Goal: Communication & Community: Answer question/provide support

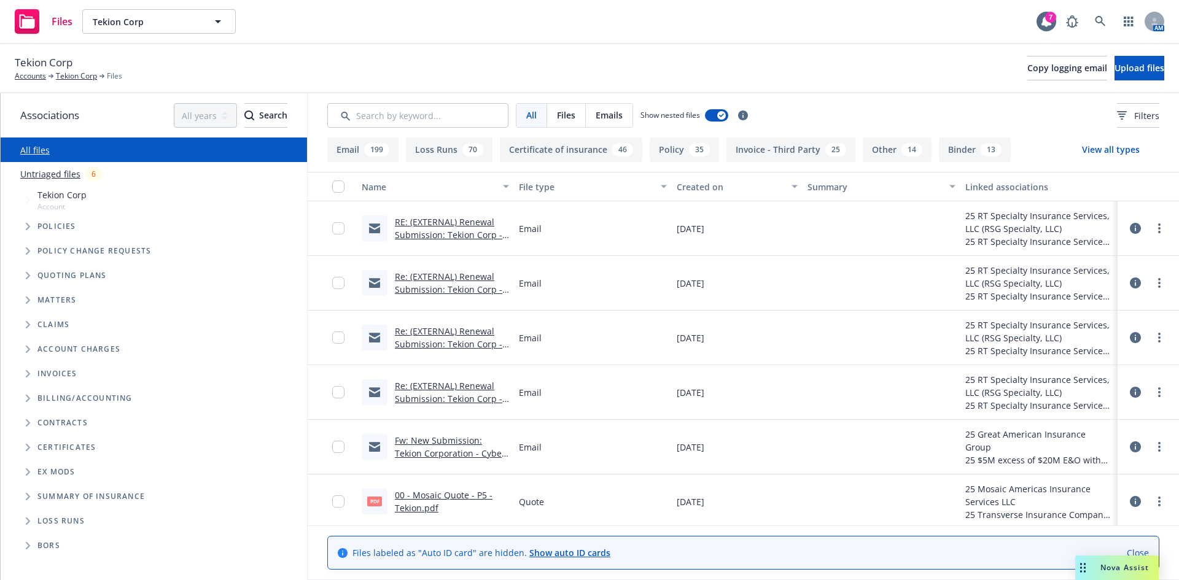
click at [1121, 569] on span "Nova Assist" at bounding box center [1125, 568] width 49 height 10
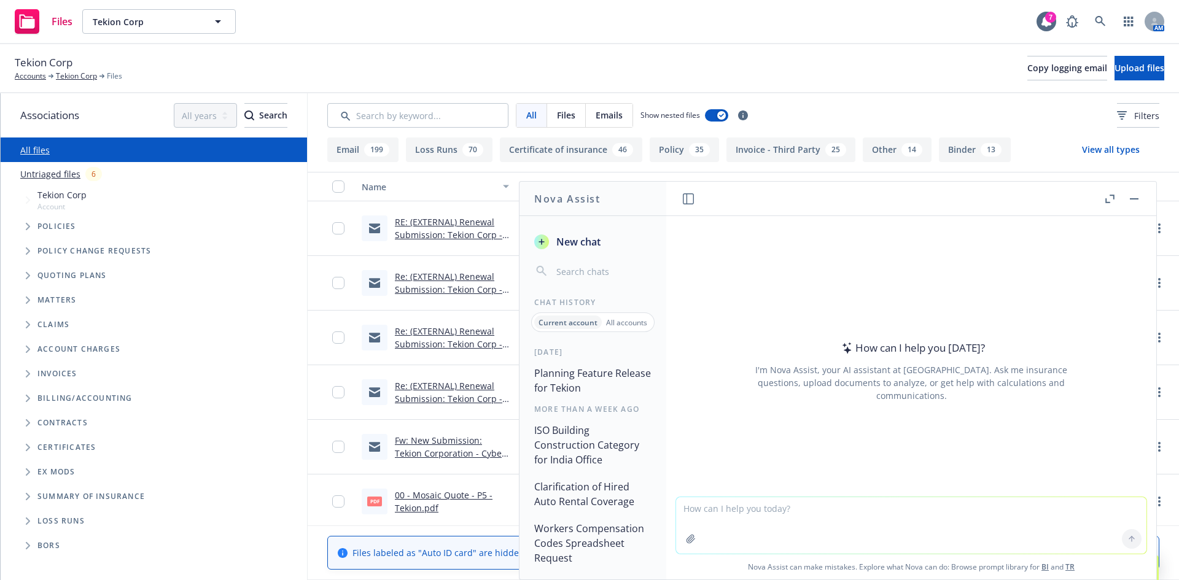
click at [726, 513] on textarea at bounding box center [911, 525] width 470 height 56
paste textarea "In June, we inquired about Key Person insurance & were advised that the premium…"
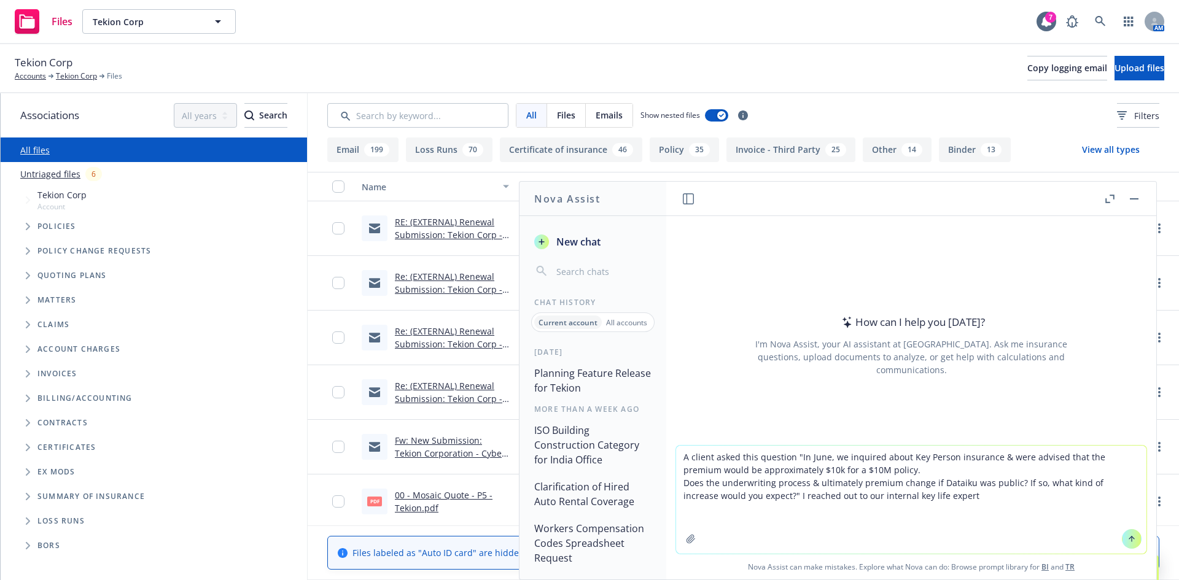
click at [735, 454] on textarea "A client asked this question "In June, we inquired about Key Person insurance &…" at bounding box center [911, 500] width 470 height 108
click at [949, 505] on textarea "Help me reply to our client. The client asked this question "In June, we inquir…" at bounding box center [911, 500] width 470 height 108
click at [948, 501] on textarea "Help me reply to our client. The client asked this question "In June, we inquir…" at bounding box center [911, 500] width 470 height 108
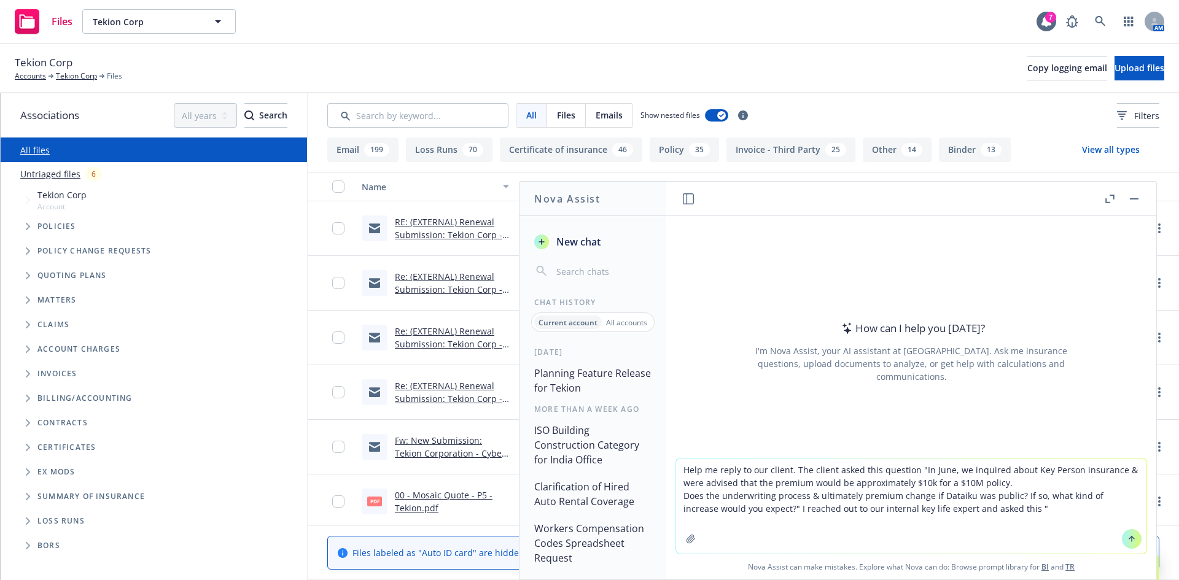
paste textarea "Hi Holly, we have a client that is poised to IPO next year and is asking if goi…"
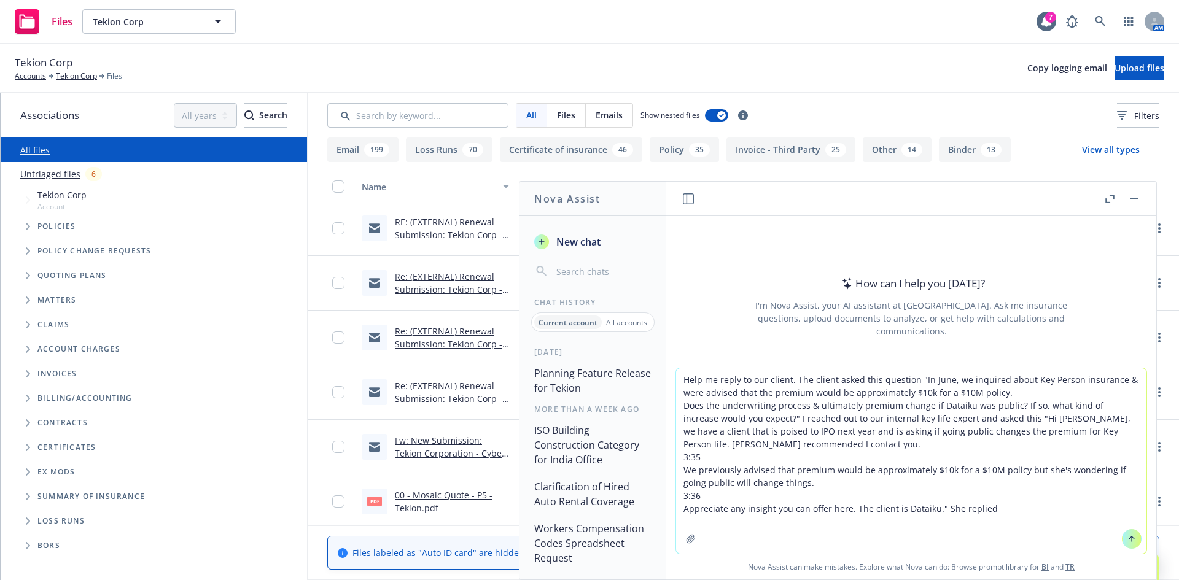
click at [1009, 509] on textarea "Help me reply to our client. The client asked this question "In June, we inquir…" at bounding box center [911, 460] width 470 height 185
paste textarea "Hi Yamato, going public generally reduces the reliance on any one individual. W…"
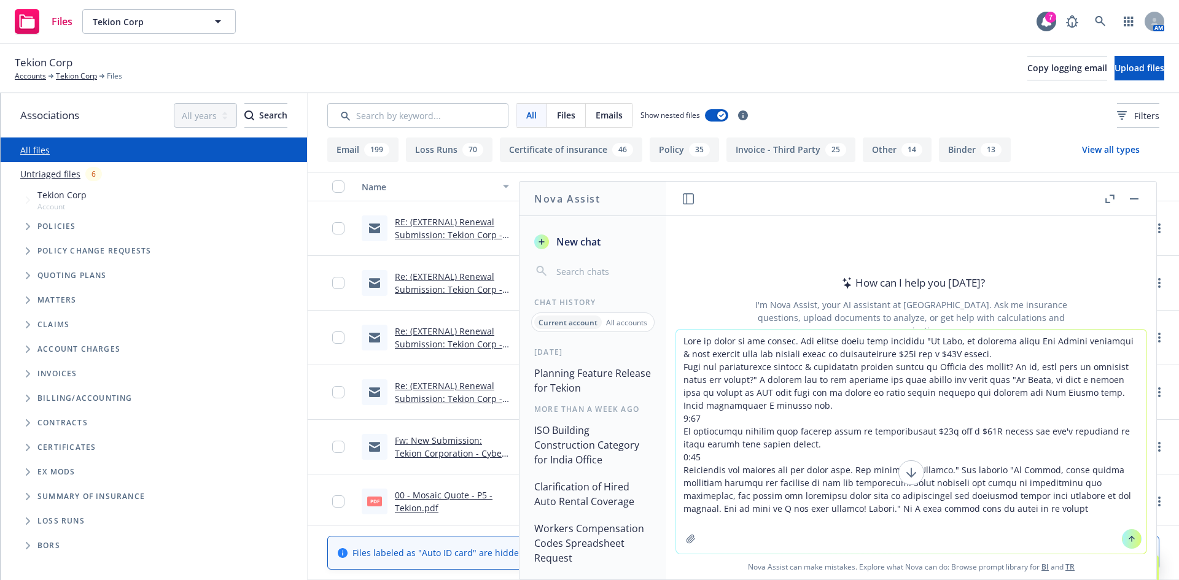
type textarea "Help me reply to our client. The client asked this question "In June, we inquir…"
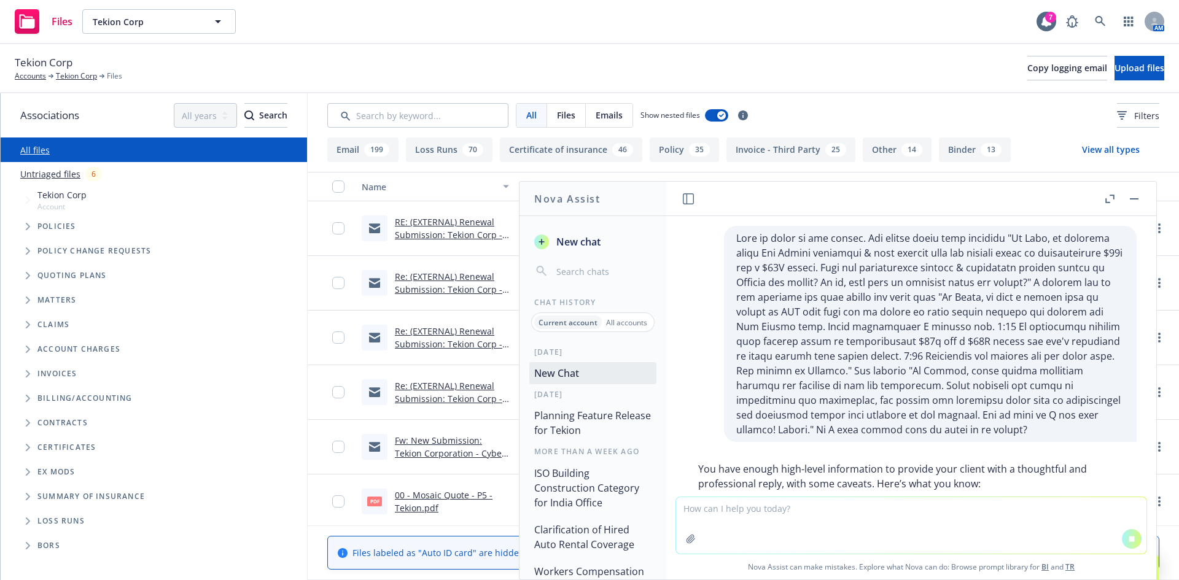
scroll to position [137, 0]
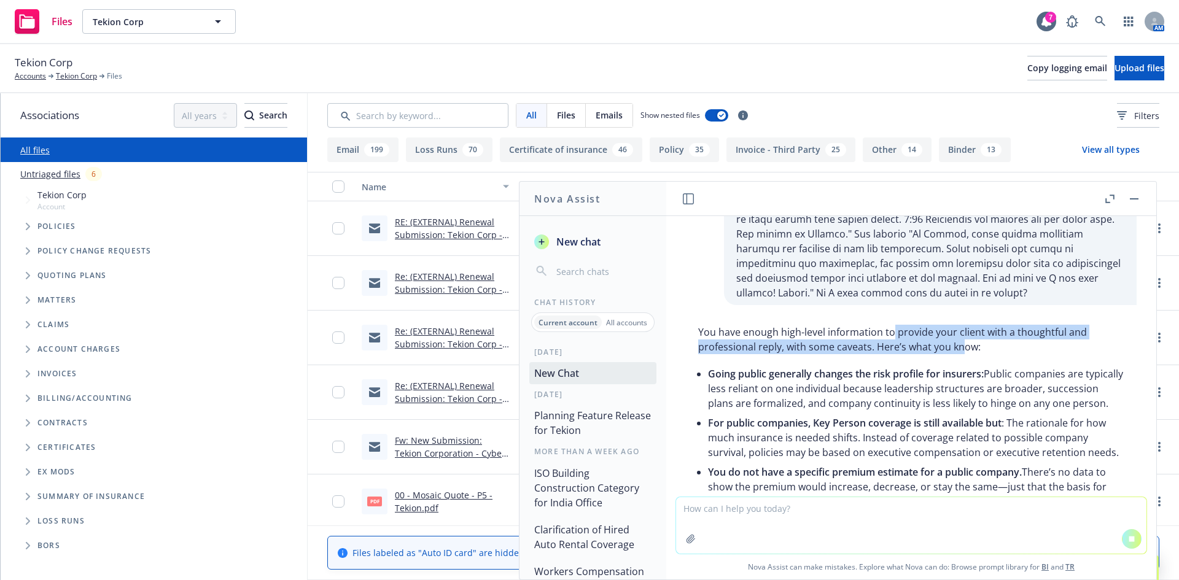
drag, startPoint x: 892, startPoint y: 333, endPoint x: 963, endPoint y: 340, distance: 70.9
click at [963, 340] on p "You have enough high-level information to provide your client with a thoughtful…" at bounding box center [911, 339] width 426 height 29
drag, startPoint x: 822, startPoint y: 334, endPoint x: 800, endPoint y: 328, distance: 23.5
click at [800, 329] on p "You have enough high-level information to provide your client with a thoughtful…" at bounding box center [911, 339] width 426 height 29
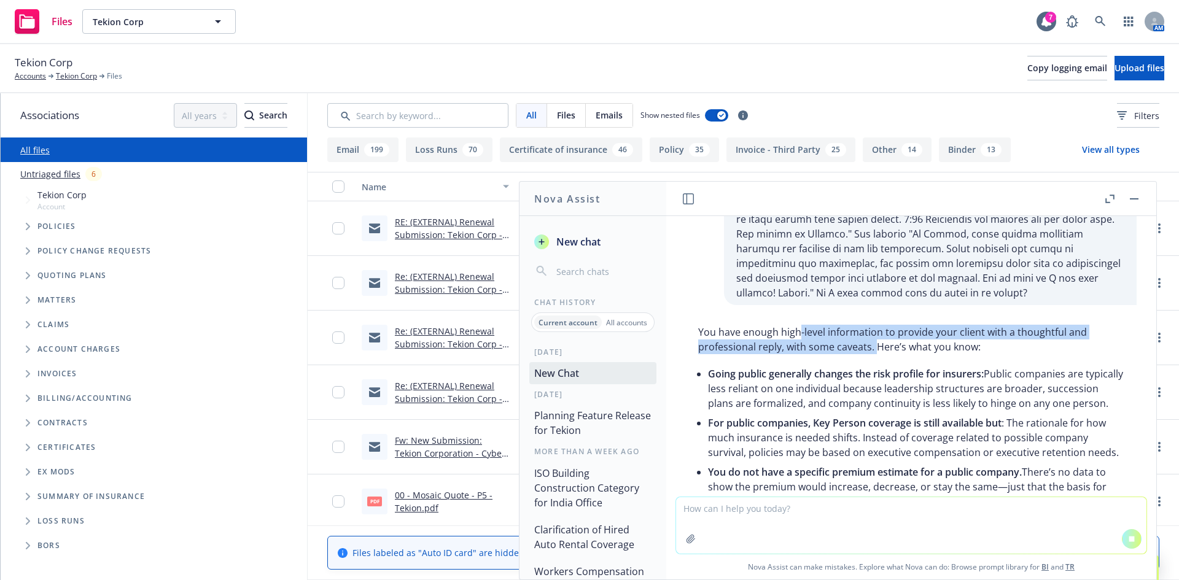
click at [800, 328] on p "You have enough high-level information to provide your client with a thoughtful…" at bounding box center [911, 339] width 426 height 29
click at [921, 400] on div "You have enough high-level information to provide your client with a thoughtful…" at bounding box center [911, 502] width 451 height 364
drag, startPoint x: 894, startPoint y: 339, endPoint x: 930, endPoint y: 386, distance: 59.6
click at [991, 415] on div "You have enough high-level information to provide your client with a thoughtful…" at bounding box center [911, 558] width 451 height 477
click at [991, 415] on ul "Going public generally changes the risk profile for insurers: Public companies …" at bounding box center [916, 437] width 416 height 147
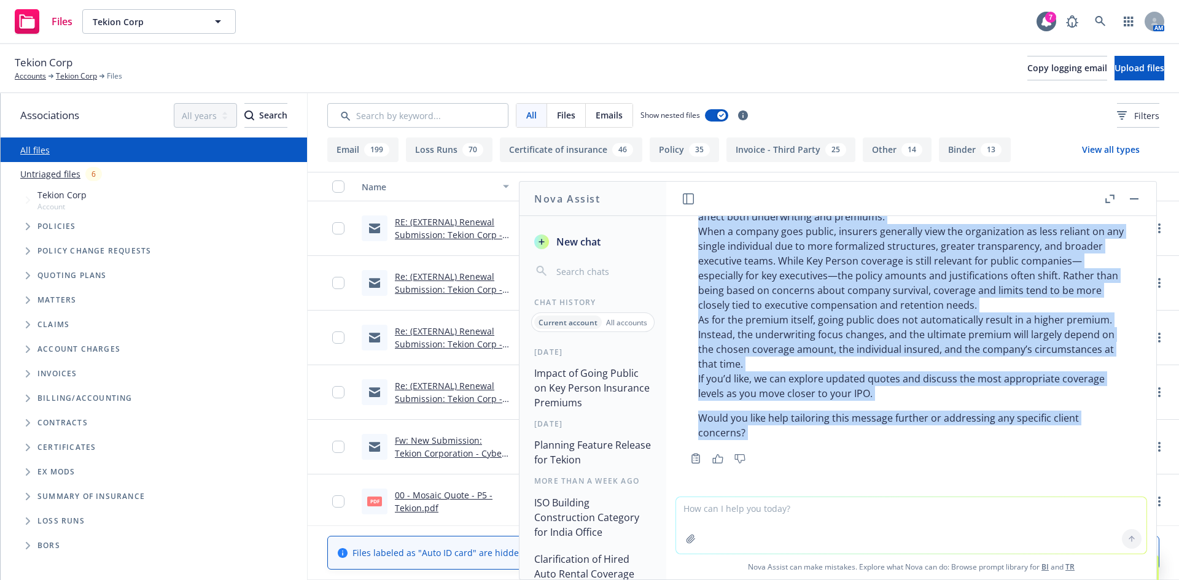
scroll to position [518, 0]
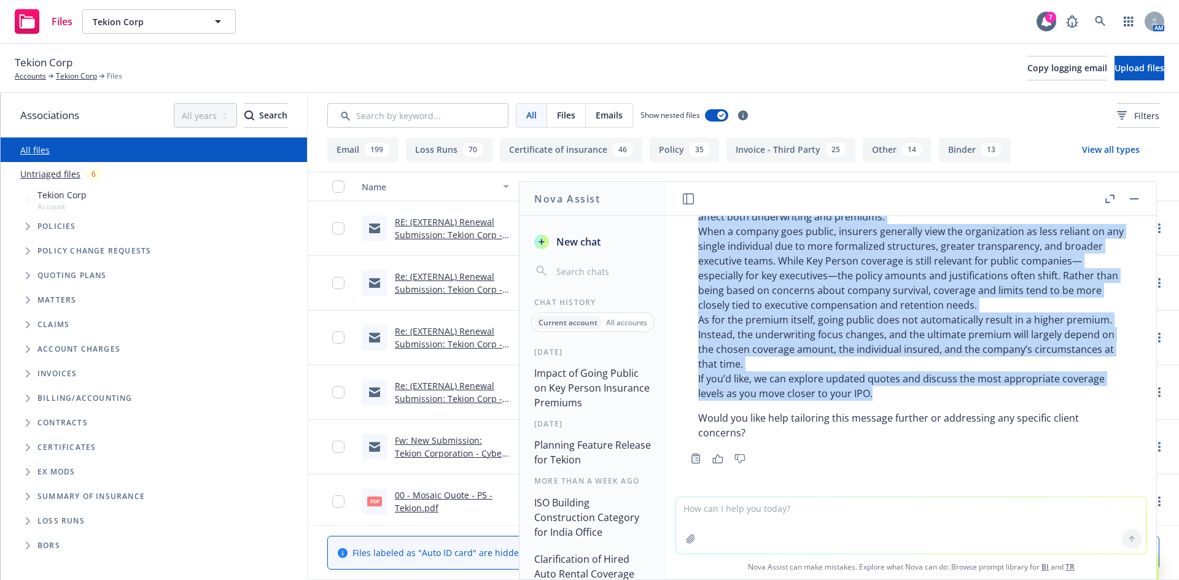
drag, startPoint x: 708, startPoint y: 346, endPoint x: 901, endPoint y: 398, distance: 199.8
click at [901, 398] on blockquote "Thank you for your follow-up question about Key Person insurance and how an IPO…" at bounding box center [911, 298] width 426 height 206
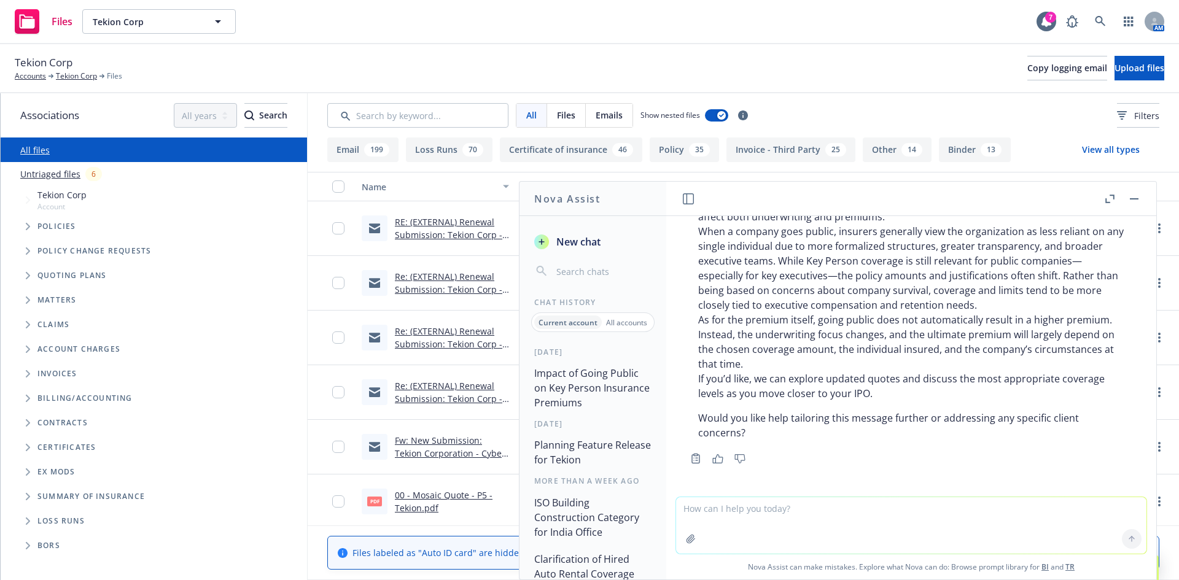
click at [767, 511] on textarea at bounding box center [911, 525] width 470 height 56
type textarea "thanks I just need to say thanks to the person who helped me and let her know i…"
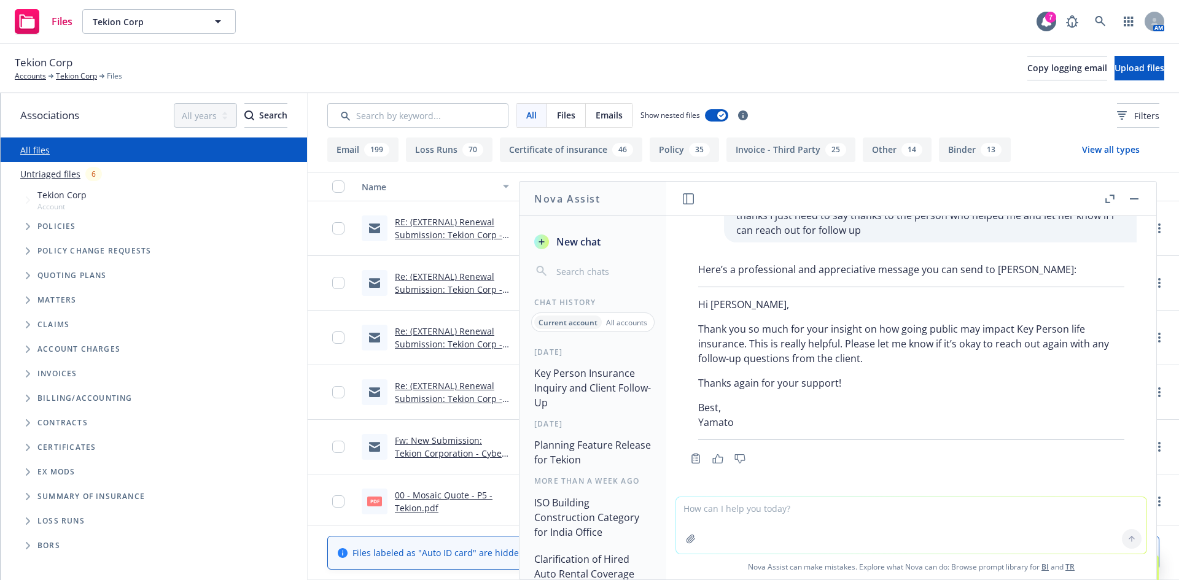
scroll to position [797, 0]
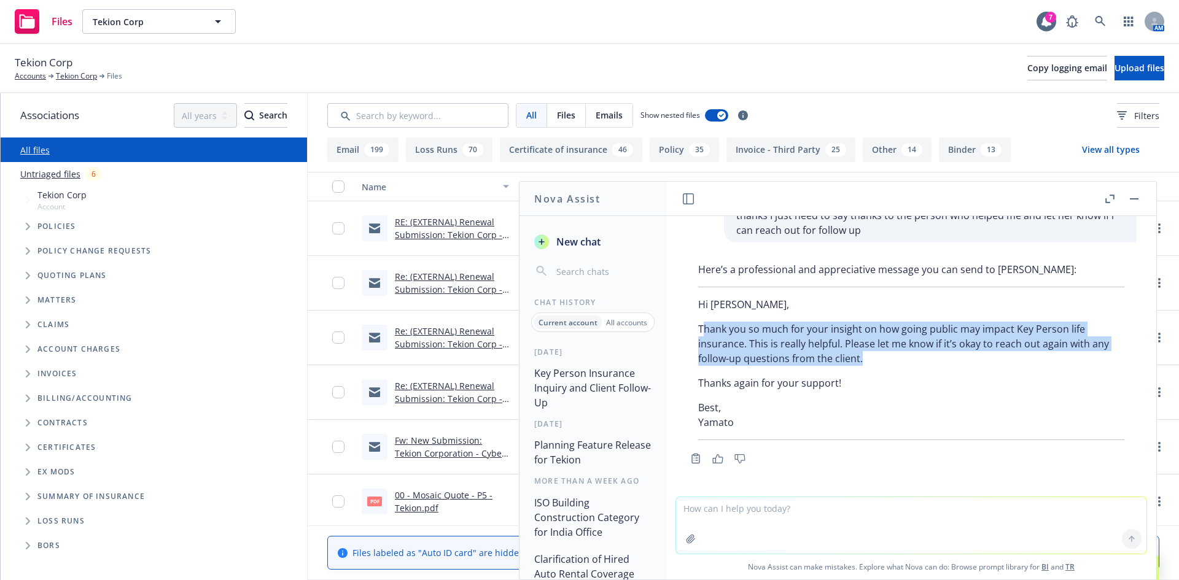
drag, startPoint x: 703, startPoint y: 327, endPoint x: 925, endPoint y: 356, distance: 223.6
click at [925, 356] on p "Thank you so much for your insight on how going public may impact Key Person li…" at bounding box center [911, 344] width 426 height 44
drag, startPoint x: 902, startPoint y: 361, endPoint x: 699, endPoint y: 330, distance: 205.7
click at [699, 330] on p "Thank you so much for your insight on how going public may impact Key Person li…" at bounding box center [911, 344] width 426 height 44
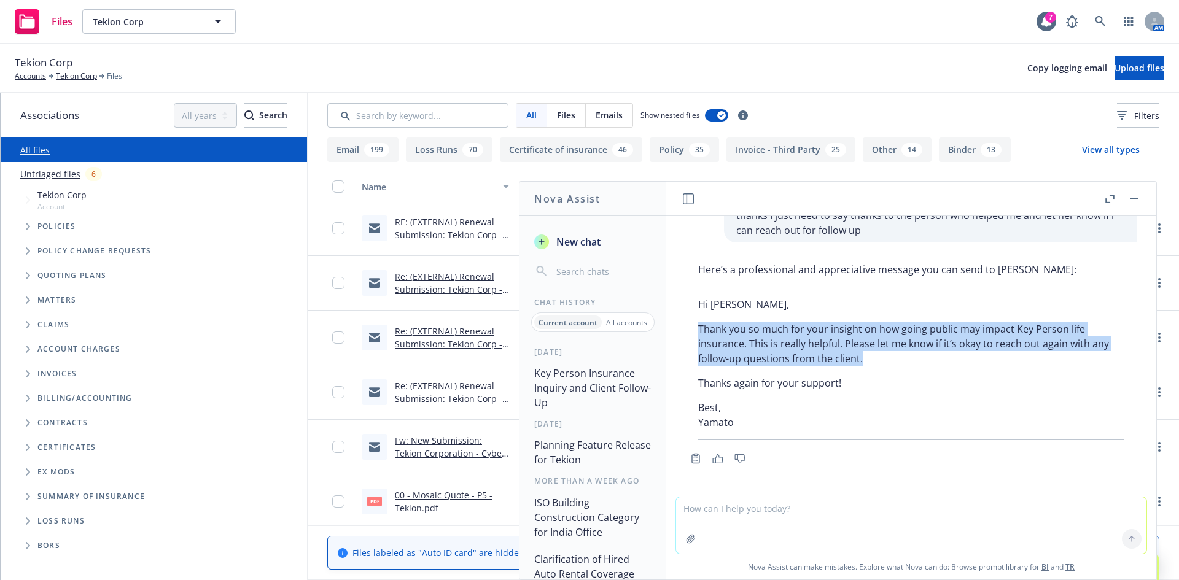
copy p "Thank you so much for your insight on how going public may impact Key Person li…"
click at [748, 507] on textarea at bounding box center [911, 525] width 470 height 56
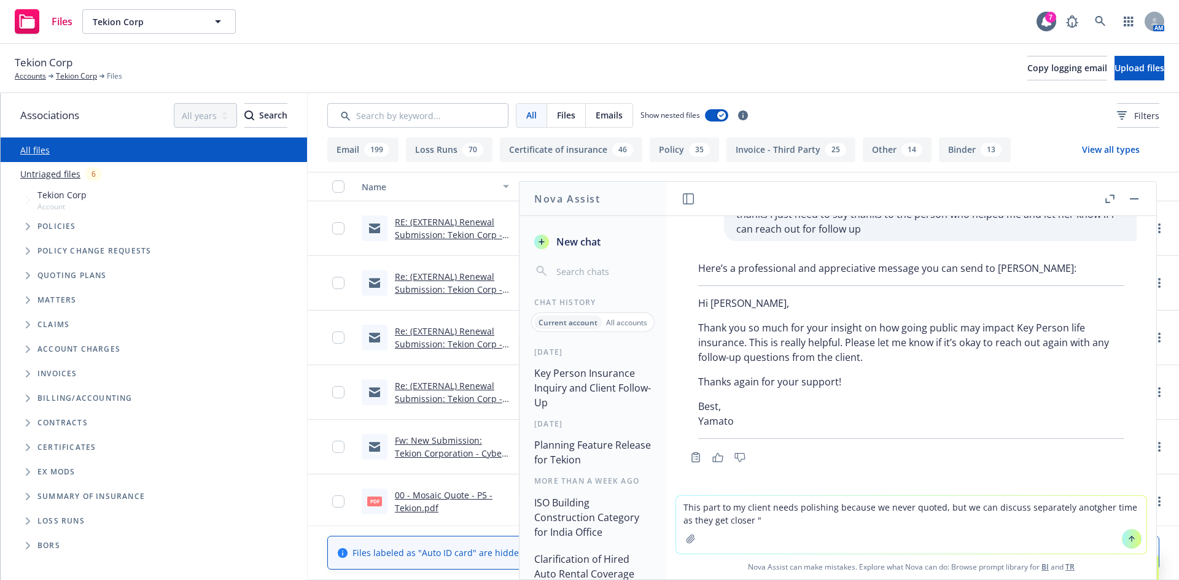
paste textarea "If you’d like, we can explore updated quotes and discuss the most appropriate c…"
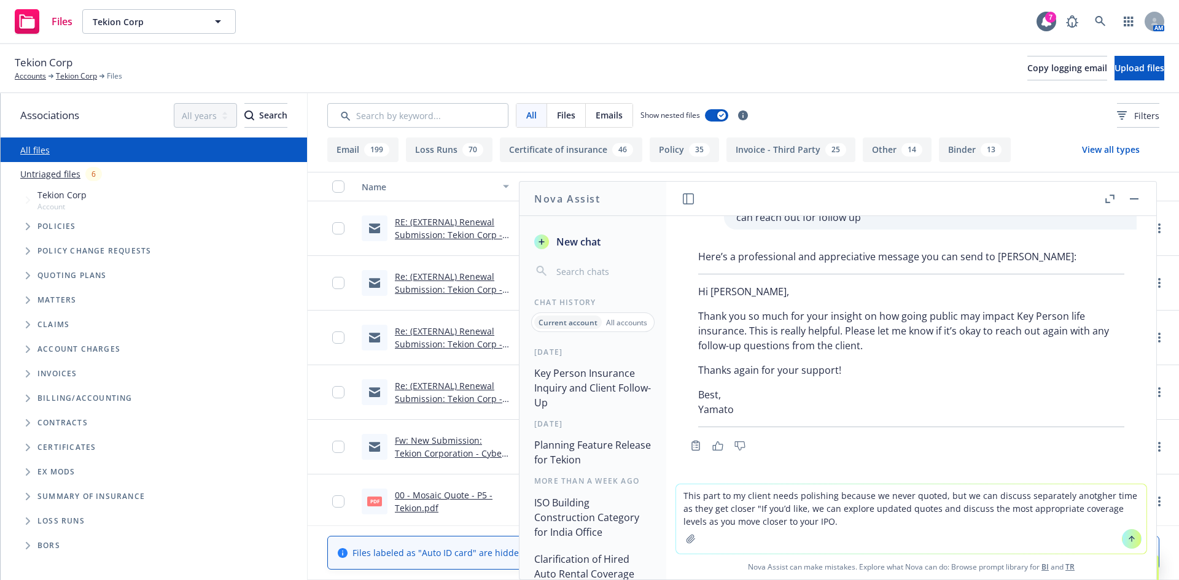
type textarea "This part to my client needs polishing because we never quoted, but we can disc…"
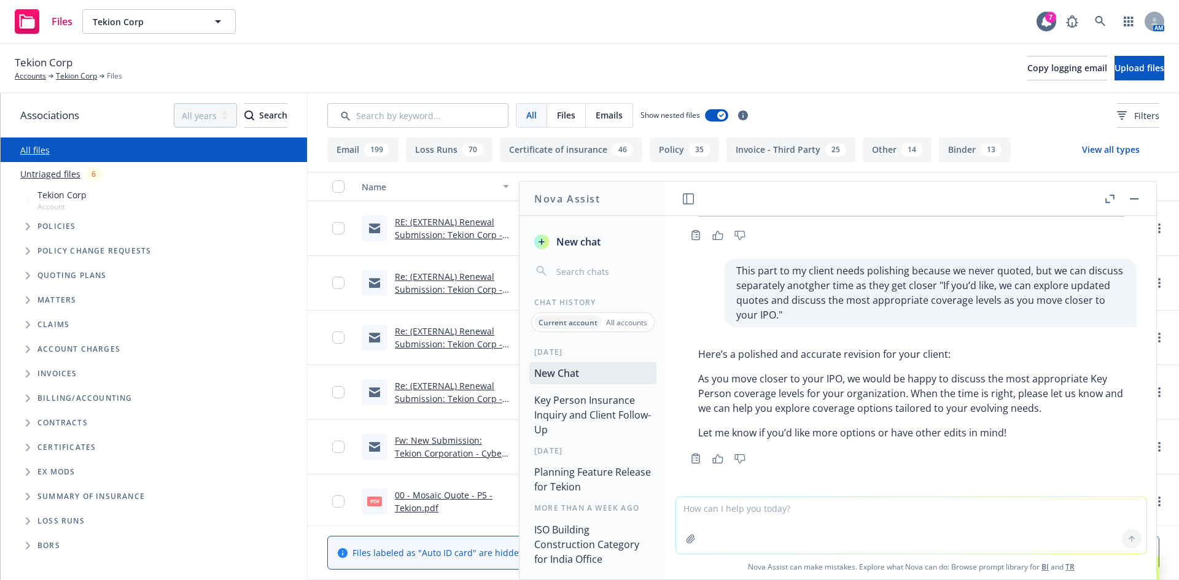
scroll to position [1020, 0]
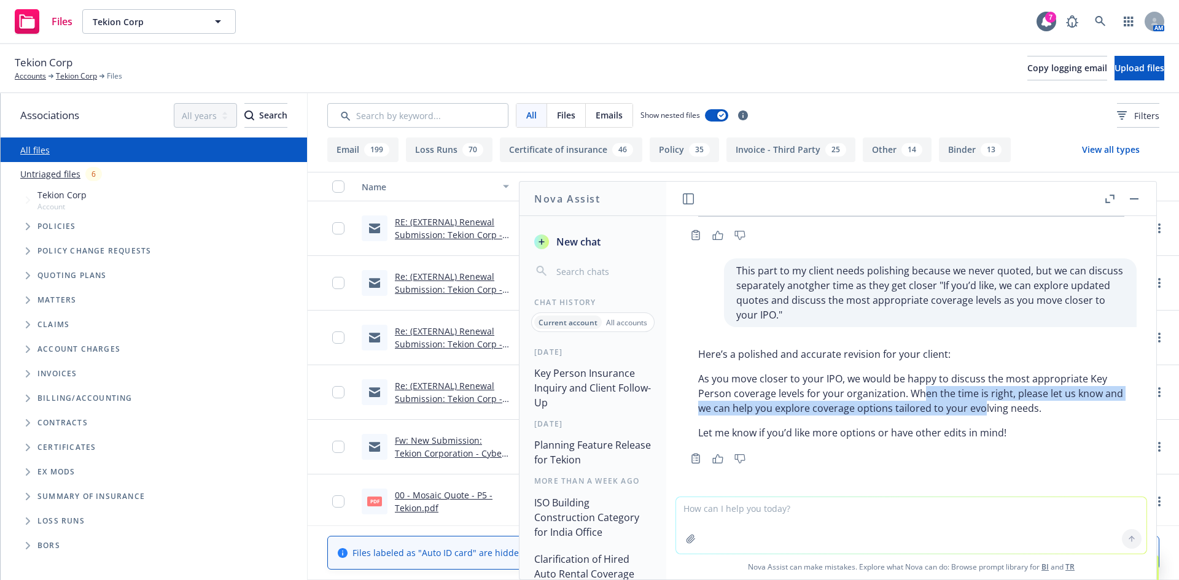
drag, startPoint x: 919, startPoint y: 392, endPoint x: 1002, endPoint y: 401, distance: 83.4
click at [1002, 401] on p "As you move closer to your IPO, we would be happy to discuss the most appropria…" at bounding box center [911, 394] width 426 height 44
drag, startPoint x: 1009, startPoint y: 402, endPoint x: 905, endPoint y: 384, distance: 106.0
click at [905, 384] on p "As you move closer to your IPO, we would be happy to discuss the most appropria…" at bounding box center [911, 394] width 426 height 44
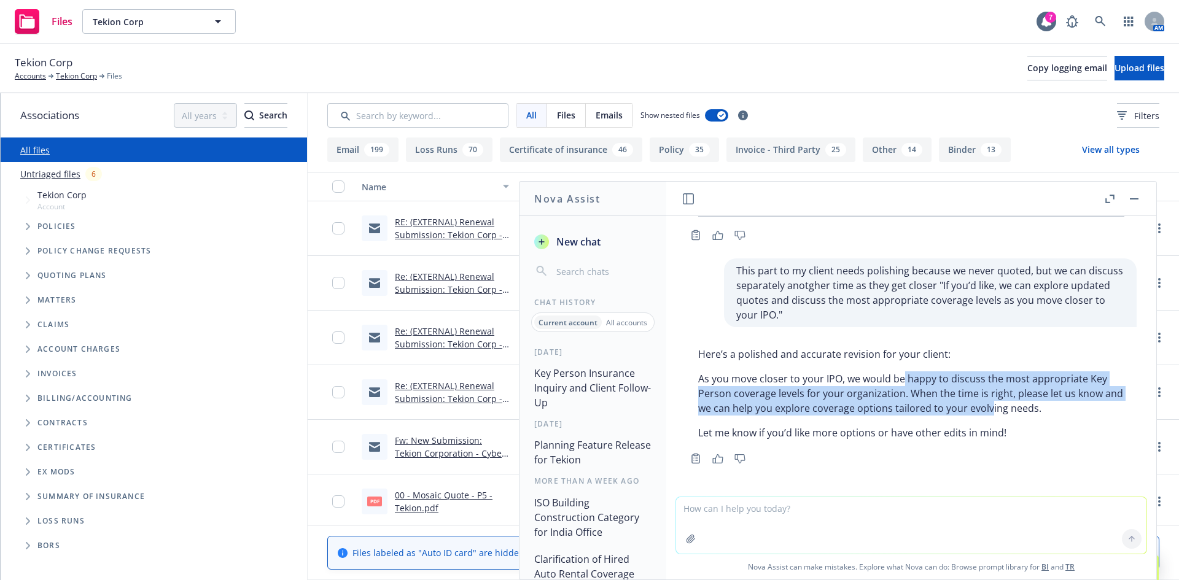
drag, startPoint x: 905, startPoint y: 384, endPoint x: 490, endPoint y: 376, distance: 414.6
click at [904, 383] on p "As you move closer to your IPO, we would be happy to discuss the most appropria…" at bounding box center [911, 394] width 426 height 44
click at [868, 400] on p "As you move closer to your IPO, we would be happy to discuss the most appropria…" at bounding box center [911, 394] width 426 height 44
drag, startPoint x: 976, startPoint y: 380, endPoint x: 1096, endPoint y: 405, distance: 122.4
click at [1095, 405] on p "As you move closer to your IPO, we would be happy to discuss the most appropria…" at bounding box center [911, 394] width 426 height 44
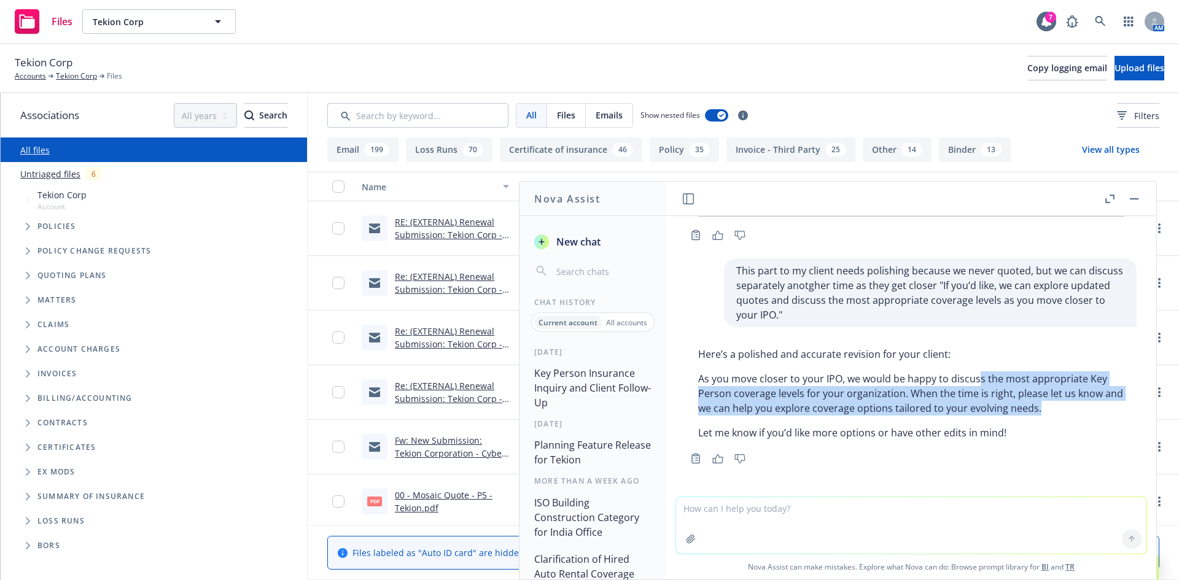
click at [1096, 405] on p "As you move closer to your IPO, we would be happy to discuss the most appropria…" at bounding box center [911, 394] width 426 height 44
drag, startPoint x: 914, startPoint y: 394, endPoint x: 1074, endPoint y: 402, distance: 160.5
click at [1074, 402] on p "As you move closer to your IPO, we would be happy to discuss the most appropria…" at bounding box center [911, 394] width 426 height 44
drag, startPoint x: 1074, startPoint y: 402, endPoint x: 1066, endPoint y: 401, distance: 8.7
click at [1074, 402] on p "As you move closer to your IPO, we would be happy to discuss the most appropria…" at bounding box center [911, 394] width 426 height 44
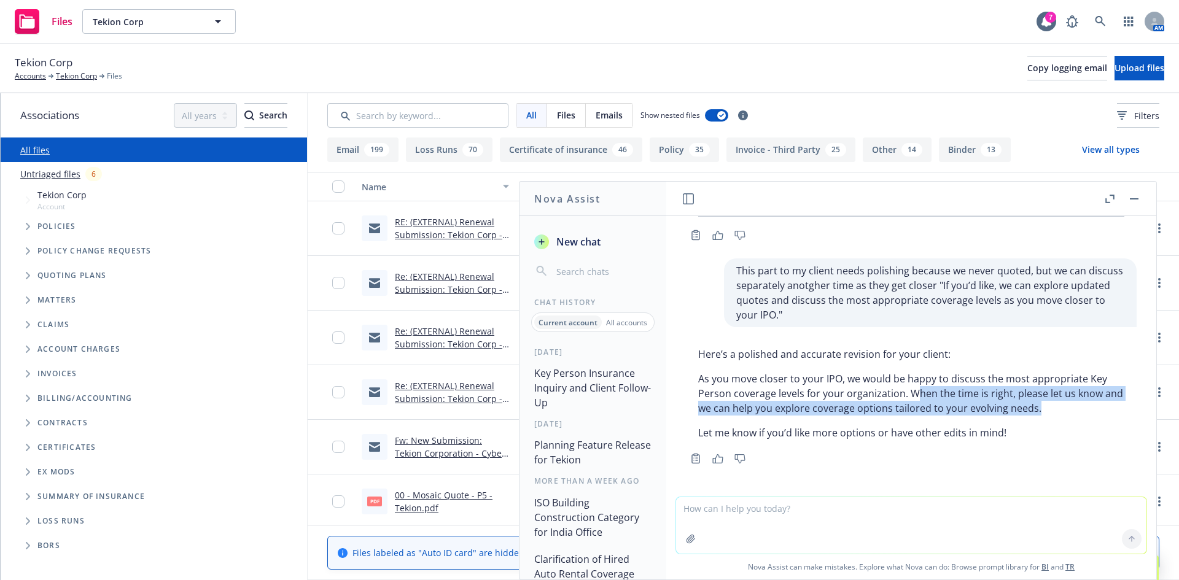
click at [1063, 401] on p "As you move closer to your IPO, we would be happy to discuss the most appropria…" at bounding box center [911, 394] width 426 height 44
drag, startPoint x: 918, startPoint y: 393, endPoint x: 1072, endPoint y: 411, distance: 155.2
click at [1072, 411] on p "As you move closer to your IPO, we would be happy to discuss the most appropria…" at bounding box center [911, 394] width 426 height 44
copy p "When the time is right, please let us know and we can help you explore coverage…"
click at [1140, 198] on button at bounding box center [1134, 199] width 15 height 15
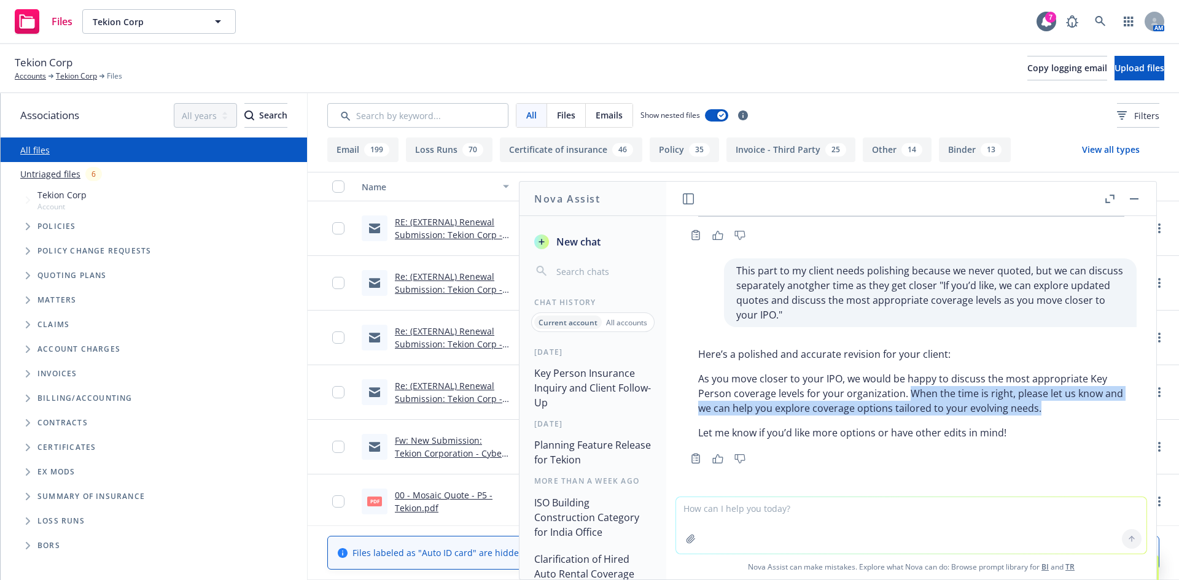
click at [23, 230] on span "Tree Example" at bounding box center [28, 227] width 20 height 20
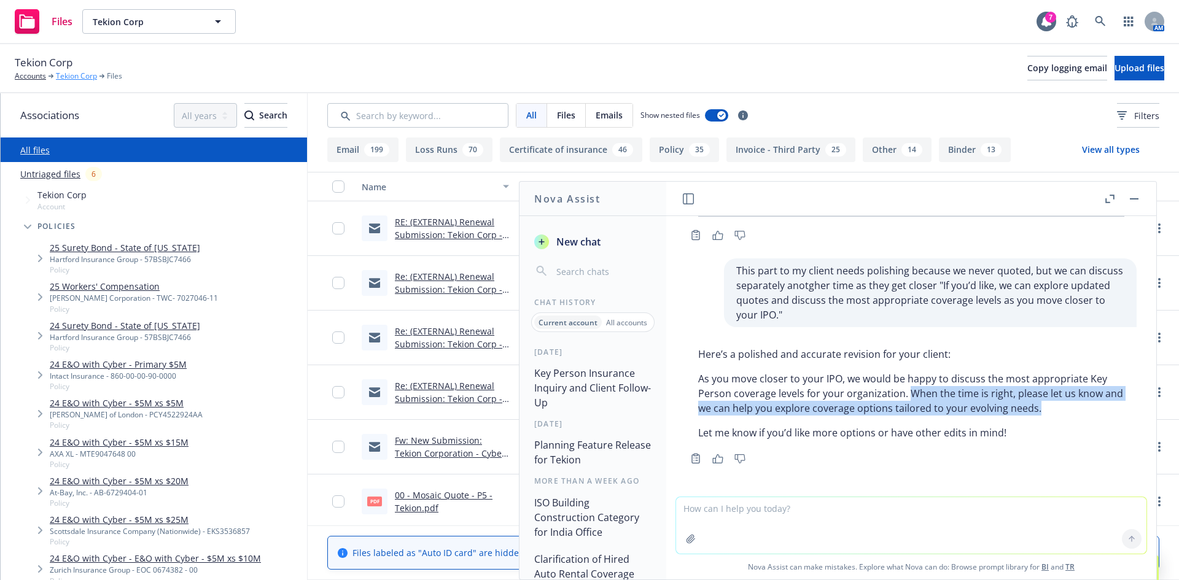
click at [82, 77] on link "Tekion Corp" at bounding box center [76, 76] width 41 height 11
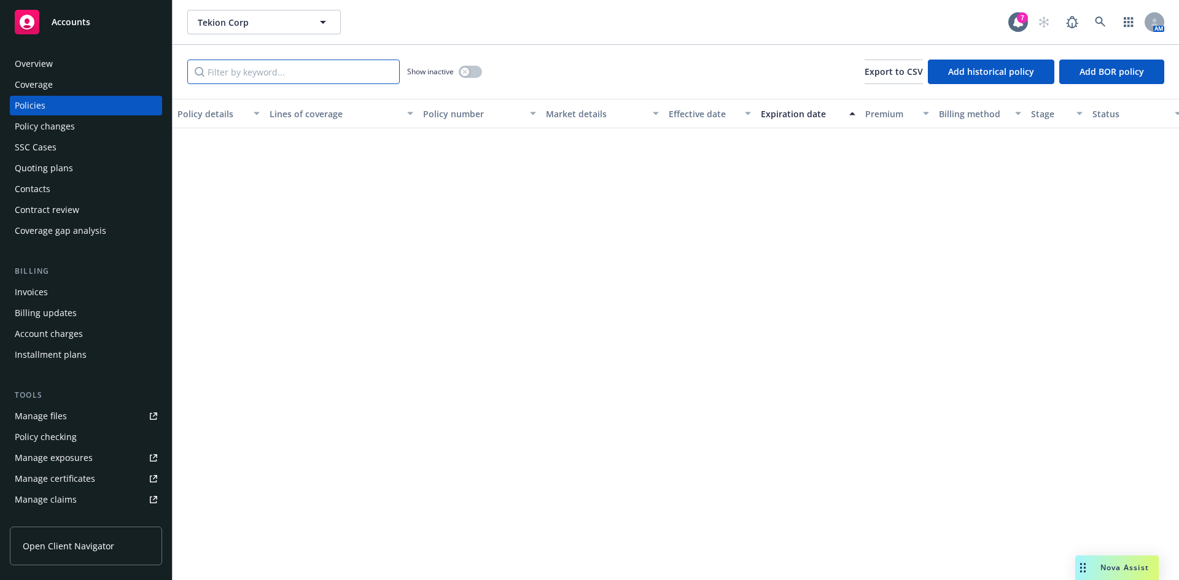
click at [275, 71] on input "Filter by keyword..." at bounding box center [293, 72] width 212 height 25
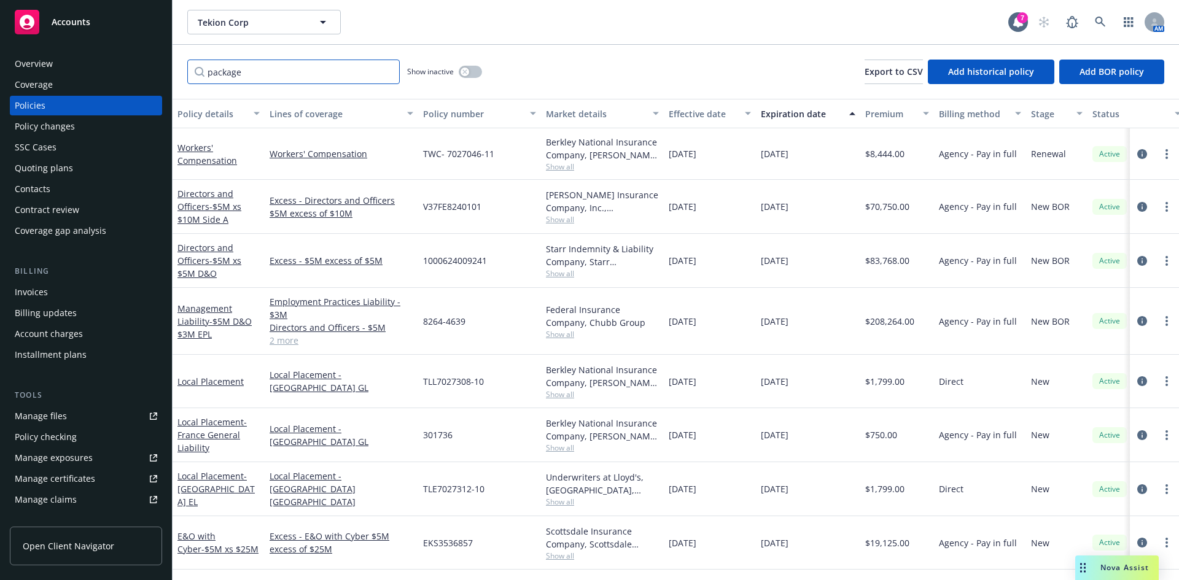
type input "package"
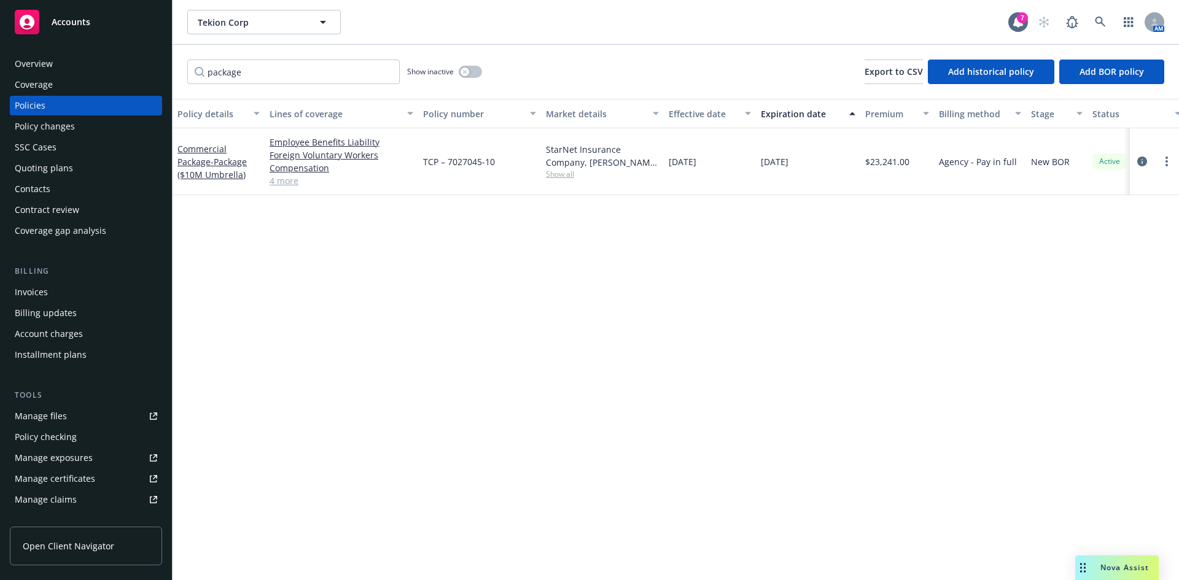
click at [1103, 564] on span "Nova Assist" at bounding box center [1125, 568] width 49 height 10
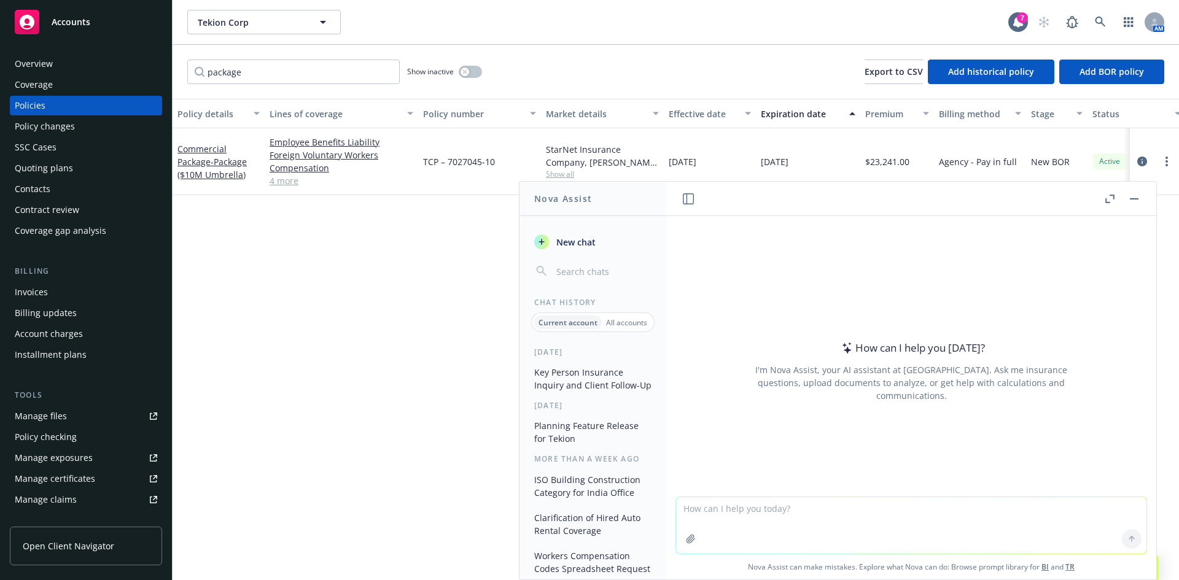
drag, startPoint x: 781, startPoint y: 524, endPoint x: 777, endPoint y: 518, distance: 7.2
click at [777, 521] on textarea at bounding box center [911, 525] width 470 height 56
paste textarea """
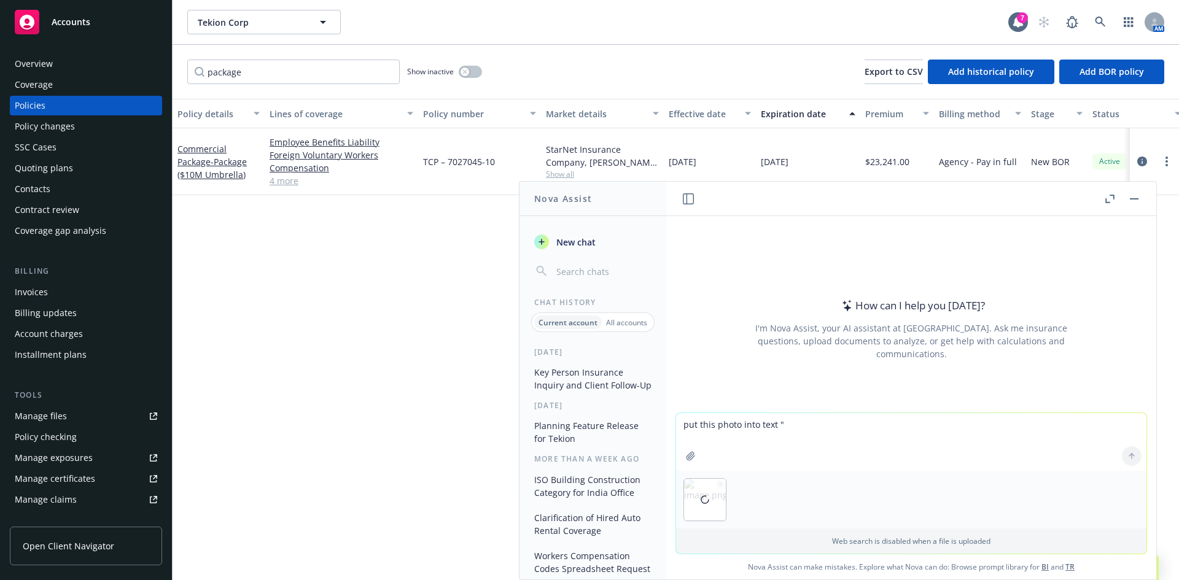
type textarea "put this photo into text"
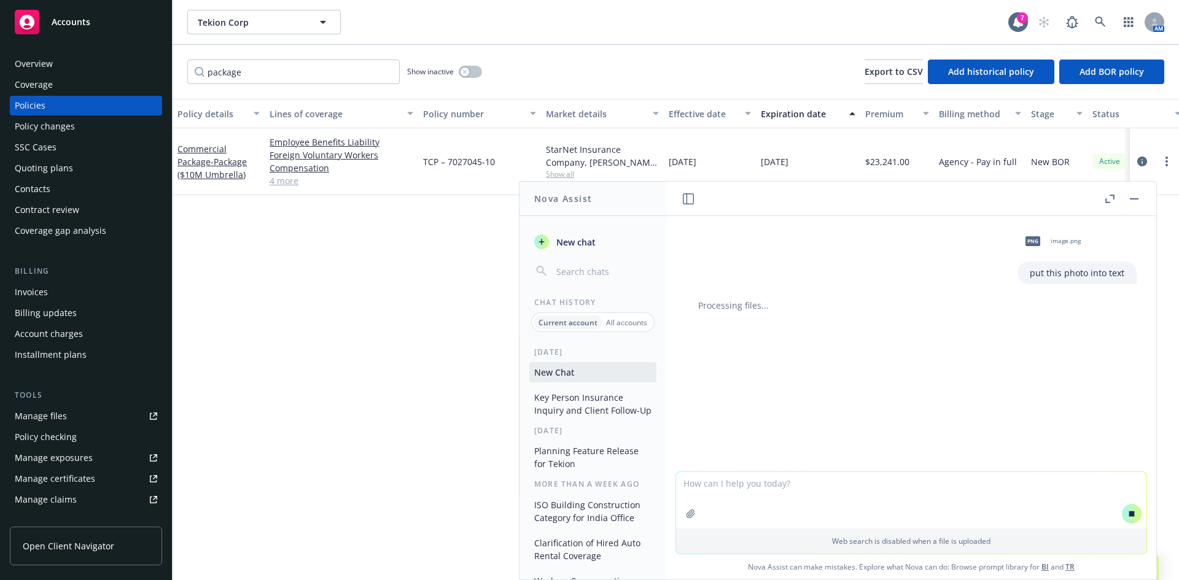
click at [795, 485] on textarea at bounding box center [911, 500] width 470 height 56
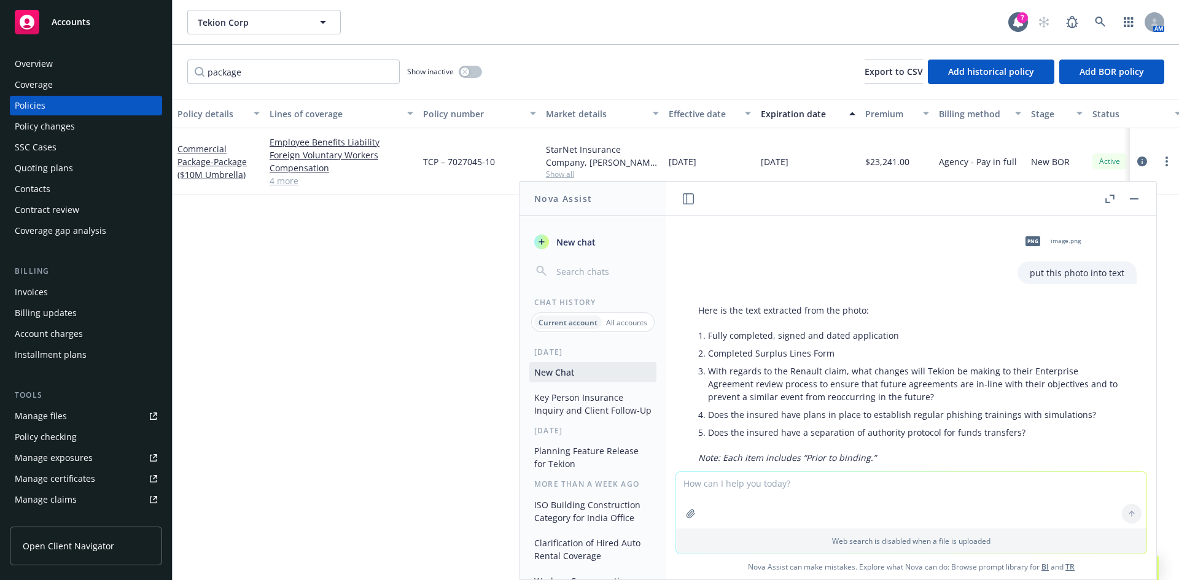
scroll to position [72, 0]
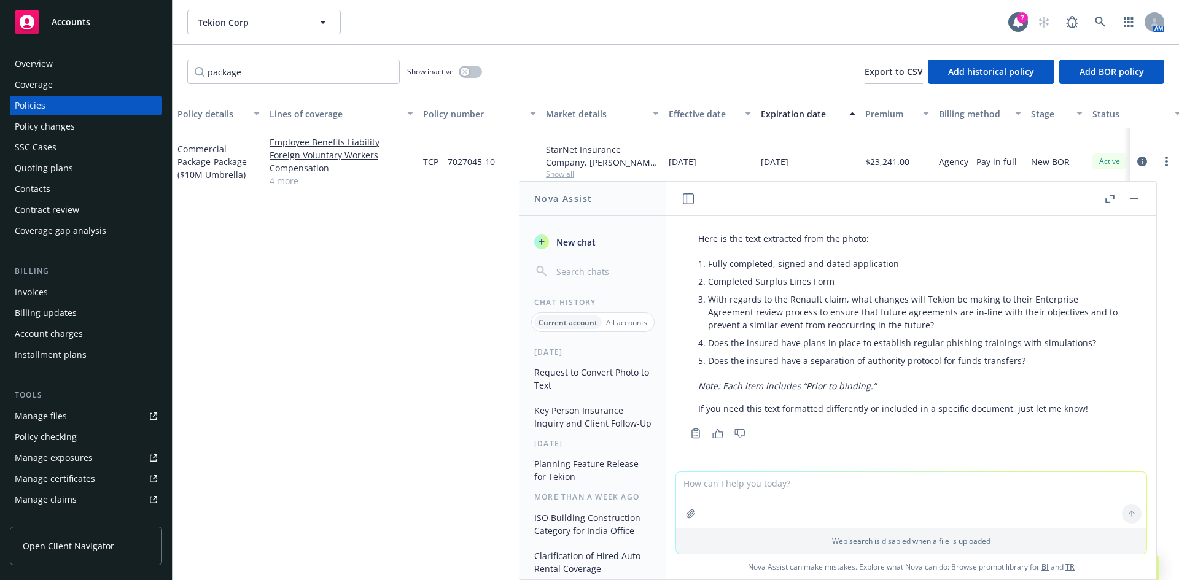
click at [749, 488] on textarea at bounding box center [911, 500] width 470 height 56
paste textarea "1. Cyber – Full marketing was performed. As you are aware, your incumbent prima…"
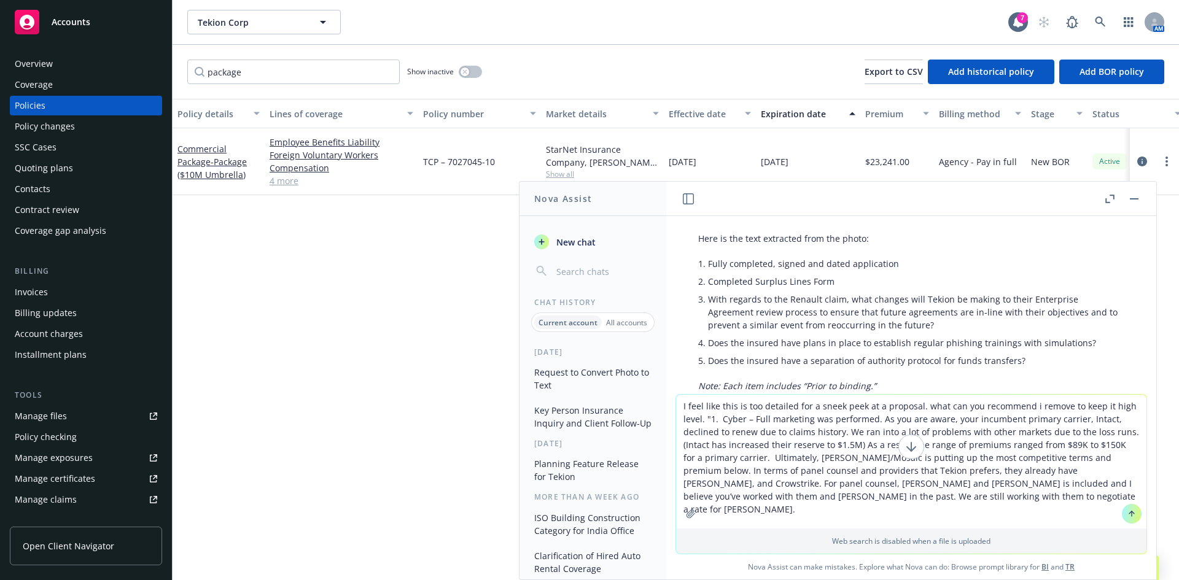
type textarea "I feel like this is too detailed for a sneek peek at a proposal. what can you r…"
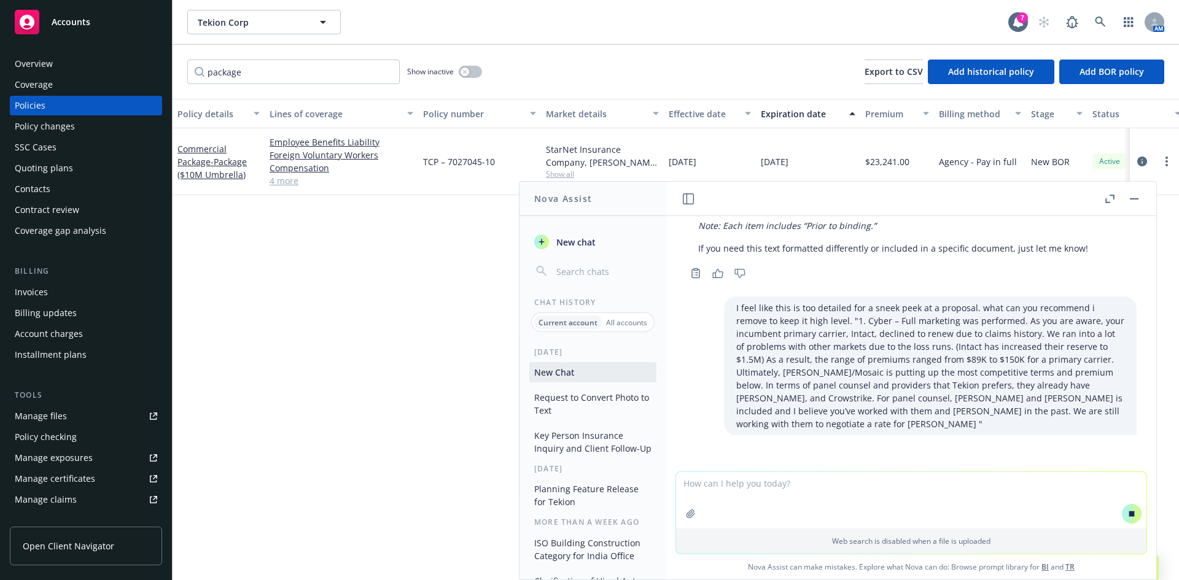
scroll to position [225, 0]
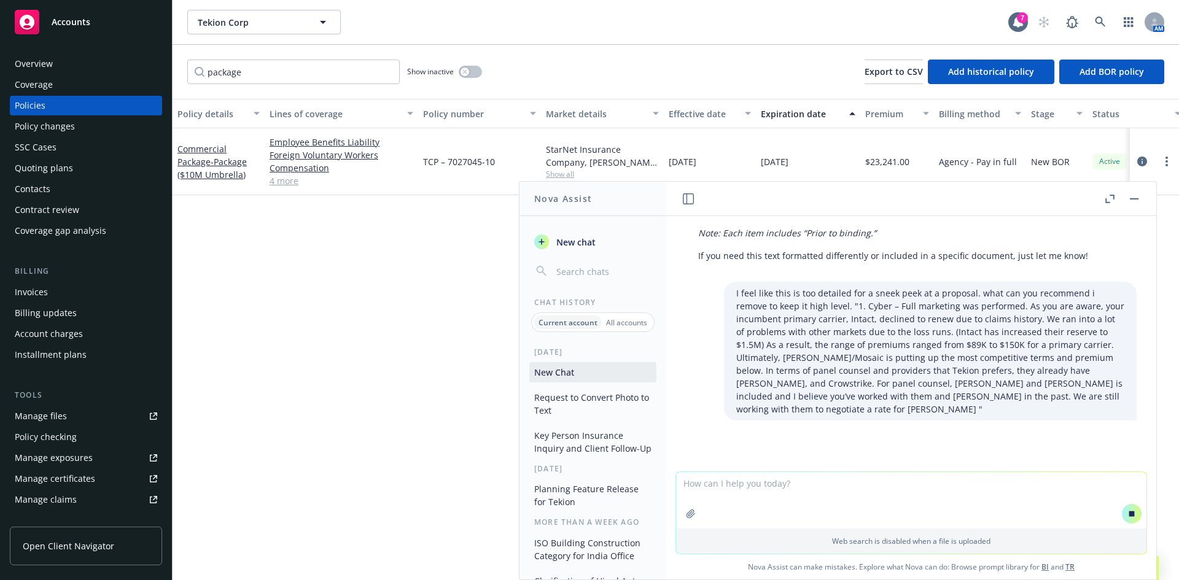
click at [1104, 195] on button "button" at bounding box center [1109, 199] width 15 height 15
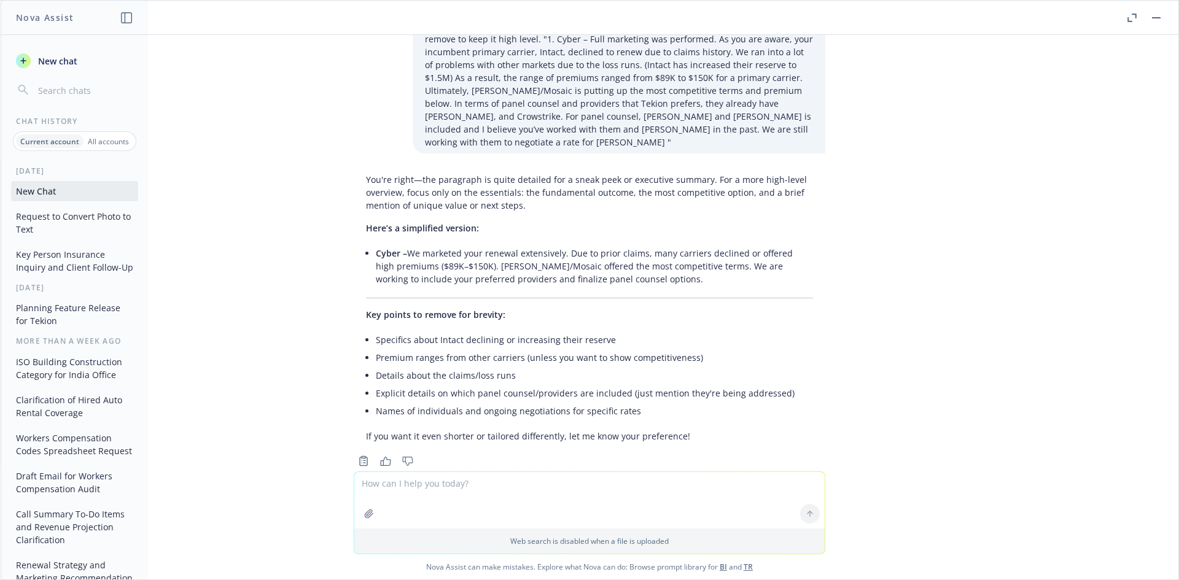
scroll to position [348, 0]
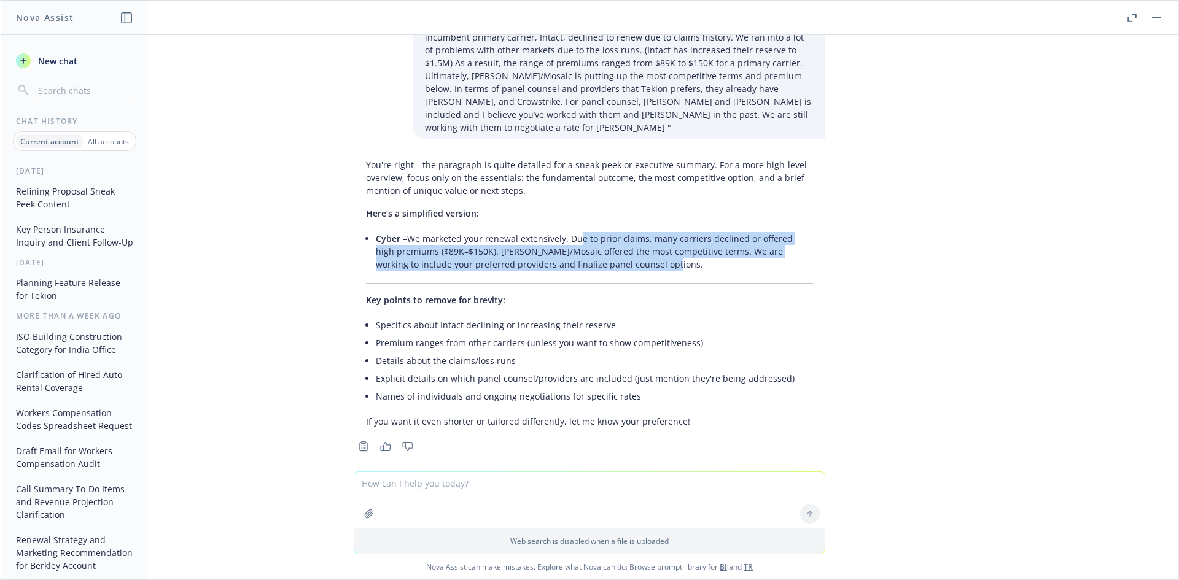
drag, startPoint x: 567, startPoint y: 230, endPoint x: 677, endPoint y: 246, distance: 111.8
click at [677, 246] on li "Cyber – We marketed your renewal extensively. Due to prior claims, many carrier…" at bounding box center [594, 252] width 437 height 44
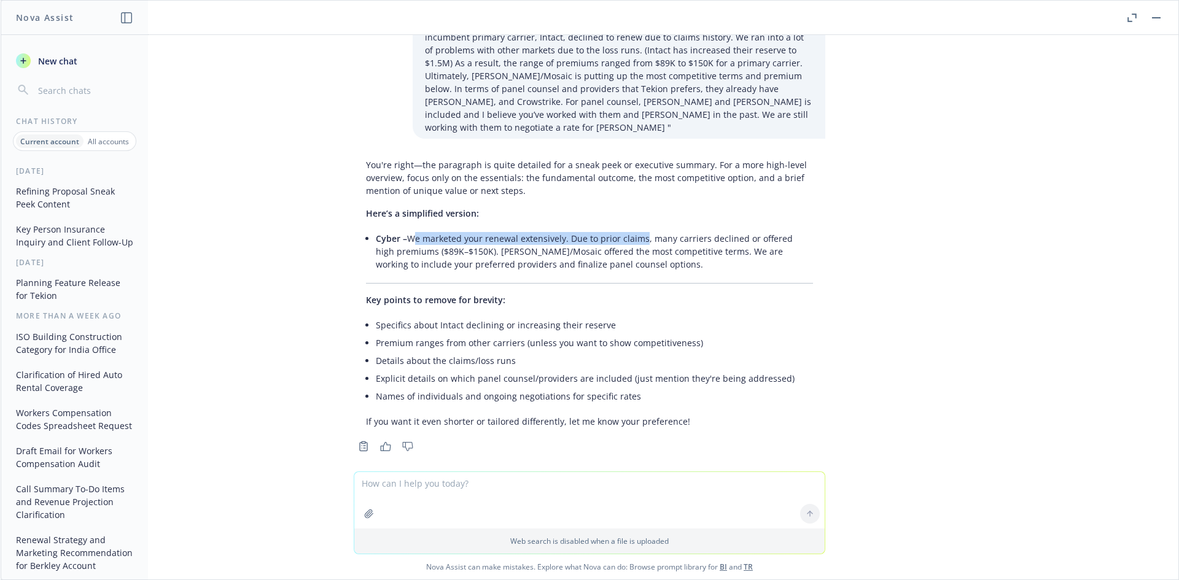
drag, startPoint x: 403, startPoint y: 227, endPoint x: 629, endPoint y: 227, distance: 226.6
click at [629, 230] on li "Cyber – We marketed your renewal extensively. Due to prior claims, many carrier…" at bounding box center [594, 252] width 437 height 44
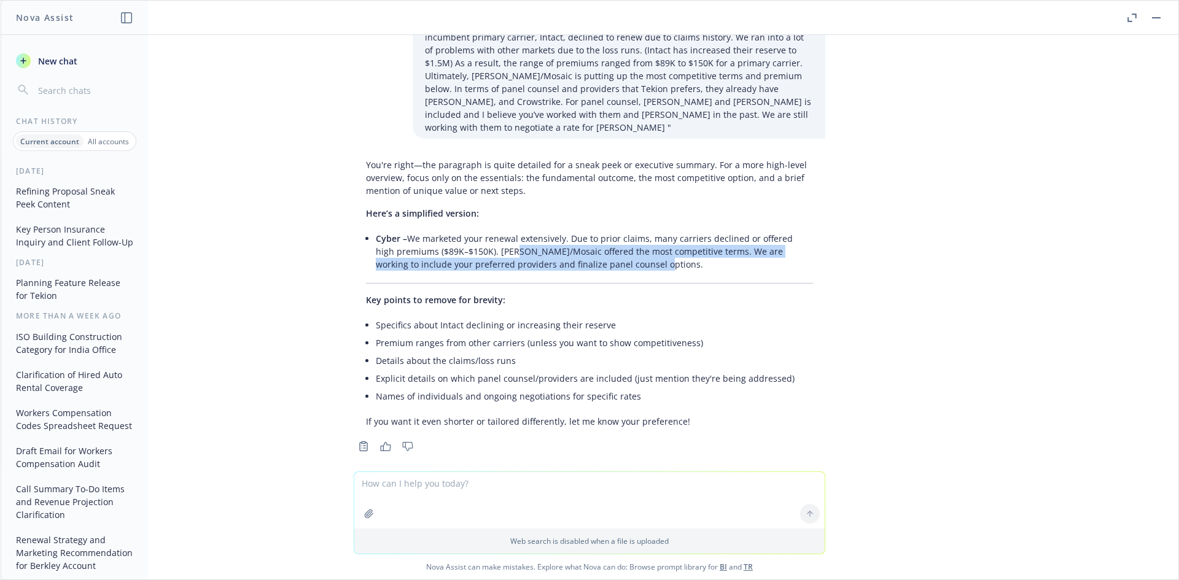
drag, startPoint x: 574, startPoint y: 249, endPoint x: 477, endPoint y: 241, distance: 97.3
click at [477, 241] on li "Cyber – We marketed your renewal extensively. Due to prior claims, many carrier…" at bounding box center [594, 252] width 437 height 44
click at [477, 240] on li "Cyber – We marketed your renewal extensively. Due to prior claims, many carrier…" at bounding box center [594, 252] width 437 height 44
drag, startPoint x: 553, startPoint y: 230, endPoint x: 653, endPoint y: 252, distance: 103.2
click at [653, 252] on li "Cyber – We marketed your renewal extensively. Due to prior claims, many carrier…" at bounding box center [594, 252] width 437 height 44
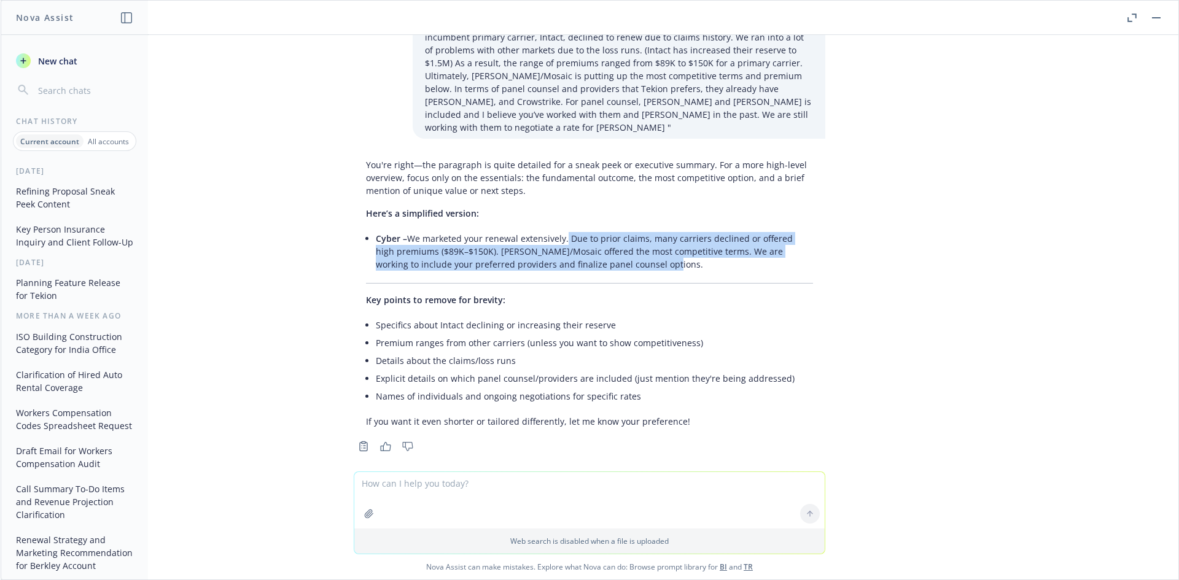
click at [653, 252] on li "Cyber – We marketed your renewal extensively. Due to prior claims, many carrier…" at bounding box center [594, 252] width 437 height 44
drag, startPoint x: 400, startPoint y: 225, endPoint x: 594, endPoint y: 253, distance: 195.5
click at [594, 253] on li "Cyber – We marketed your renewal extensively. Due to prior claims, many carrier…" at bounding box center [594, 252] width 437 height 44
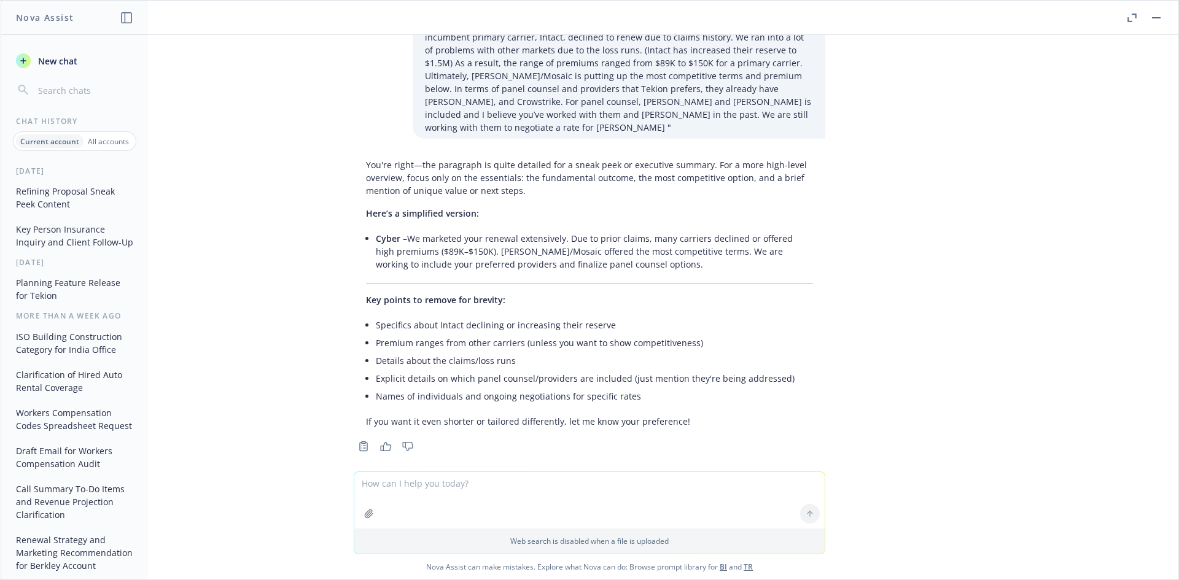
click at [502, 486] on textarea at bounding box center [589, 500] width 470 height 56
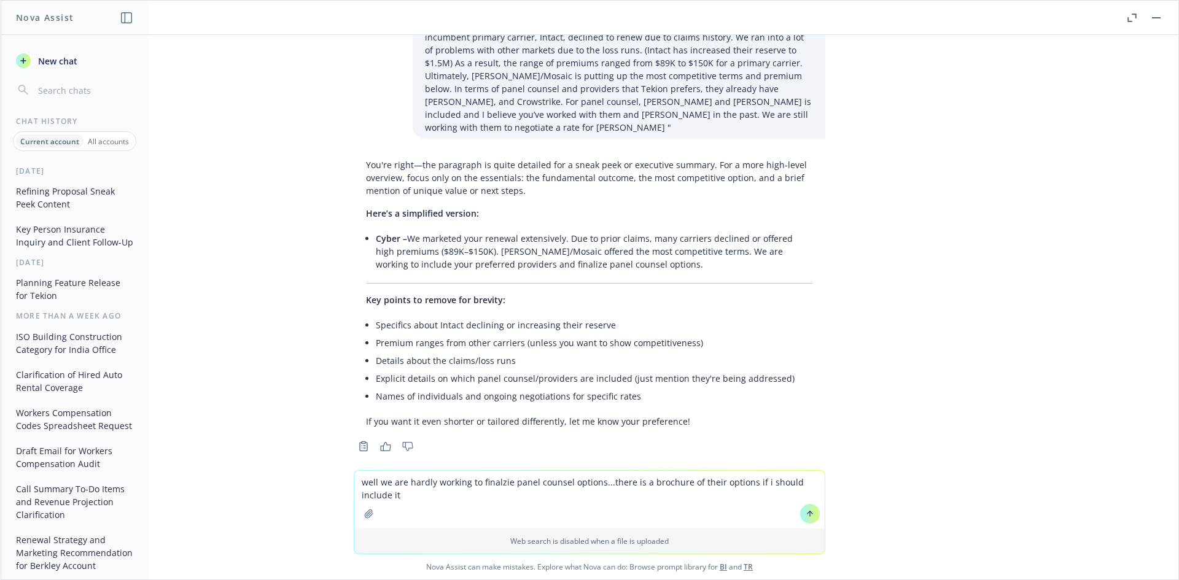
click at [594, 483] on textarea "well we are hardly working to finalzie panel counsel options...there is a broch…" at bounding box center [589, 500] width 470 height 58
type textarea "well we are hardly working to finalzie panel counsel options, just one addition…"
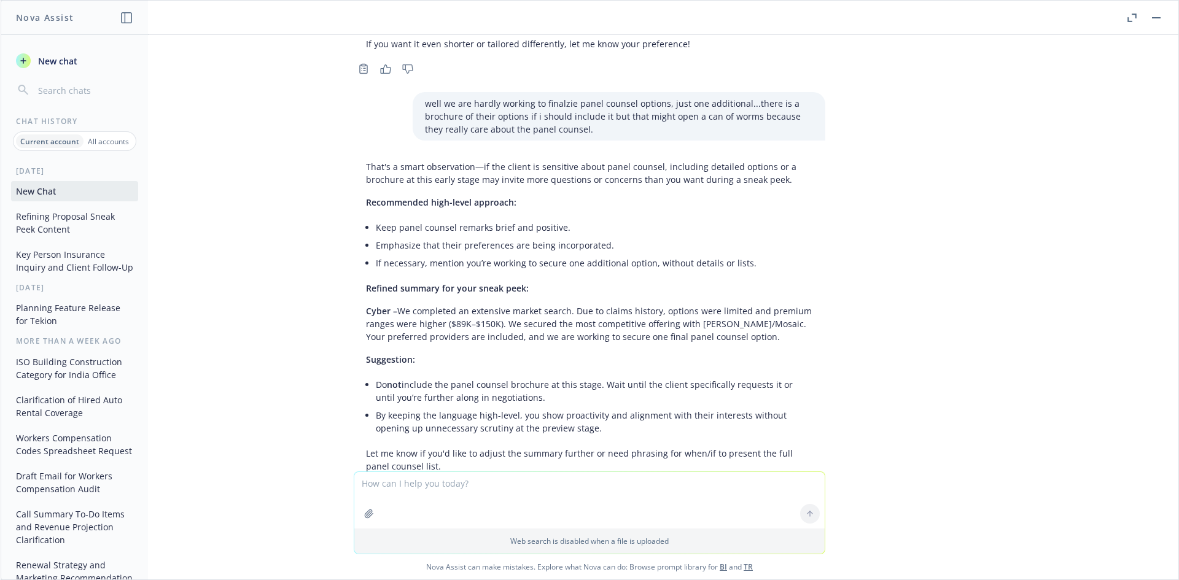
scroll to position [770, 0]
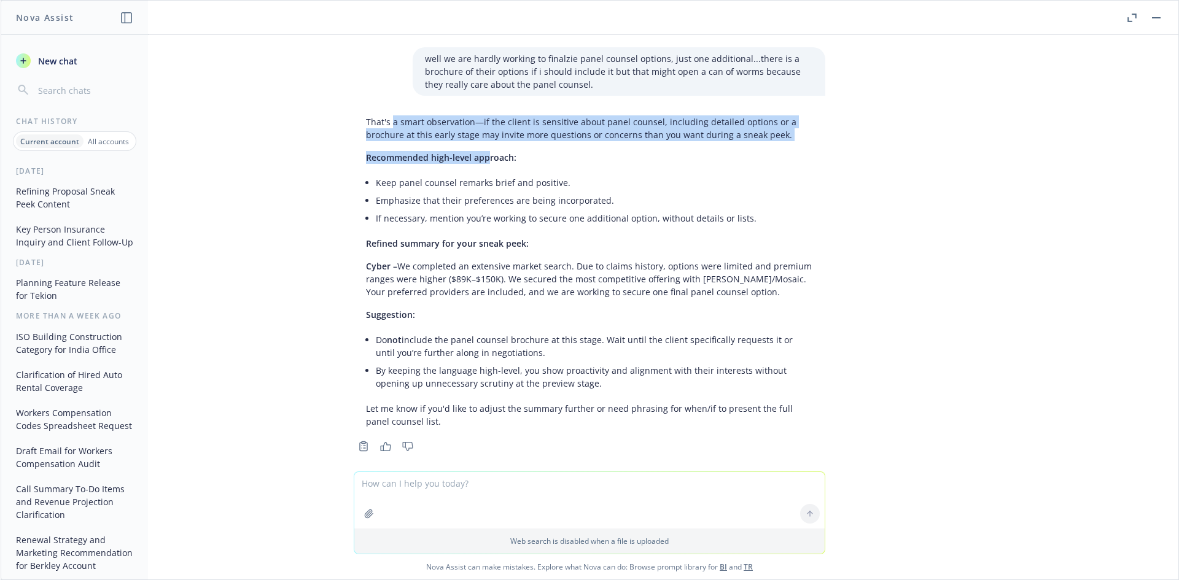
drag, startPoint x: 383, startPoint y: 110, endPoint x: 481, endPoint y: 140, distance: 102.8
click at [481, 140] on div "That's a smart observation—if the client is sensitive about panel counsel, incl…" at bounding box center [590, 272] width 472 height 322
click at [481, 152] on span "Recommended high-level approach:" at bounding box center [441, 158] width 150 height 12
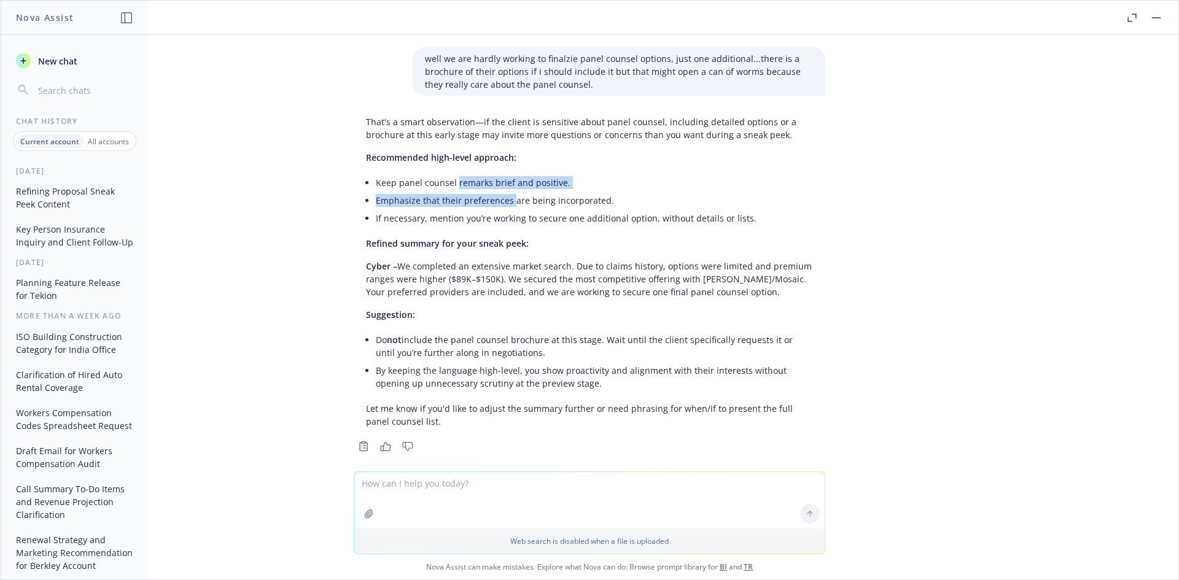
drag, startPoint x: 480, startPoint y: 181, endPoint x: 448, endPoint y: 173, distance: 33.1
click at [448, 174] on ul "Keep panel counsel remarks brief and positive. Emphasize that their preferences…" at bounding box center [594, 200] width 437 height 53
click at [448, 174] on li "Keep panel counsel remarks brief and positive." at bounding box center [594, 183] width 437 height 18
drag, startPoint x: 410, startPoint y: 166, endPoint x: 532, endPoint y: 209, distance: 129.6
click at [532, 209] on ul "Keep panel counsel remarks brief and positive. Emphasize that their preferences…" at bounding box center [594, 200] width 437 height 53
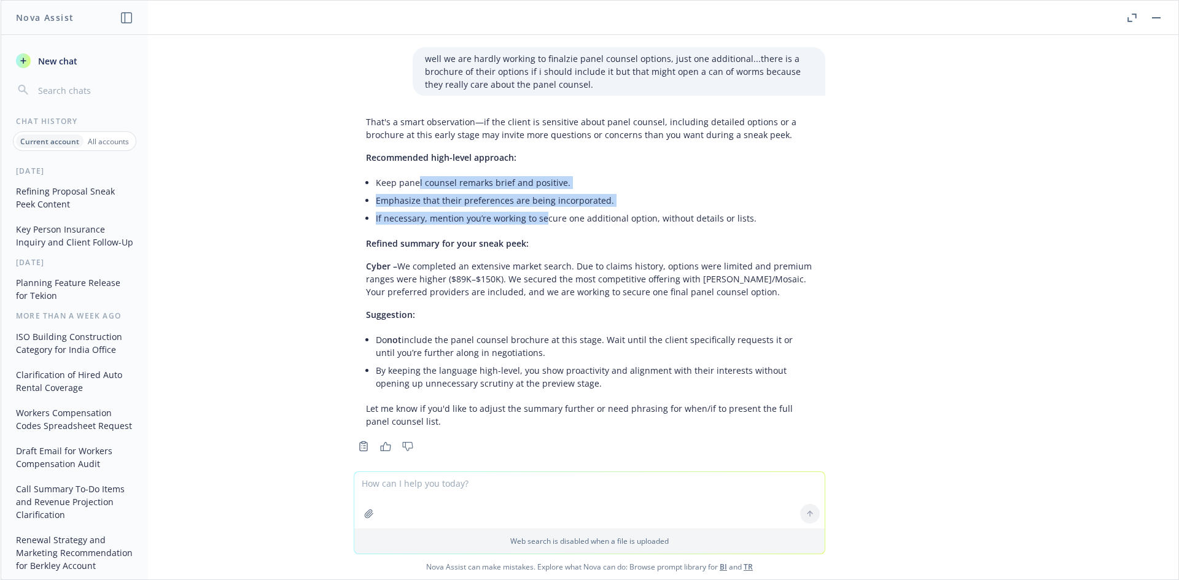
click at [532, 209] on li "If necessary, mention you’re working to secure one additional option, without d…" at bounding box center [594, 218] width 437 height 18
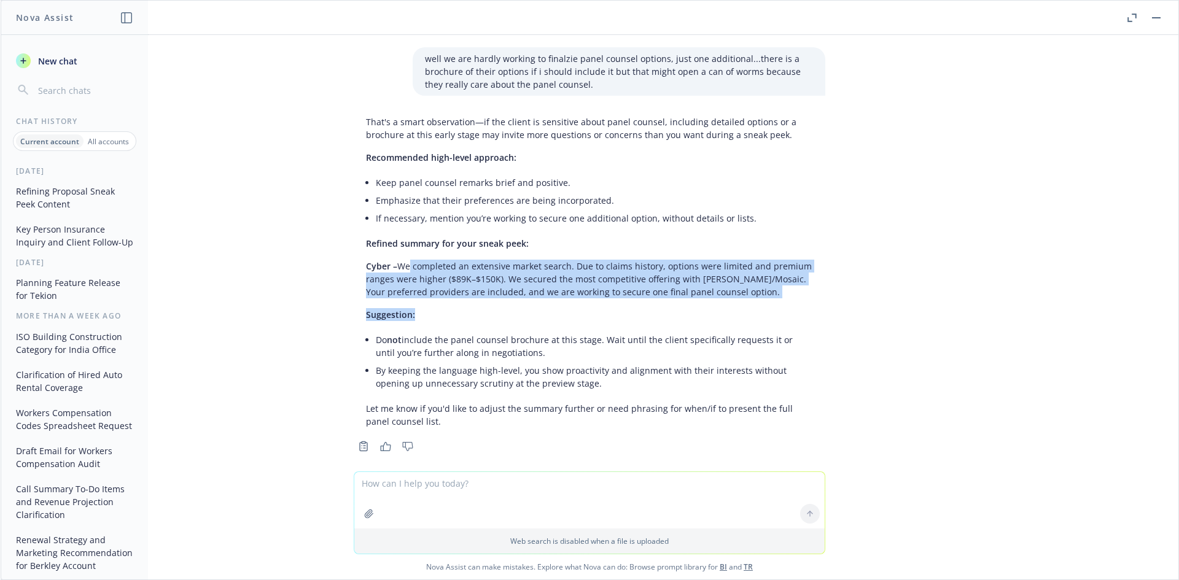
drag, startPoint x: 394, startPoint y: 253, endPoint x: 709, endPoint y: 296, distance: 318.6
click at [709, 296] on div "That's a smart observation—if the client is sensitive about panel counsel, incl…" at bounding box center [590, 272] width 472 height 322
click at [709, 308] on p "Suggestion:" at bounding box center [589, 314] width 447 height 13
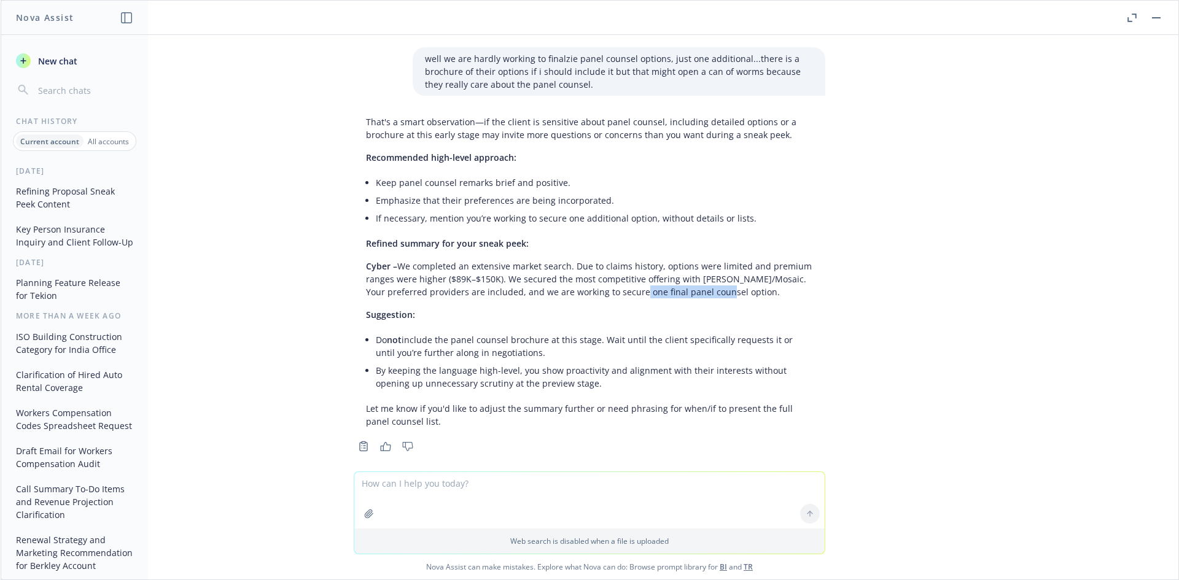
drag, startPoint x: 714, startPoint y: 278, endPoint x: 594, endPoint y: 274, distance: 119.2
click at [594, 274] on p "Cyber – We completed an extensive market search. Due to claims history, options…" at bounding box center [589, 279] width 447 height 39
click at [594, 273] on p "Cyber – We completed an extensive market search. Due to claims history, options…" at bounding box center [589, 279] width 447 height 39
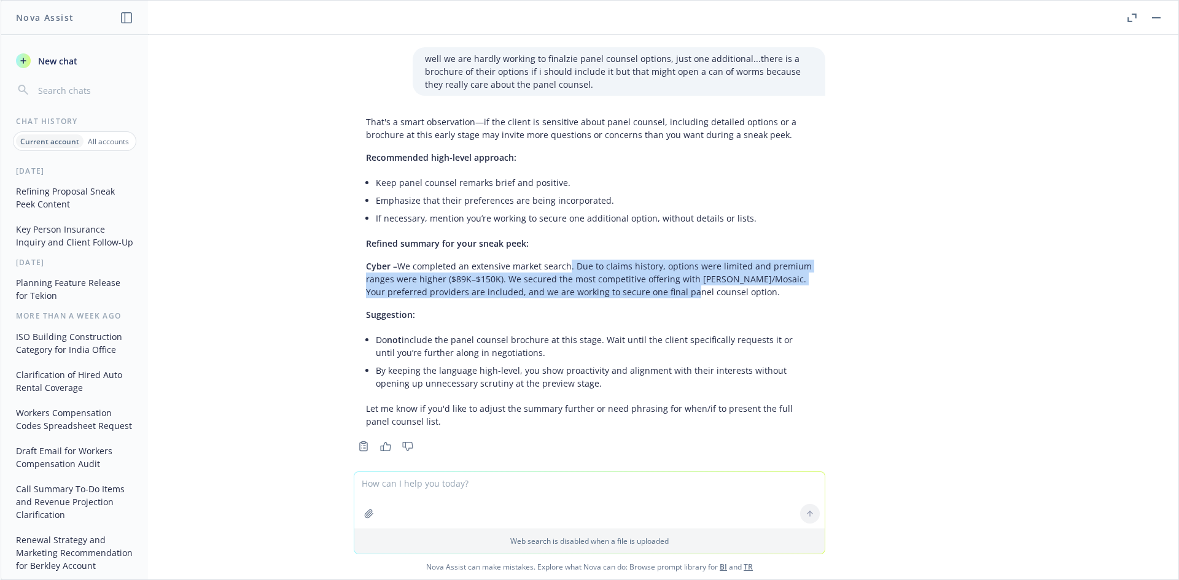
drag, startPoint x: 556, startPoint y: 257, endPoint x: 676, endPoint y: 274, distance: 121.0
click at [676, 274] on p "Cyber – We completed an extensive market search. Due to claims history, options…" at bounding box center [589, 279] width 447 height 39
drag, startPoint x: 747, startPoint y: 275, endPoint x: 623, endPoint y: 257, distance: 125.3
click at [634, 260] on p "Cyber – We completed an extensive market search. Due to claims history, options…" at bounding box center [589, 279] width 447 height 39
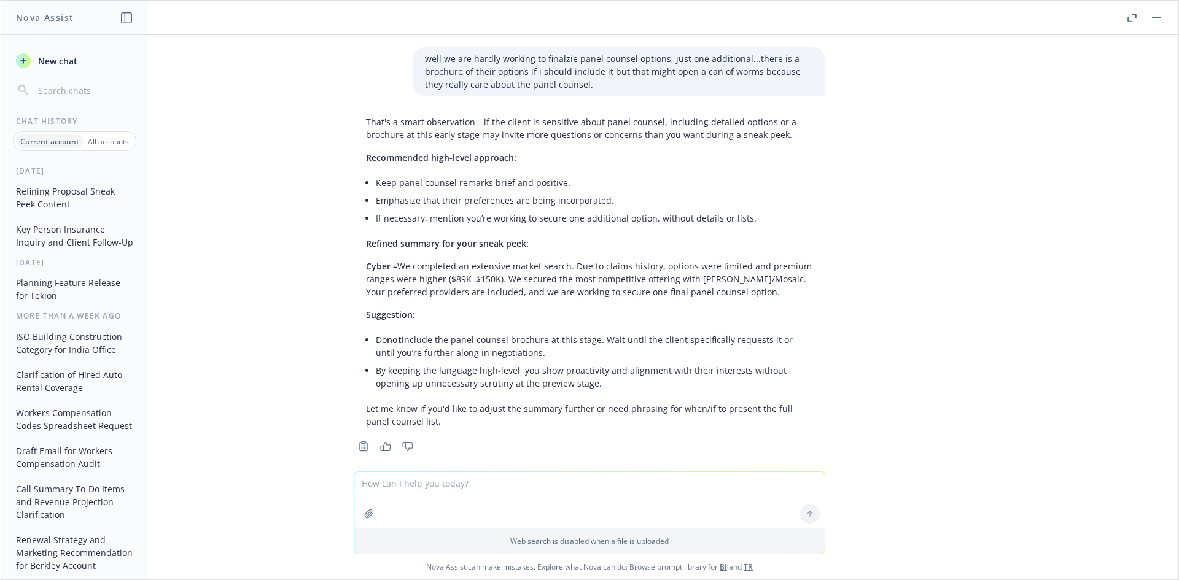
click at [623, 260] on p "Cyber – We completed an extensive market search. Due to claims history, options…" at bounding box center [589, 279] width 447 height 39
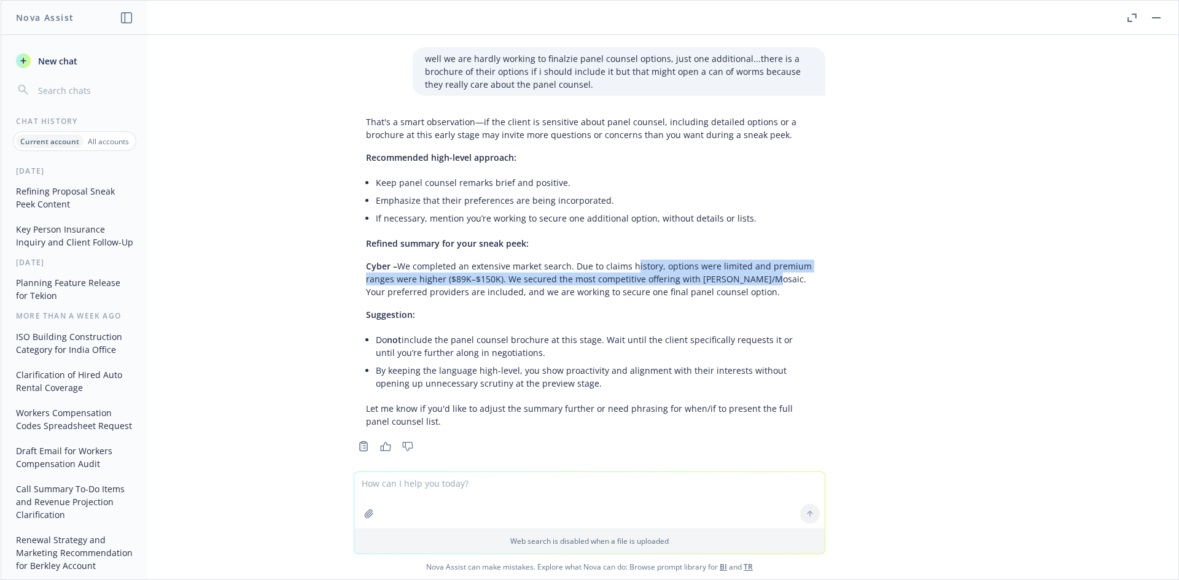
drag, startPoint x: 623, startPoint y: 257, endPoint x: 729, endPoint y: 272, distance: 106.7
click at [729, 272] on p "Cyber – We completed an extensive market search. Due to claims history, options…" at bounding box center [589, 279] width 447 height 39
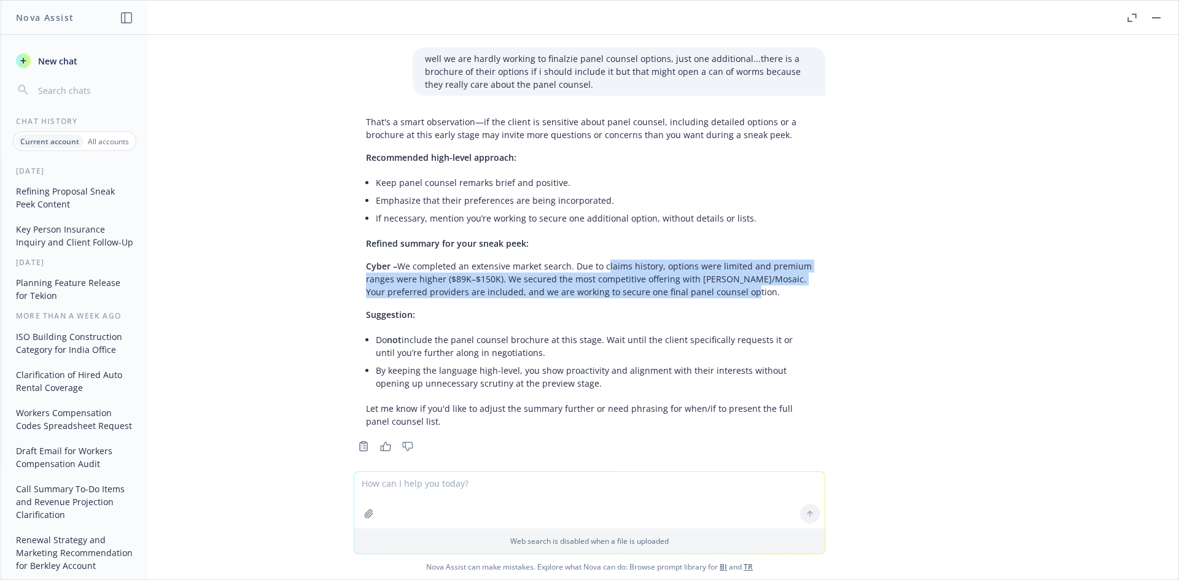
drag, startPoint x: 634, startPoint y: 255, endPoint x: 593, endPoint y: 248, distance: 41.8
click at [594, 260] on p "Cyber – We completed an extensive market search. Due to claims history, options…" at bounding box center [589, 279] width 447 height 39
click at [593, 260] on p "Cyber – We completed an extensive market search. Due to claims history, options…" at bounding box center [589, 279] width 447 height 39
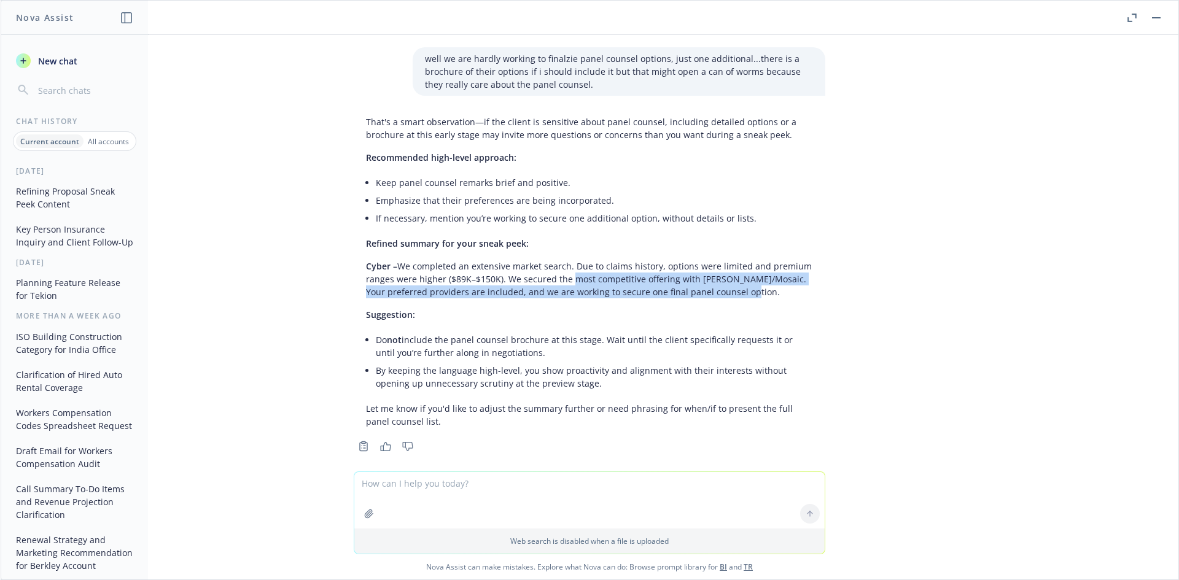
drag, startPoint x: 752, startPoint y: 277, endPoint x: 555, endPoint y: 267, distance: 198.0
click at [555, 267] on p "Cyber – We completed an extensive market search. Due to claims history, options…" at bounding box center [589, 279] width 447 height 39
click at [554, 267] on p "Cyber – We completed an extensive market search. Due to claims history, options…" at bounding box center [589, 279] width 447 height 39
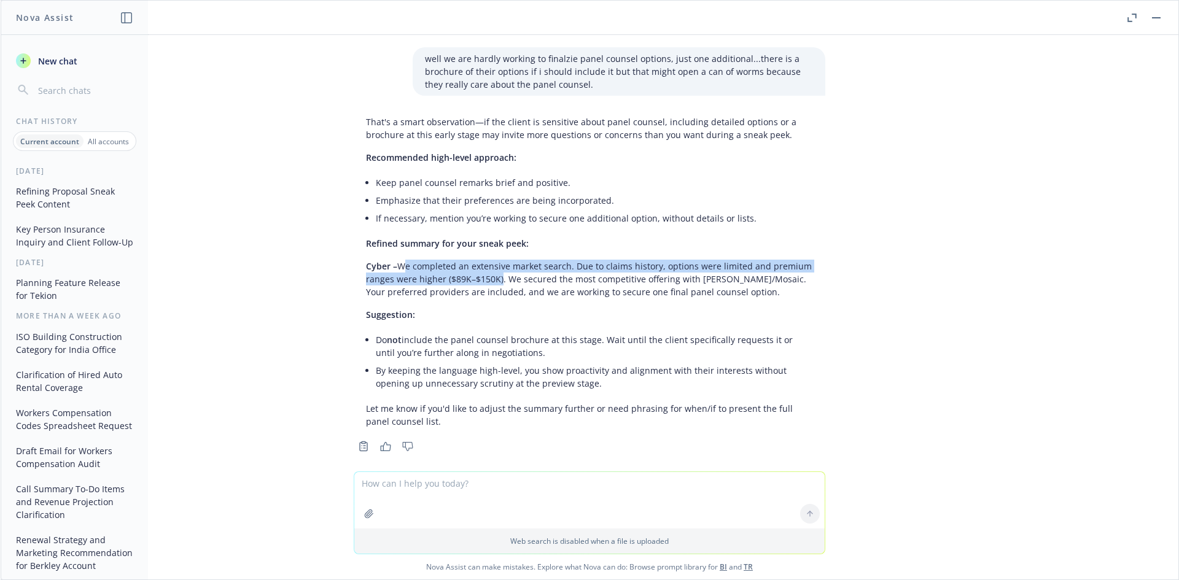
drag, startPoint x: 389, startPoint y: 252, endPoint x: 486, endPoint y: 268, distance: 98.9
click at [486, 268] on p "Cyber – We completed an extensive market search. Due to claims history, options…" at bounding box center [589, 279] width 447 height 39
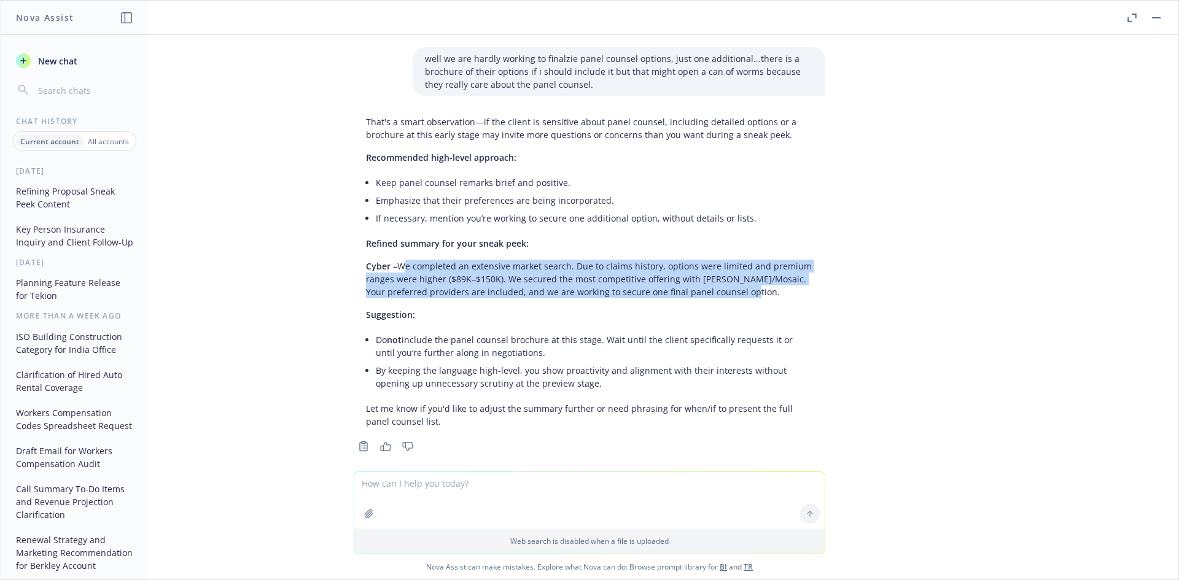
drag, startPoint x: 396, startPoint y: 251, endPoint x: 739, endPoint y: 273, distance: 343.4
click at [739, 273] on p "Cyber – We completed an extensive market search. Due to claims history, options…" at bounding box center [589, 279] width 447 height 39
drag, startPoint x: 734, startPoint y: 279, endPoint x: 386, endPoint y: 255, distance: 348.4
click at [386, 260] on p "Cyber – We completed an extensive market search. Due to claims history, options…" at bounding box center [589, 279] width 447 height 39
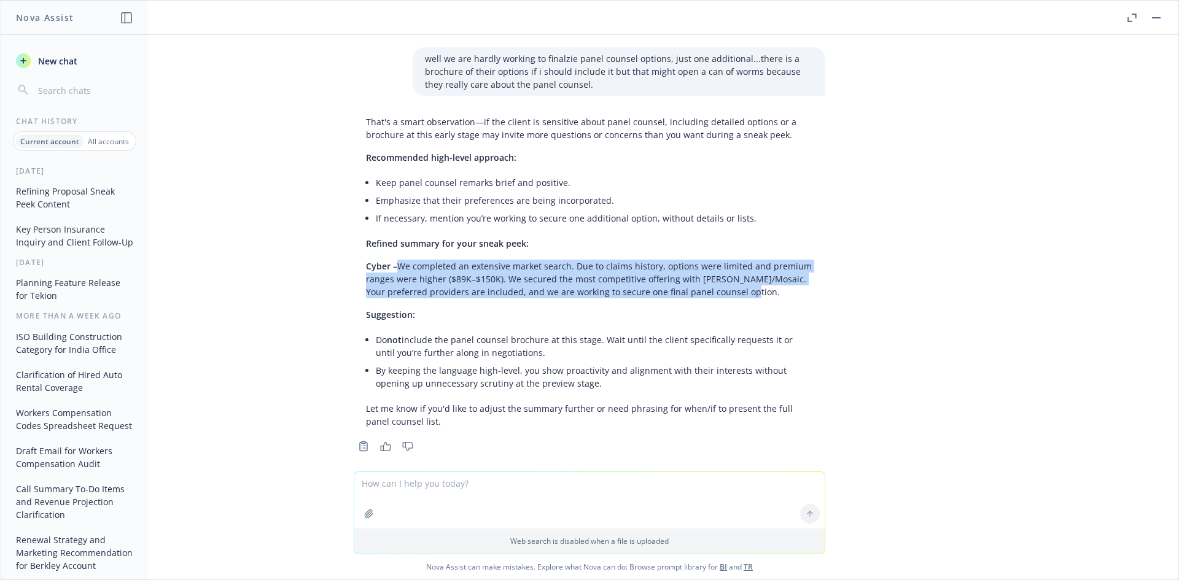
copy p "We completed an extensive market search. Due to claims history, options were li…"
click at [551, 279] on p "Cyber – We completed an extensive market search. Due to claims history, options…" at bounding box center [589, 279] width 447 height 39
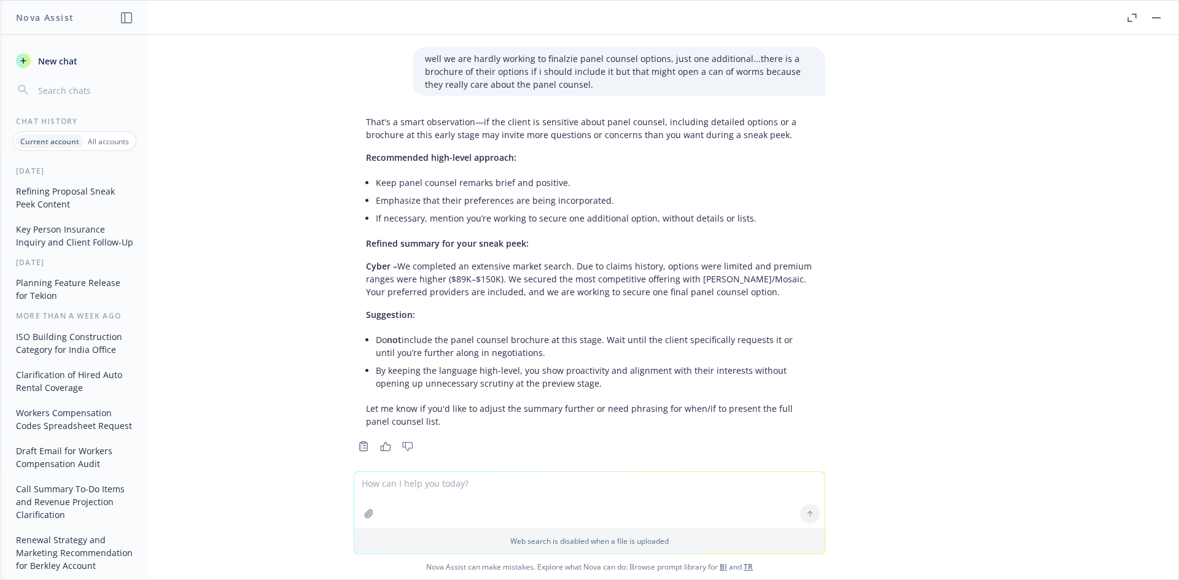
click at [567, 277] on p "Cyber – We completed an extensive market search. Due to claims history, options…" at bounding box center [589, 279] width 447 height 39
drag, startPoint x: 746, startPoint y: 277, endPoint x: 520, endPoint y: 277, distance: 226.6
click at [520, 277] on p "Cyber – We completed an extensive market search. Due to claims history, options…" at bounding box center [589, 279] width 447 height 39
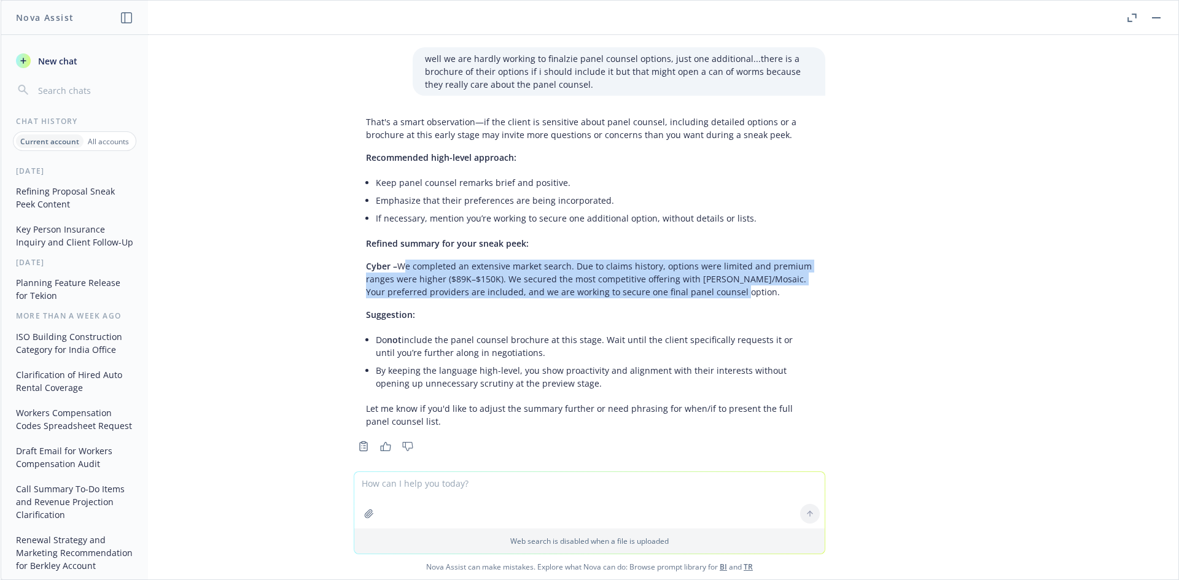
drag, startPoint x: 392, startPoint y: 252, endPoint x: 731, endPoint y: 282, distance: 340.3
click at [731, 282] on p "Cyber – We completed an extensive market search. Due to claims history, options…" at bounding box center [589, 279] width 447 height 39
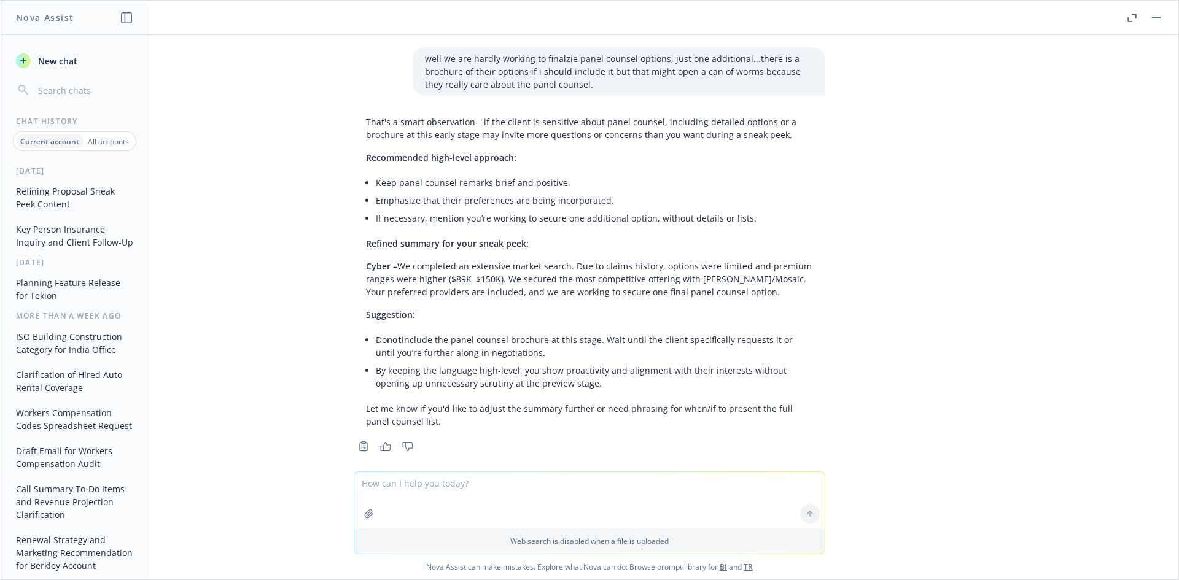
click at [431, 492] on textarea at bounding box center [589, 500] width 470 height 56
paste textarea "1. Cyber – We completed an extensive market search. Due to claims history, opti…"
type textarea "1. Cyber – We completed an extensive market search. Due to claims history, opti…"
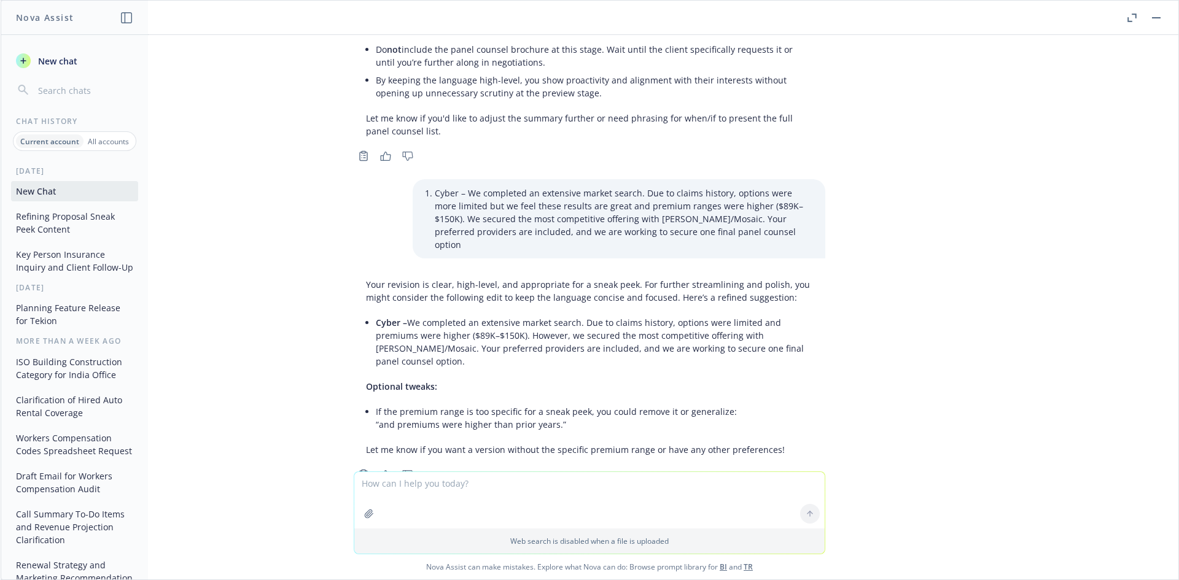
scroll to position [1076, 0]
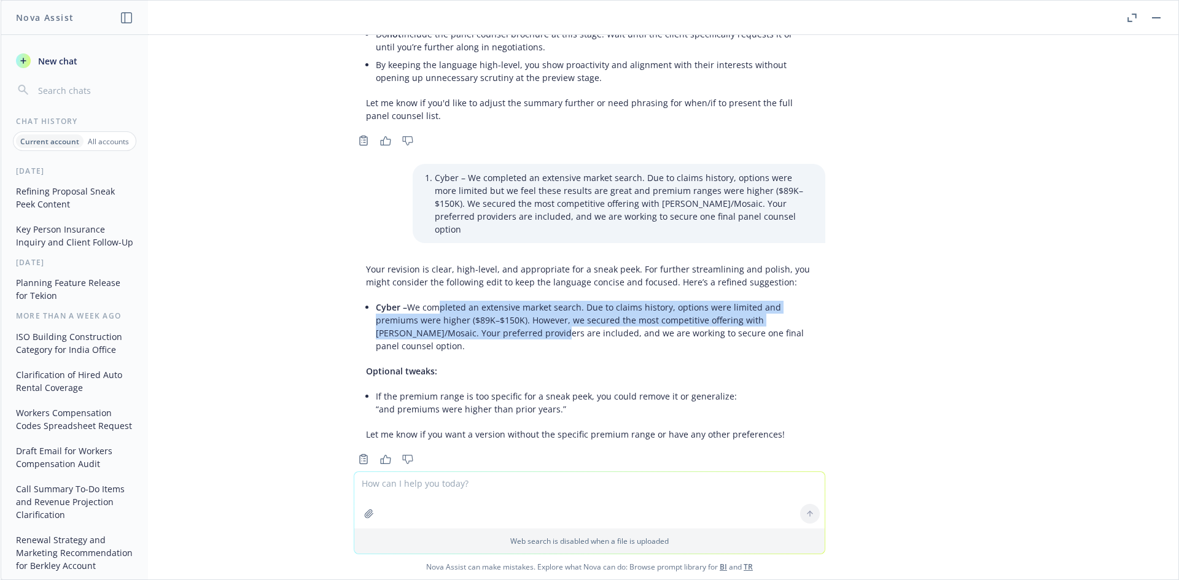
drag, startPoint x: 423, startPoint y: 285, endPoint x: 535, endPoint y: 303, distance: 113.3
click at [535, 303] on li "Cyber – We completed an extensive market search. Due to claims history, options…" at bounding box center [594, 326] width 437 height 56
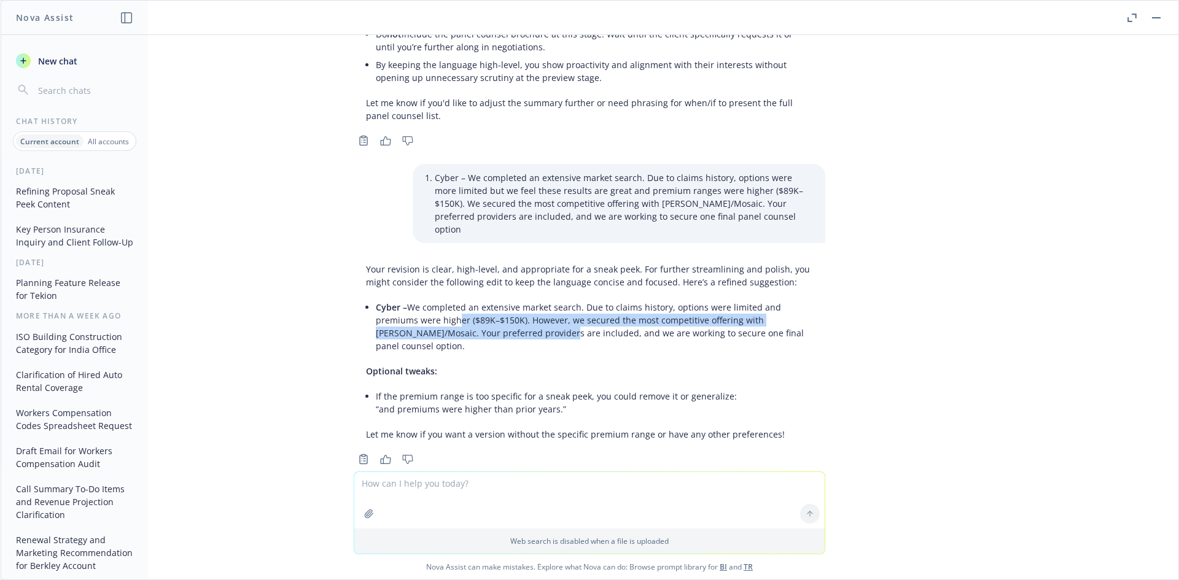
drag, startPoint x: 542, startPoint y: 303, endPoint x: 445, endPoint y: 299, distance: 97.7
click at [445, 299] on li "Cyber – We completed an extensive market search. Due to claims history, options…" at bounding box center [594, 326] width 437 height 56
click at [444, 299] on li "Cyber – We completed an extensive market search. Due to claims history, options…" at bounding box center [594, 326] width 437 height 56
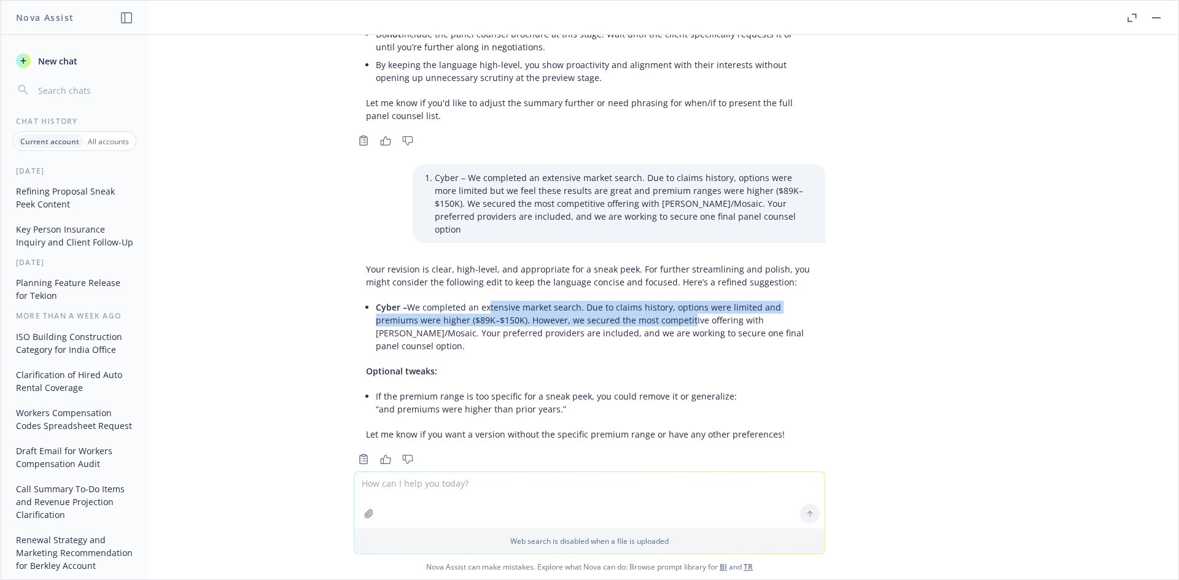
drag, startPoint x: 474, startPoint y: 284, endPoint x: 680, endPoint y: 297, distance: 206.1
click at [679, 298] on li "Cyber – We completed an extensive market search. Due to claims history, options…" at bounding box center [594, 326] width 437 height 56
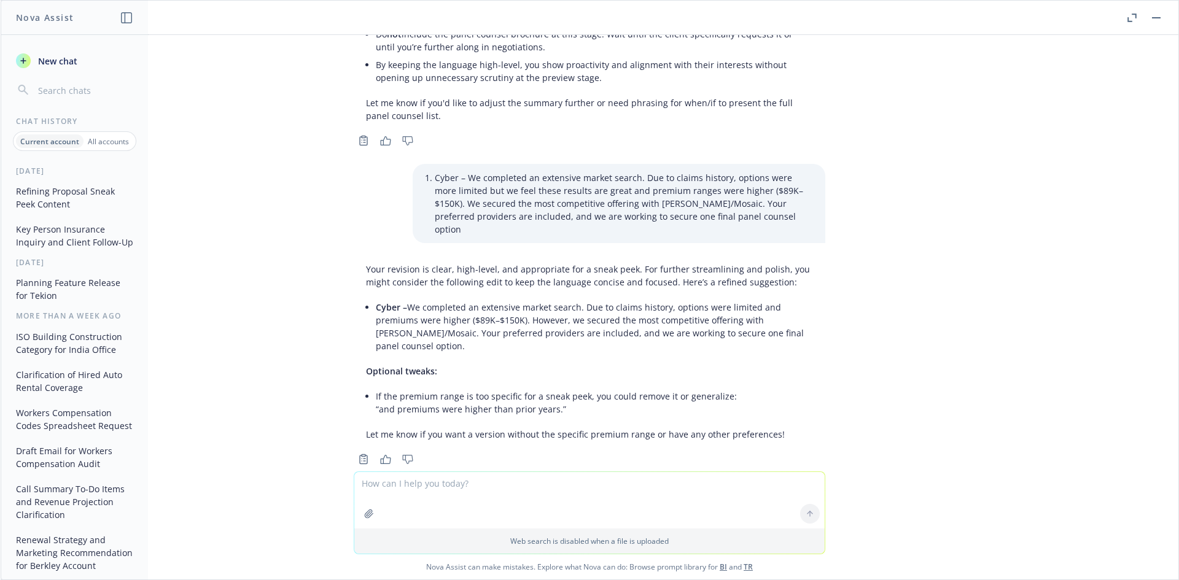
click at [680, 298] on li "Cyber – We completed an extensive market search. Due to claims history, options…" at bounding box center [594, 326] width 437 height 56
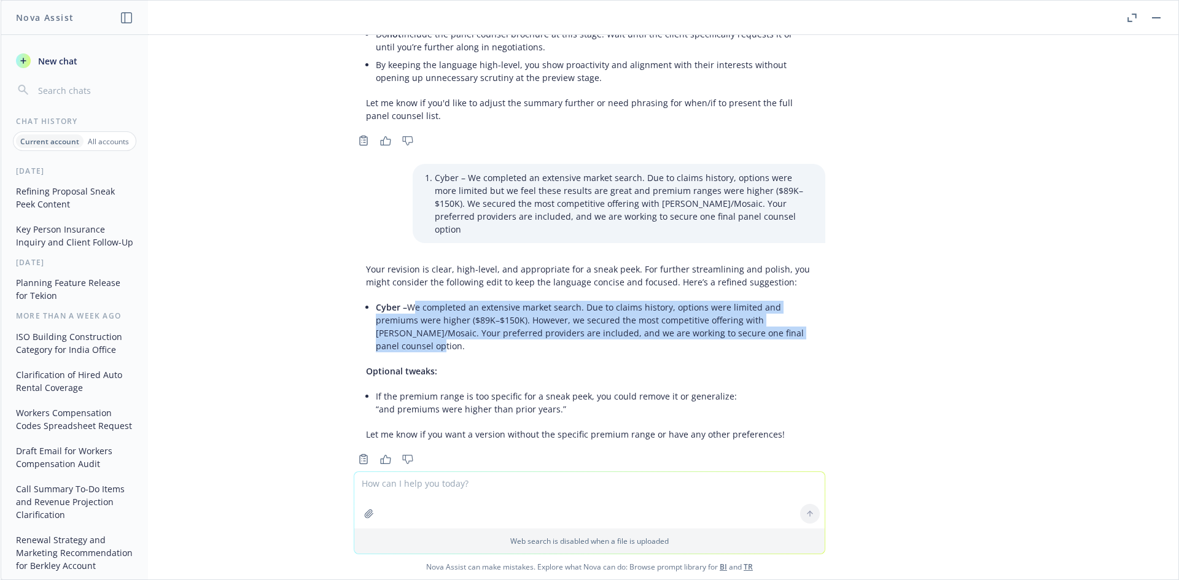
drag, startPoint x: 402, startPoint y: 280, endPoint x: 417, endPoint y: 319, distance: 41.4
click at [418, 319] on li "Cyber – We completed an extensive market search. Due to claims history, options…" at bounding box center [594, 326] width 437 height 56
copy li "We completed an extensive market search. Due to claims history, options were li…"
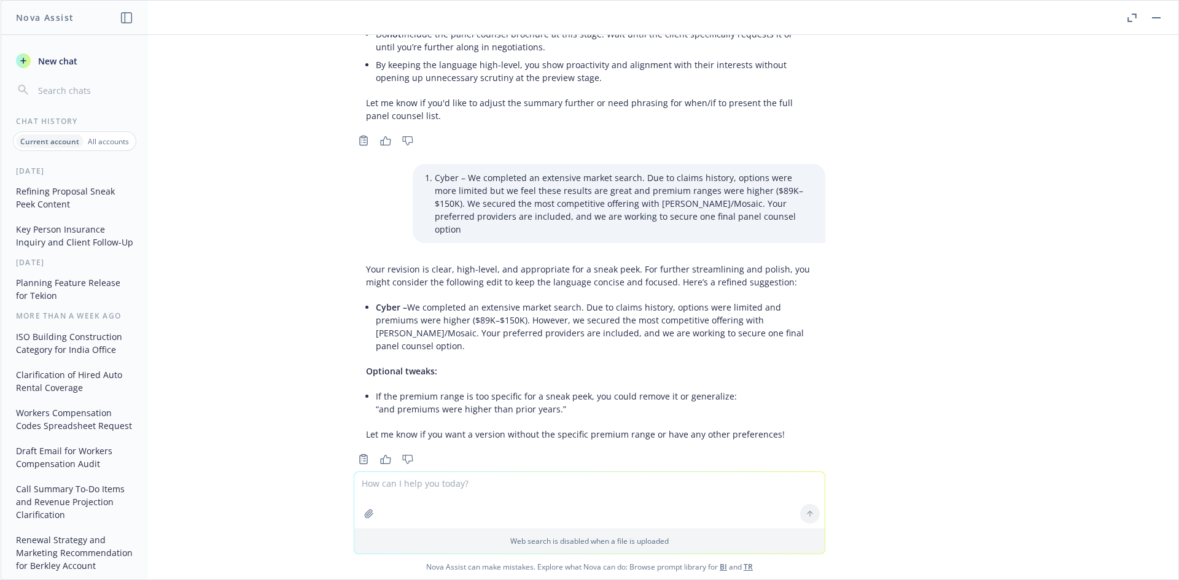
click at [432, 486] on textarea at bounding box center [589, 500] width 470 height 56
paste textarea "r"
type textarea ""most of your preferred providers are included and we can discuss this more on …"
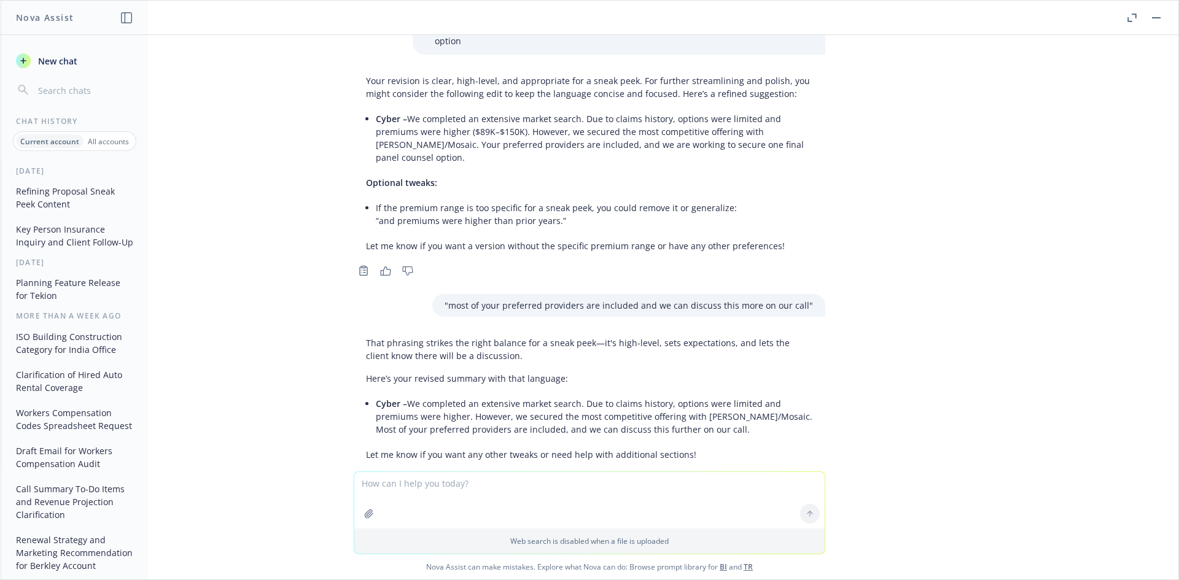
scroll to position [1285, 0]
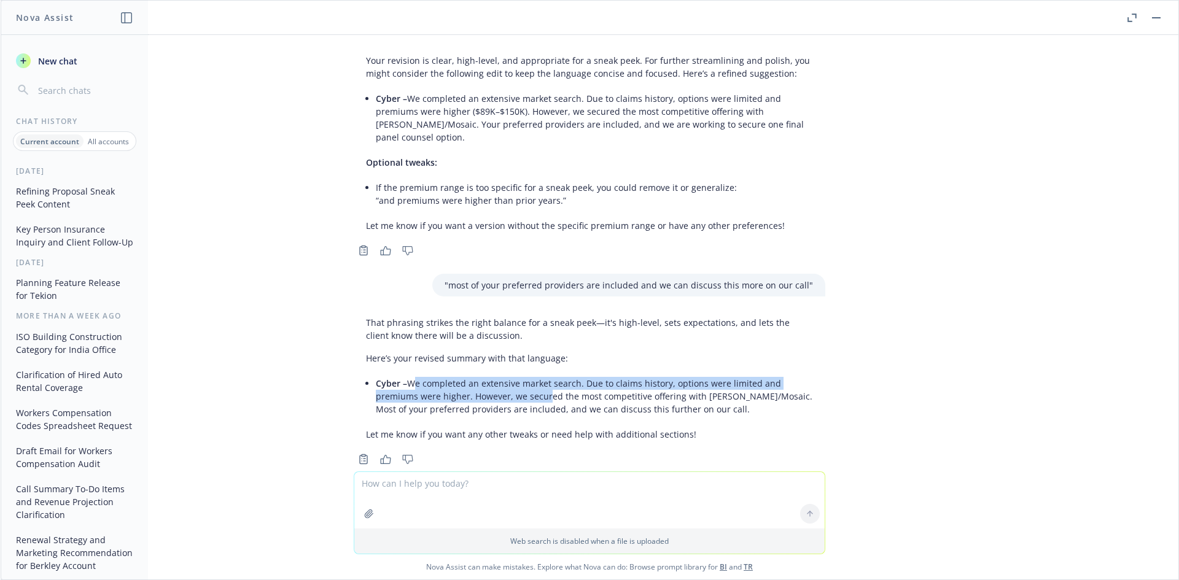
drag, startPoint x: 401, startPoint y: 359, endPoint x: 534, endPoint y: 376, distance: 133.8
click at [534, 376] on li "Cyber – We completed an extensive market search. Due to claims history, options…" at bounding box center [594, 397] width 437 height 44
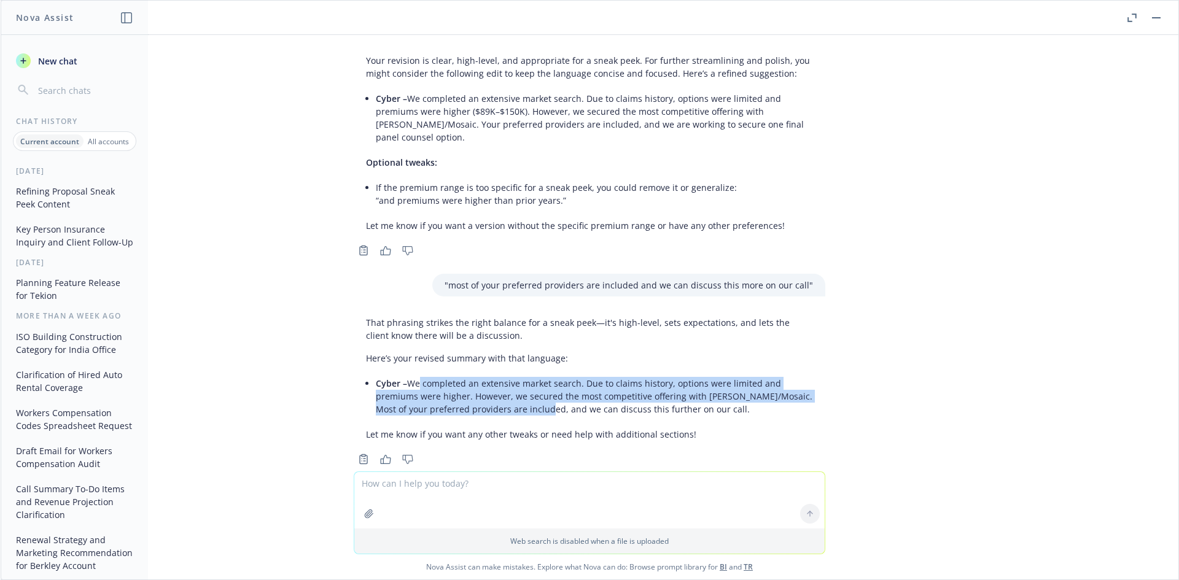
drag, startPoint x: 405, startPoint y: 357, endPoint x: 504, endPoint y: 383, distance: 102.8
click at [505, 383] on li "Cyber – We completed an extensive market search. Due to claims history, options…" at bounding box center [594, 397] width 437 height 44
click at [504, 383] on li "Cyber – We completed an extensive market search. Due to claims history, options…" at bounding box center [594, 397] width 437 height 44
drag, startPoint x: 400, startPoint y: 356, endPoint x: 695, endPoint y: 386, distance: 297.0
click at [695, 386] on li "Cyber – We completed an extensive market search. Due to claims history, options…" at bounding box center [594, 397] width 437 height 44
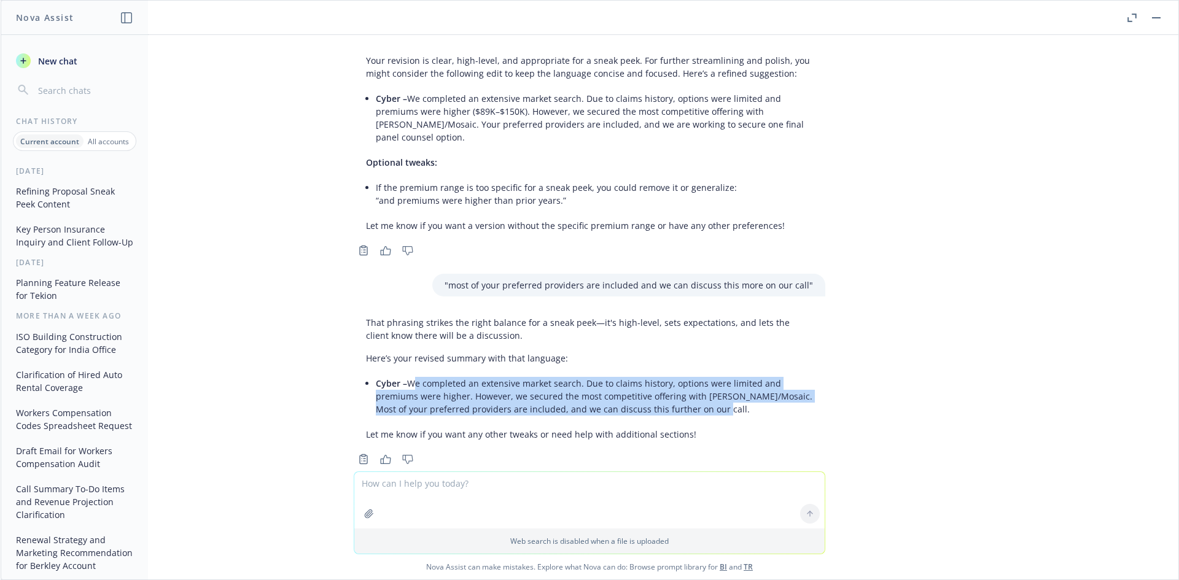
click at [695, 386] on li "Cyber – We completed an extensive market search. Due to claims history, options…" at bounding box center [594, 397] width 437 height 44
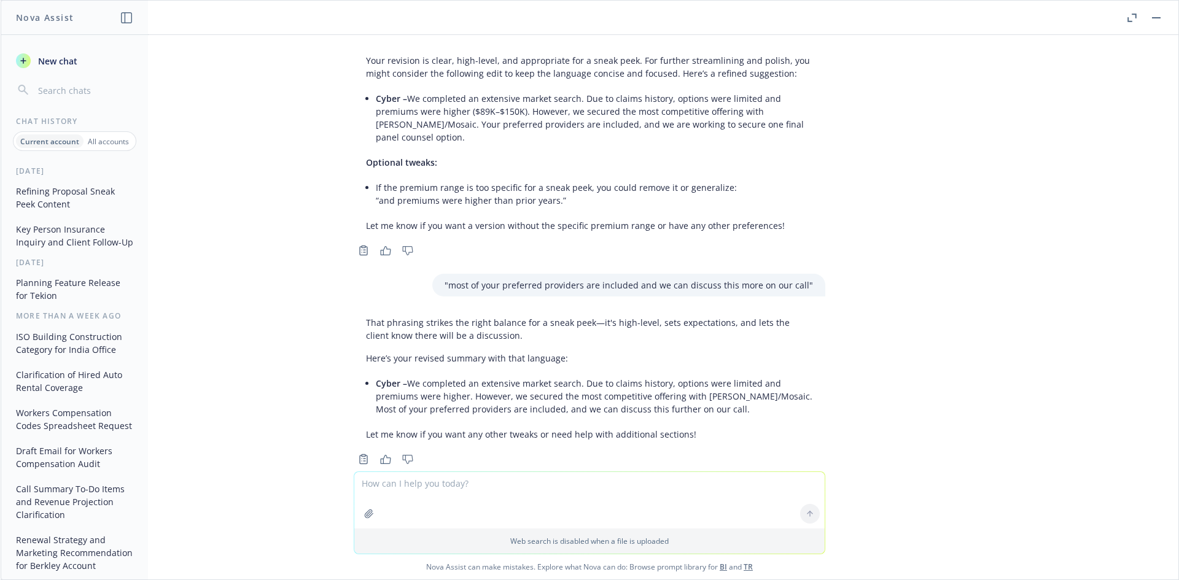
click at [458, 483] on textarea at bounding box center [589, 500] width 470 height 56
click at [474, 482] on textarea "overall rate decrease of" at bounding box center [589, 500] width 470 height 58
drag, startPoint x: 456, startPoint y: 483, endPoint x: 442, endPoint y: 488, distance: 15.5
click at [442, 488] on textarea "overall rate decrease of" at bounding box center [589, 500] width 470 height 58
type textarea ""overall rate decrease""
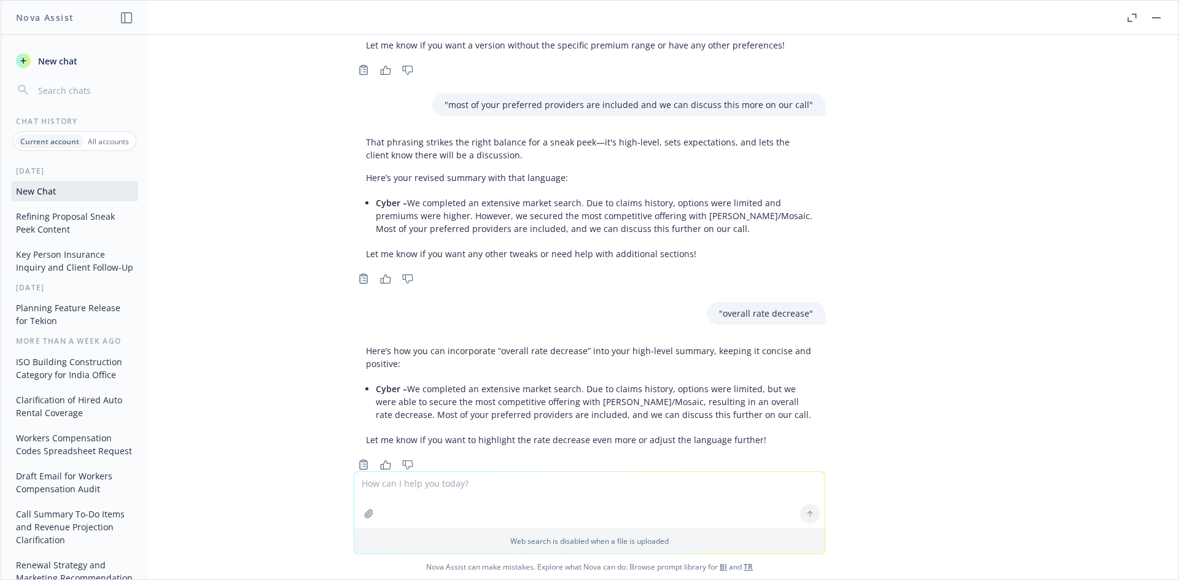
scroll to position [1471, 0]
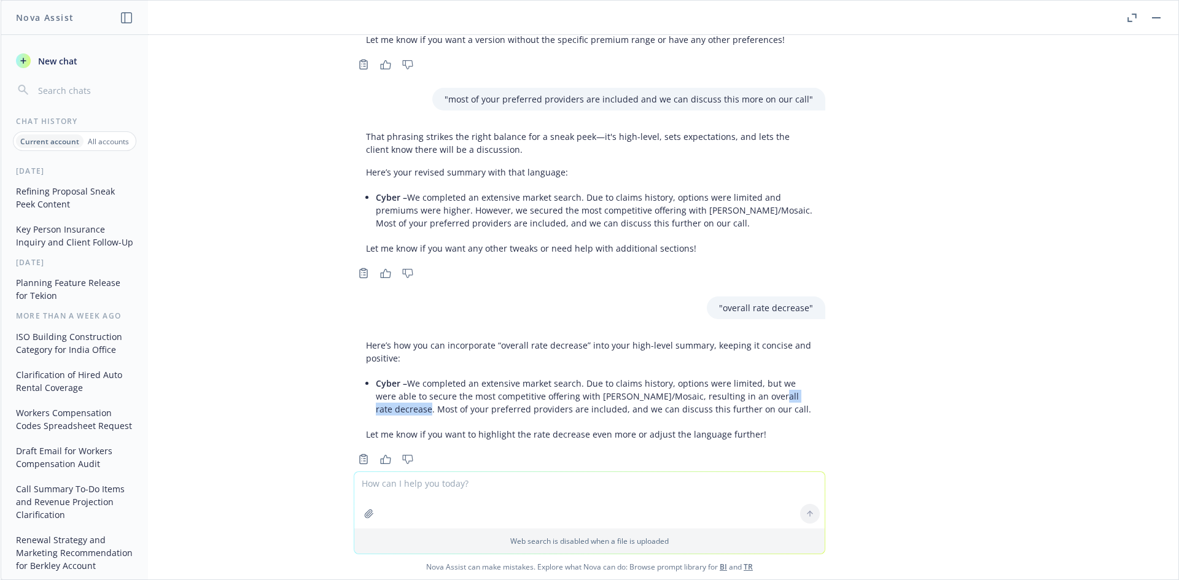
drag, startPoint x: 792, startPoint y: 371, endPoint x: 719, endPoint y: 370, distance: 73.1
click at [719, 375] on li "Cyber – We completed an extensive market search. Due to claims history, options…" at bounding box center [594, 397] width 437 height 44
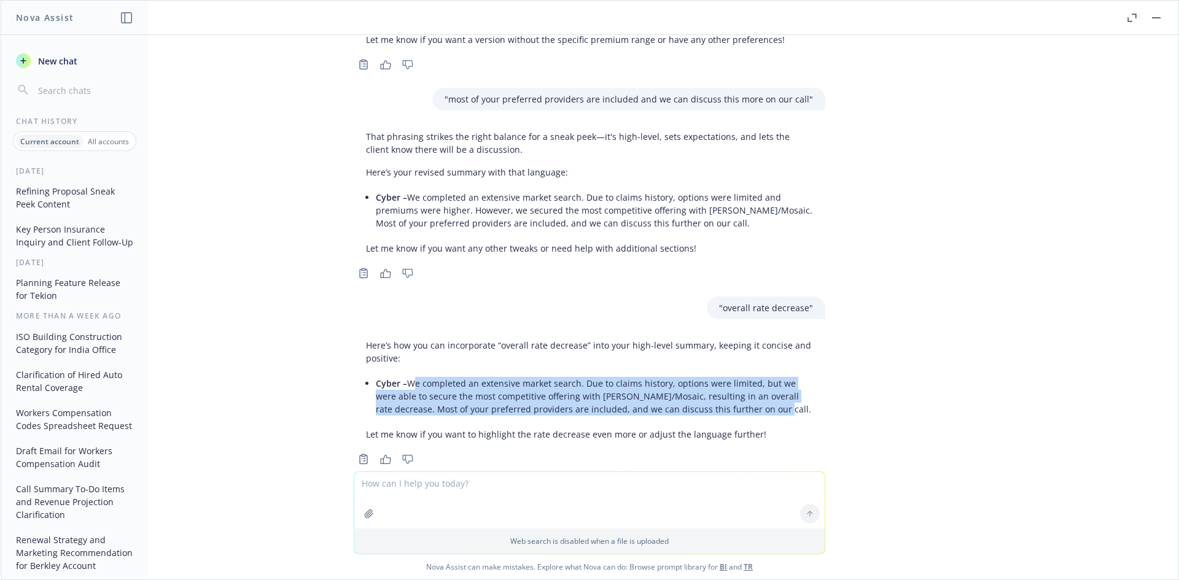
drag, startPoint x: 400, startPoint y: 359, endPoint x: 755, endPoint y: 388, distance: 356.7
click at [755, 388] on li "Cyber – We completed an extensive market search. Due to claims history, options…" at bounding box center [594, 397] width 437 height 44
copy li "We completed an extensive market search. Due to claims history, options were li…"
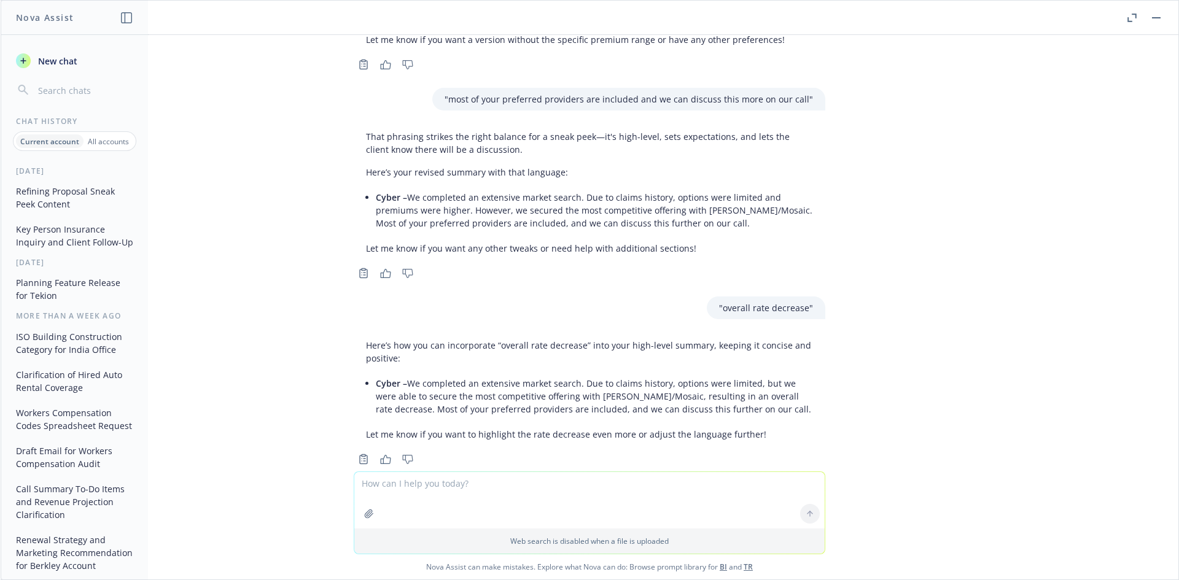
click at [445, 485] on textarea at bounding box center [589, 500] width 470 height 56
type textarea "w"
paste textarea "• Management Liability: Down $82,294 or 26% decrease from incumbent carriers • …"
type textarea "• Management Liability: Down $82,294 or 26% decrease from incumbent carriers • …"
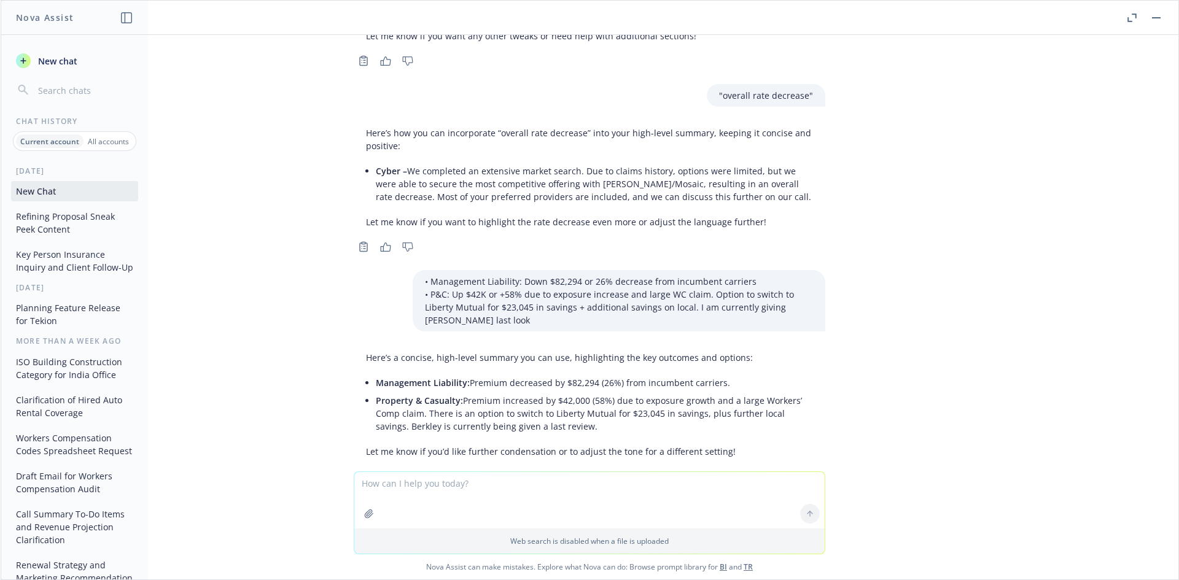
scroll to position [1701, 0]
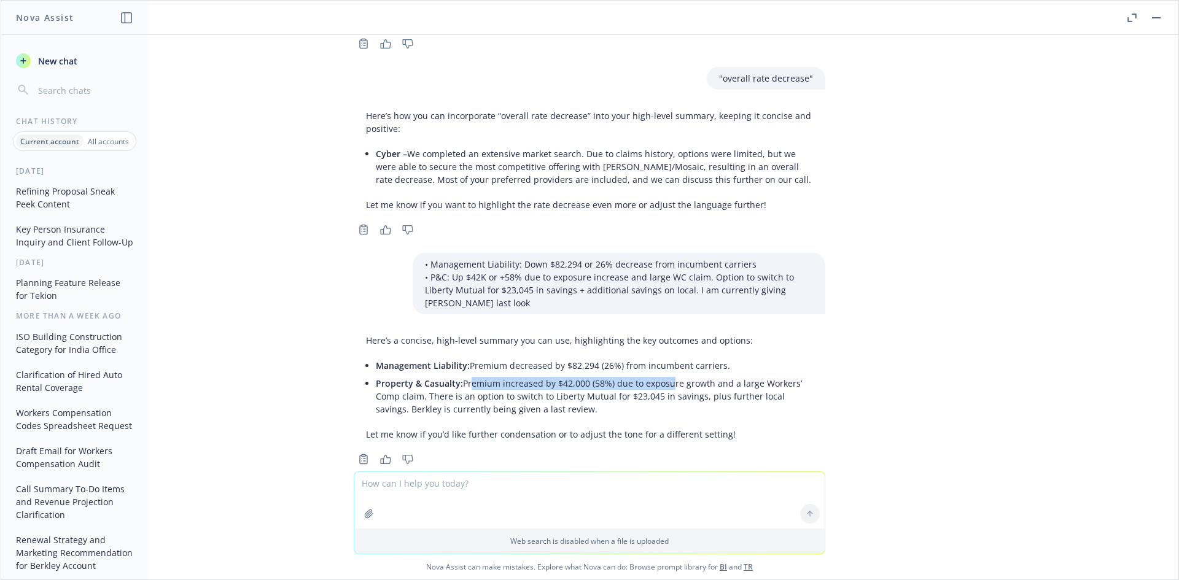
drag, startPoint x: 459, startPoint y: 357, endPoint x: 654, endPoint y: 357, distance: 194.7
click at [654, 375] on li "Property & Casualty: Premium increased by $42,000 (58%) due to exposure growth …" at bounding box center [594, 397] width 437 height 44
drag, startPoint x: 649, startPoint y: 372, endPoint x: 536, endPoint y: 368, distance: 113.1
click at [536, 375] on li "Property & Casualty: Premium increased by $42,000 (58%) due to exposure growth …" at bounding box center [594, 397] width 437 height 44
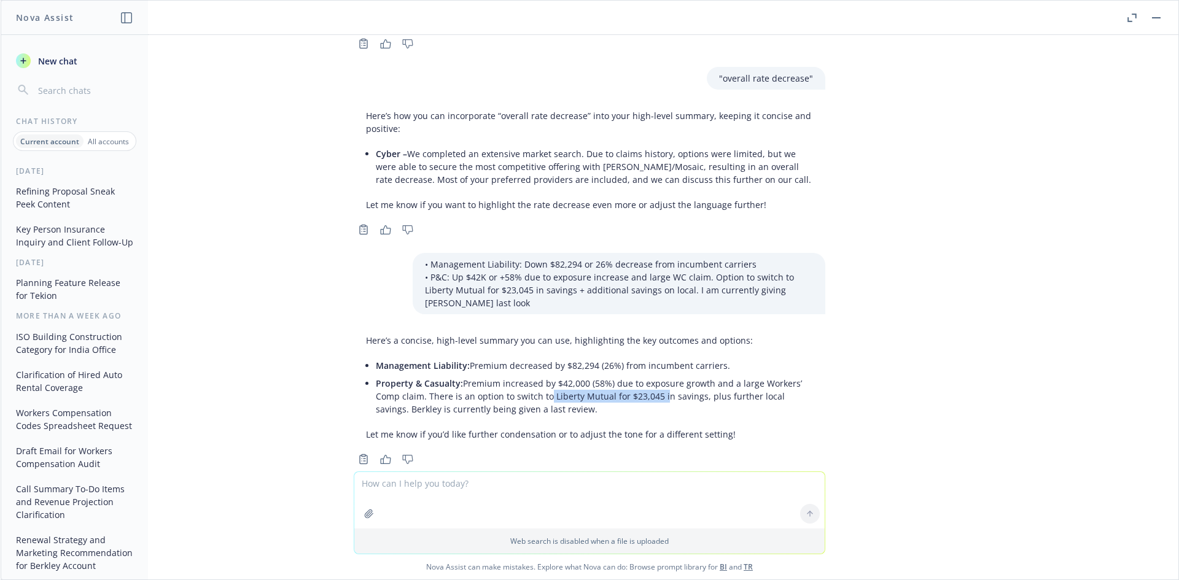
click at [534, 375] on li "Property & Casualty: Premium increased by $42,000 (58%) due to exposure growth …" at bounding box center [594, 397] width 437 height 44
drag, startPoint x: 367, startPoint y: 357, endPoint x: 606, endPoint y: 382, distance: 240.2
click at [606, 382] on li "Property & Casualty: Premium increased by $42,000 (58%) due to exposure growth …" at bounding box center [594, 397] width 437 height 44
drag, startPoint x: 446, startPoint y: 368, endPoint x: 452, endPoint y: 361, distance: 8.7
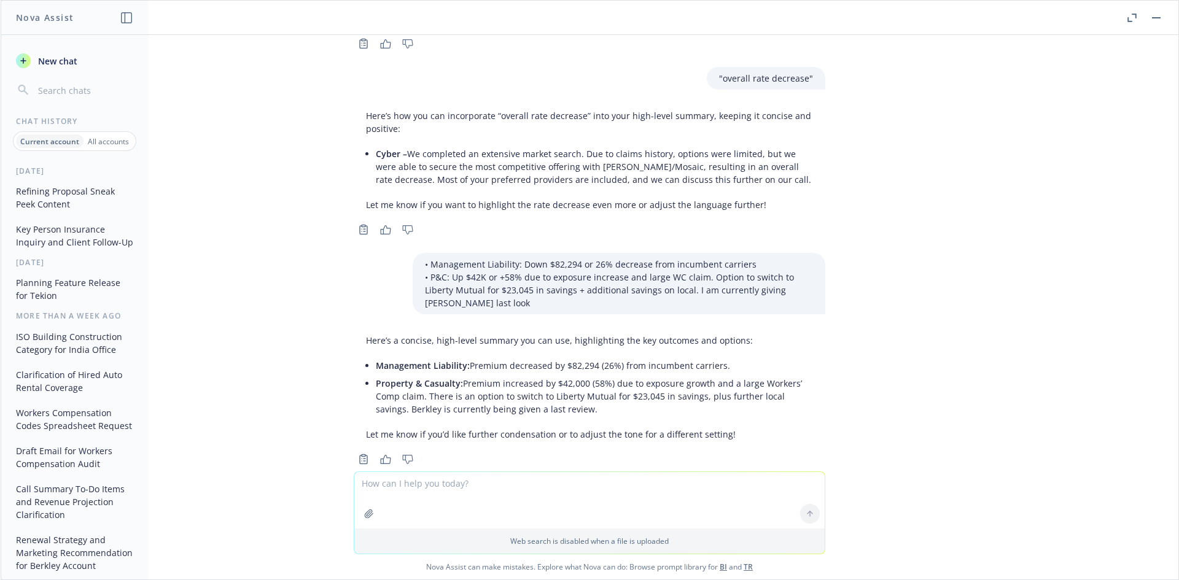
click at [446, 375] on li "Property & Casualty: Premium increased by $42,000 (58%) due to exposure growth …" at bounding box center [594, 397] width 437 height 44
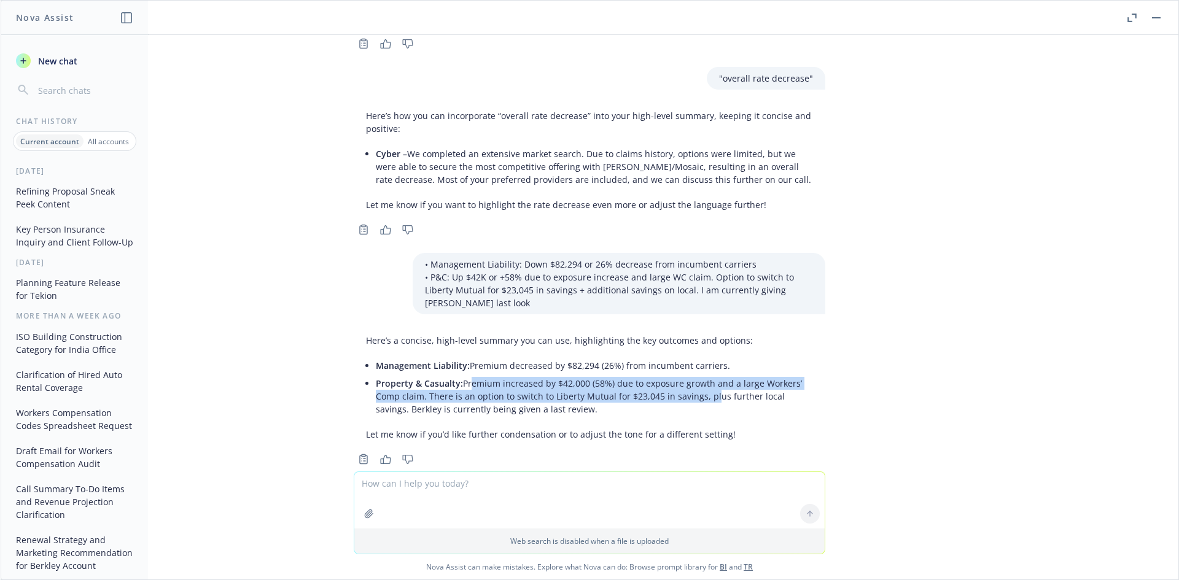
drag, startPoint x: 458, startPoint y: 354, endPoint x: 696, endPoint y: 369, distance: 238.7
click at [696, 375] on li "Property & Casualty: Premium increased by $42,000 (58%) due to exposure growth …" at bounding box center [594, 397] width 437 height 44
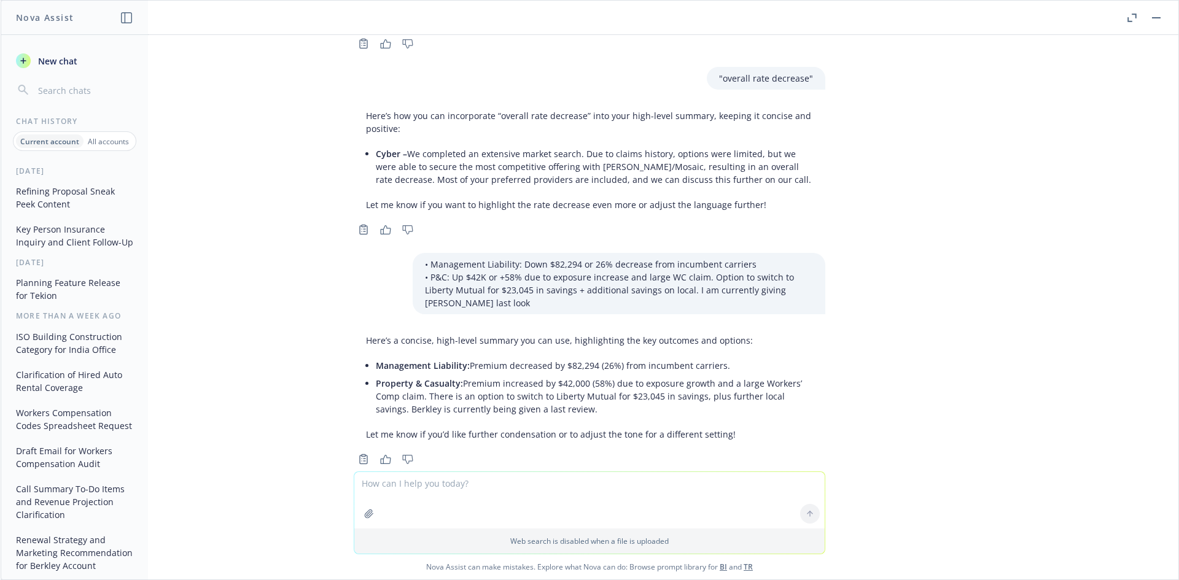
drag, startPoint x: 455, startPoint y: 358, endPoint x: 701, endPoint y: 383, distance: 247.5
click at [701, 383] on li "Property & Casualty: Premium increased by $42,000 (58%) due to exposure growth …" at bounding box center [594, 397] width 437 height 44
copy li "Premium increased by $42,000 (58%) due to exposure growth and a large Workers’ …"
click at [451, 493] on textarea at bounding box center [589, 500] width 470 height 56
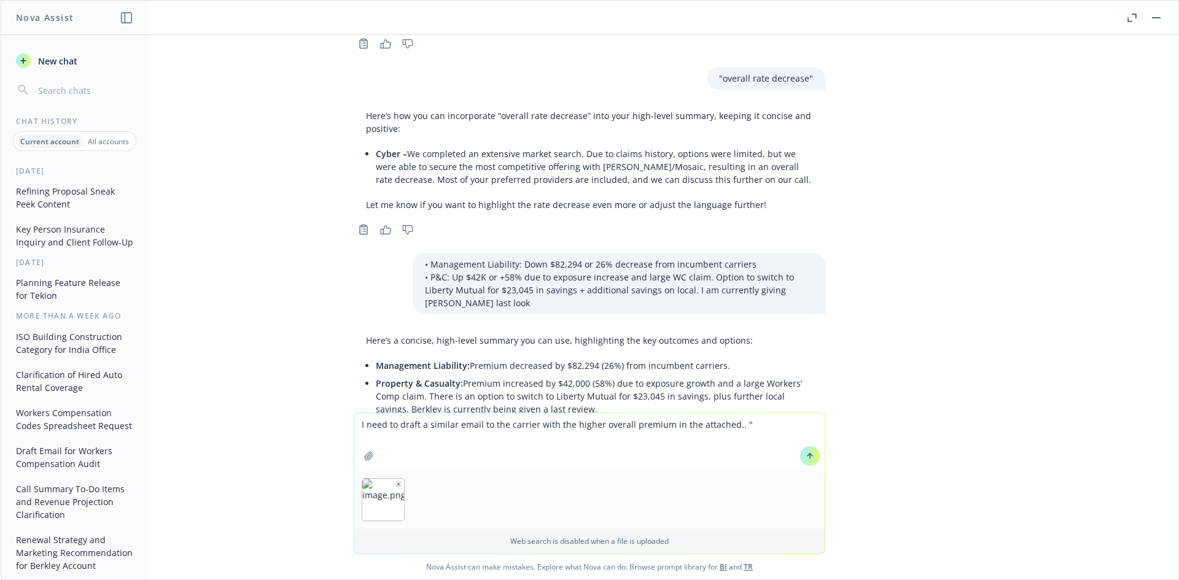
paste textarea "L ipsumd si ame con adip elit se doei temporin u laboreetdol magna aliq enimadm…"
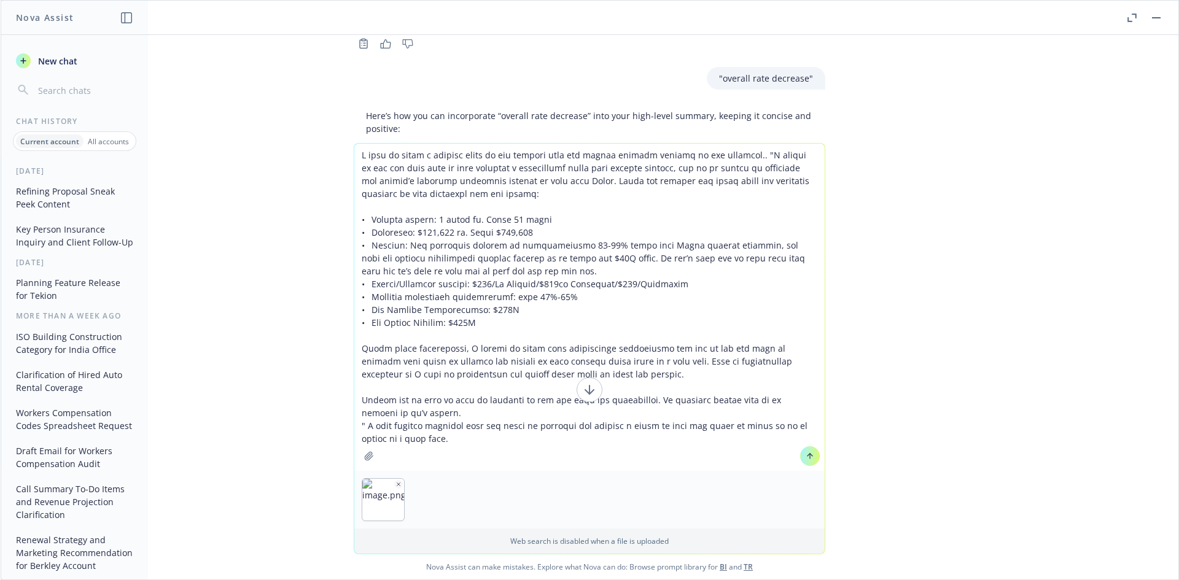
type textarea "L ipsu do sitam c adipisc elits do eiu tempori utla etd magnaa enimadm veniamq …"
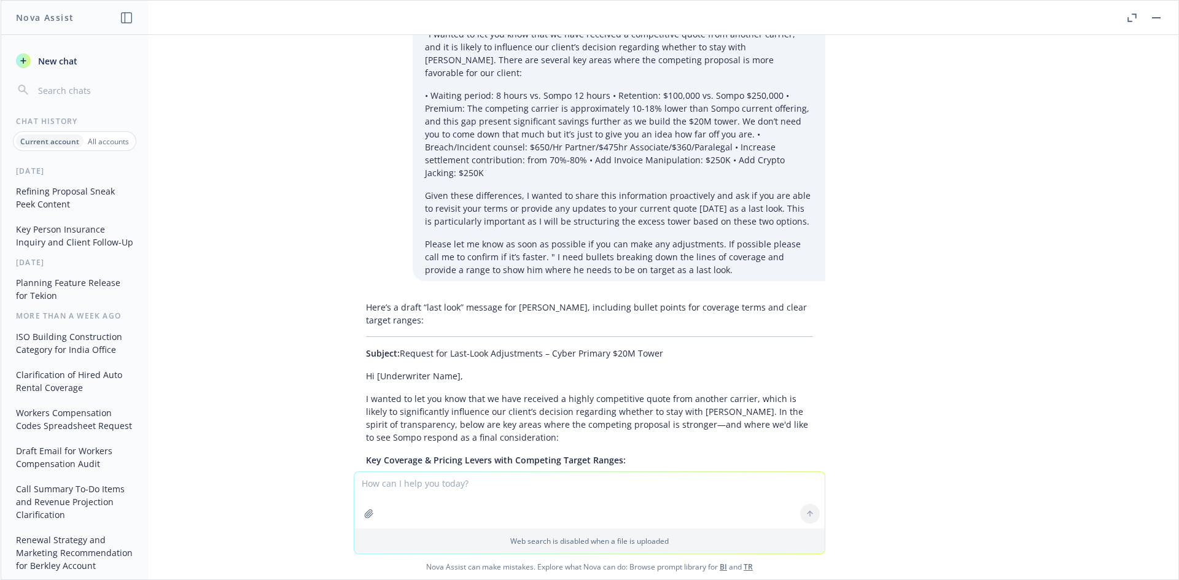
scroll to position [2418, 0]
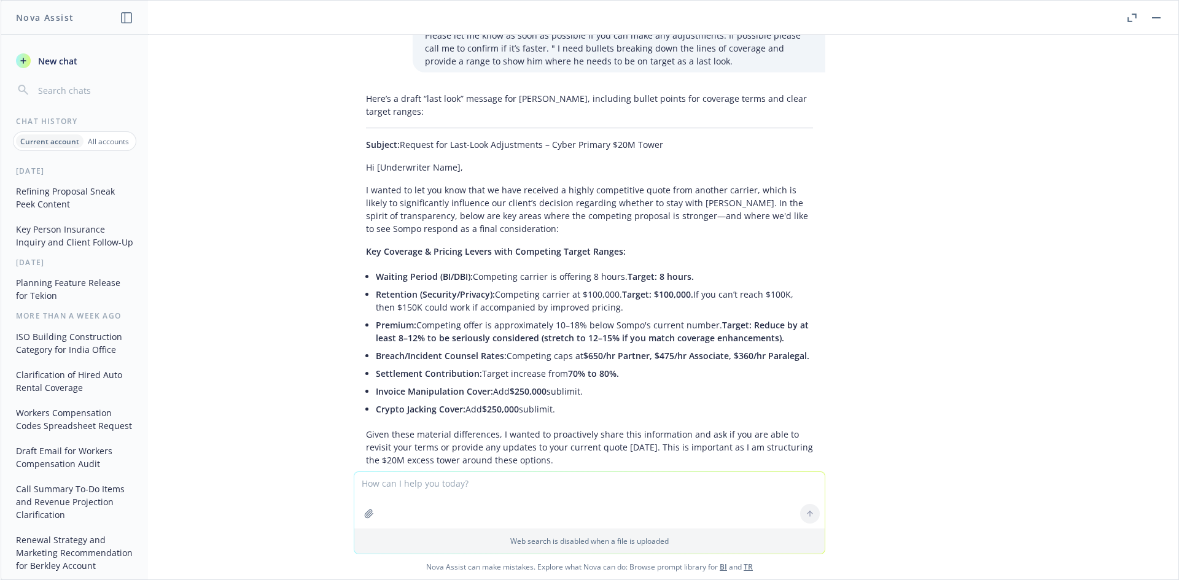
drag, startPoint x: 446, startPoint y: 487, endPoint x: 438, endPoint y: 487, distance: 8.0
click at [447, 487] on textarea at bounding box center [589, 500] width 470 height 56
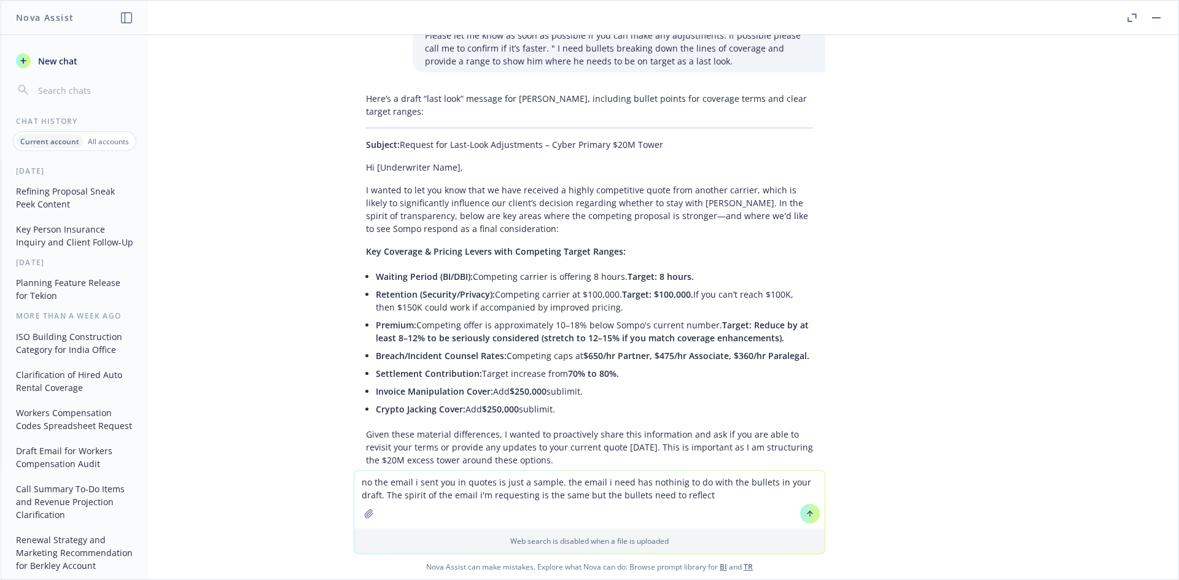
click at [691, 494] on textarea "no the email i sent you in quotes is just a sample. the email i need has nothin…" at bounding box center [589, 500] width 470 height 58
paste textarea "t"
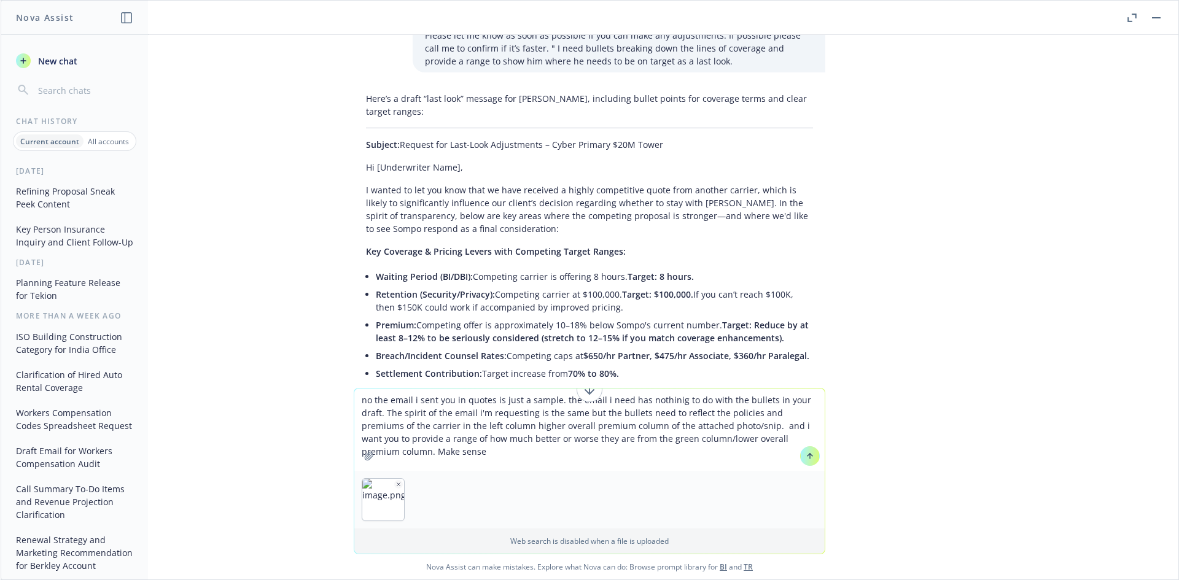
type textarea "no the email i sent you in quotes is just a sample. the email i need has nothin…"
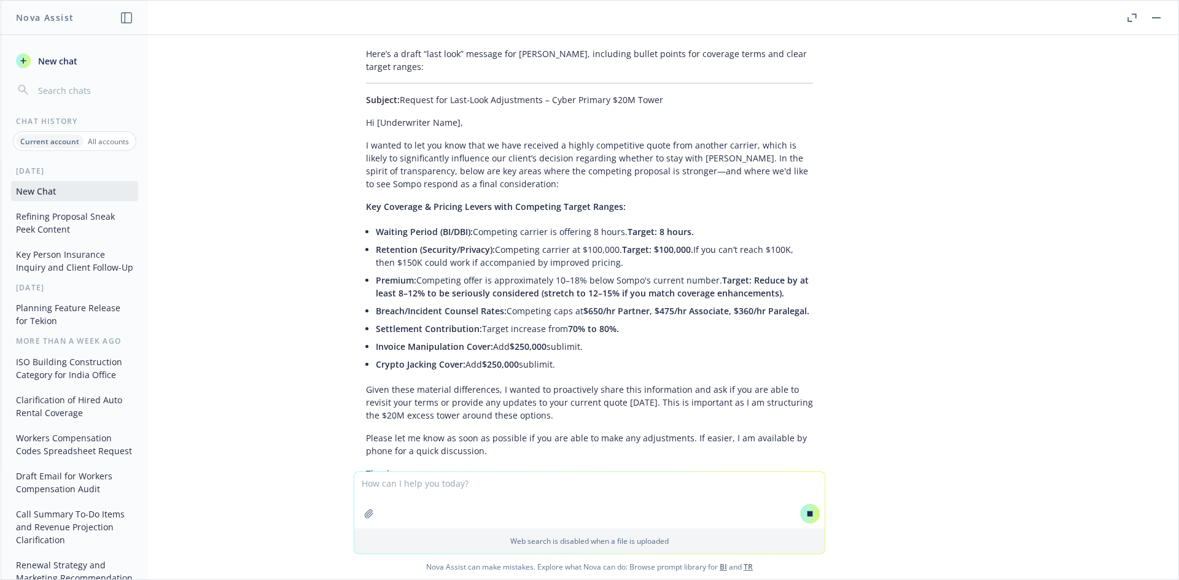
scroll to position [2264, 0]
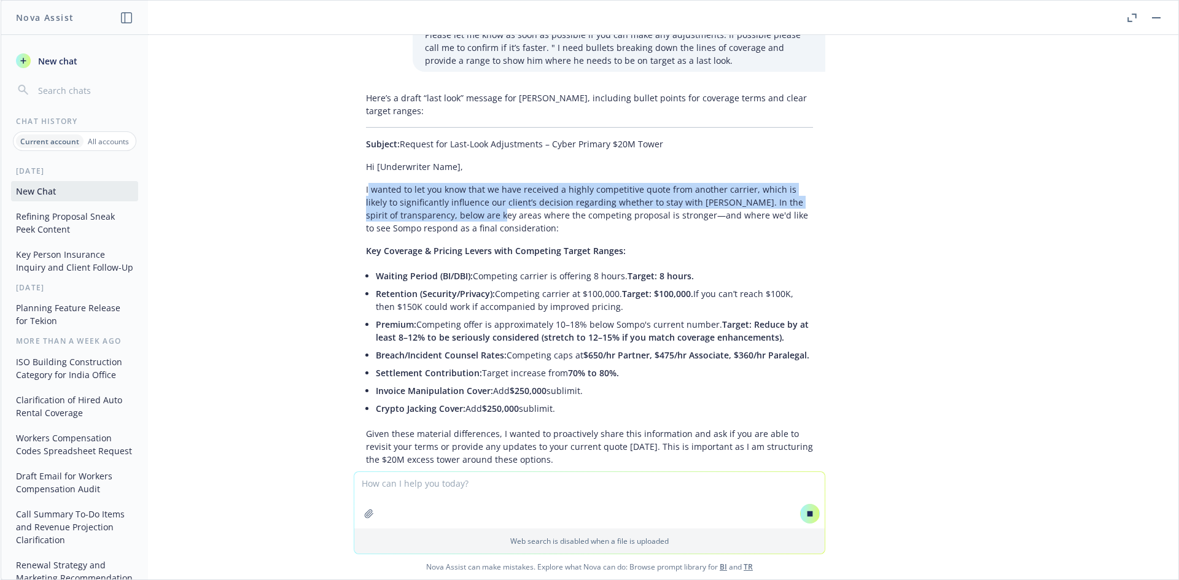
drag, startPoint x: 358, startPoint y: 123, endPoint x: 556, endPoint y: 166, distance: 202.8
click at [556, 183] on p "I wanted to let you know that we have received a highly competitive quote from …" at bounding box center [589, 209] width 447 height 52
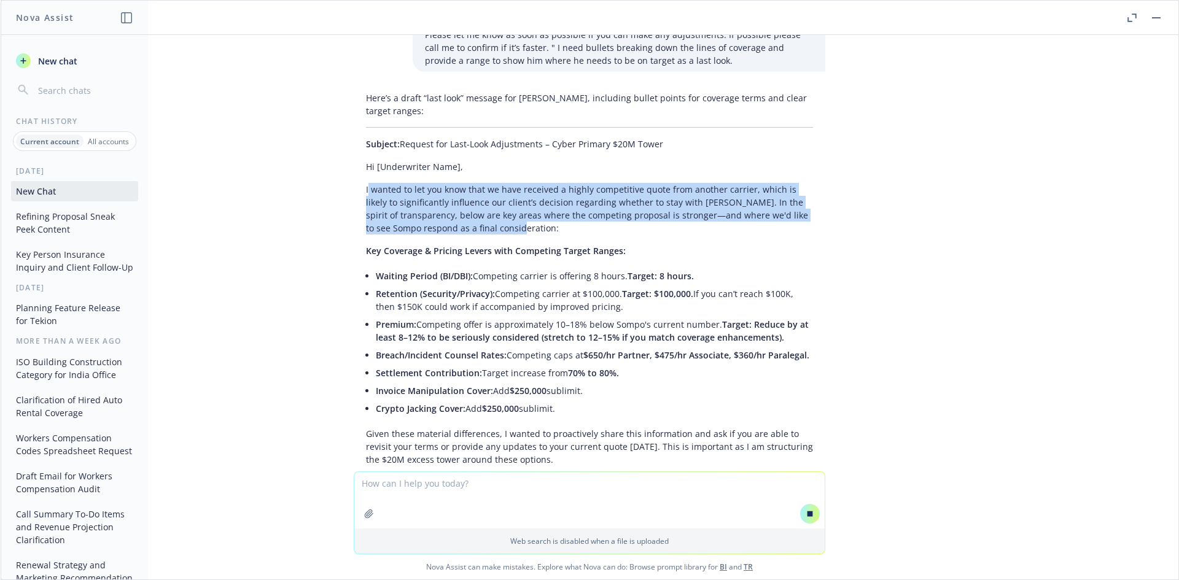
click at [556, 183] on p "I wanted to let you know that we have received a highly competitive quote from …" at bounding box center [589, 209] width 447 height 52
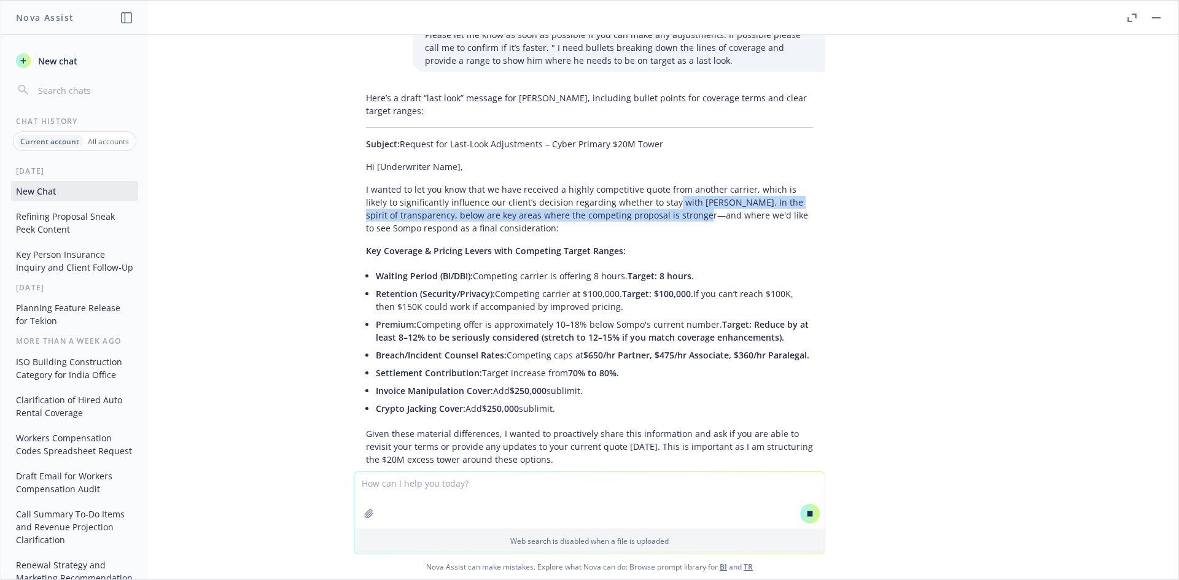
drag, startPoint x: 704, startPoint y: 151, endPoint x: 611, endPoint y: 131, distance: 94.8
click at [611, 183] on p "I wanted to let you know that we have received a highly competitive quote from …" at bounding box center [589, 209] width 447 height 52
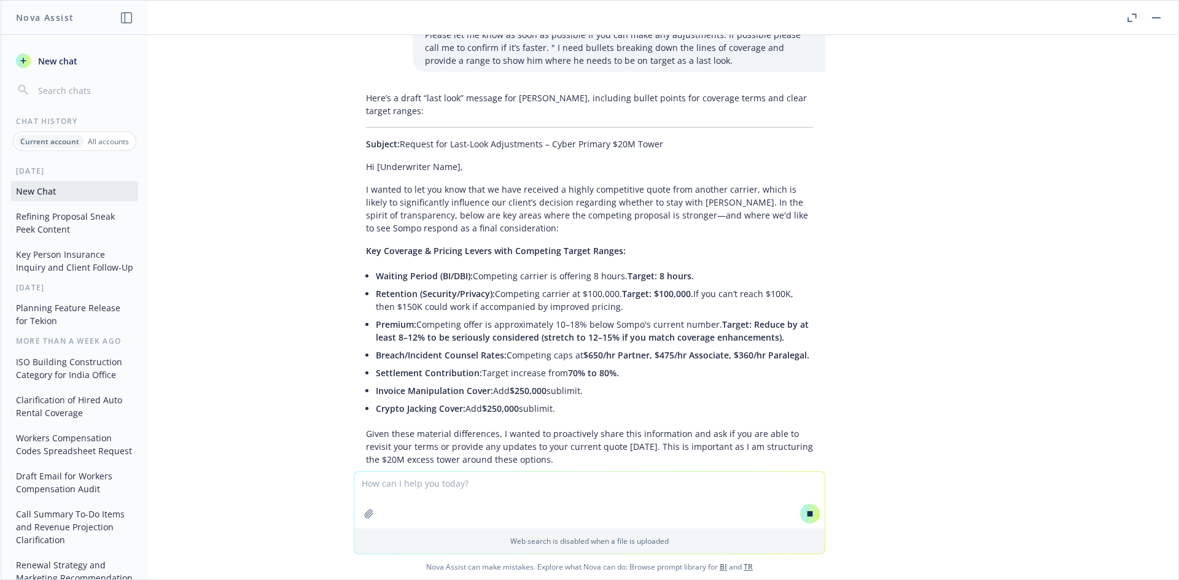
click at [610, 183] on p "I wanted to let you know that we have received a highly competitive quote from …" at bounding box center [589, 209] width 447 height 52
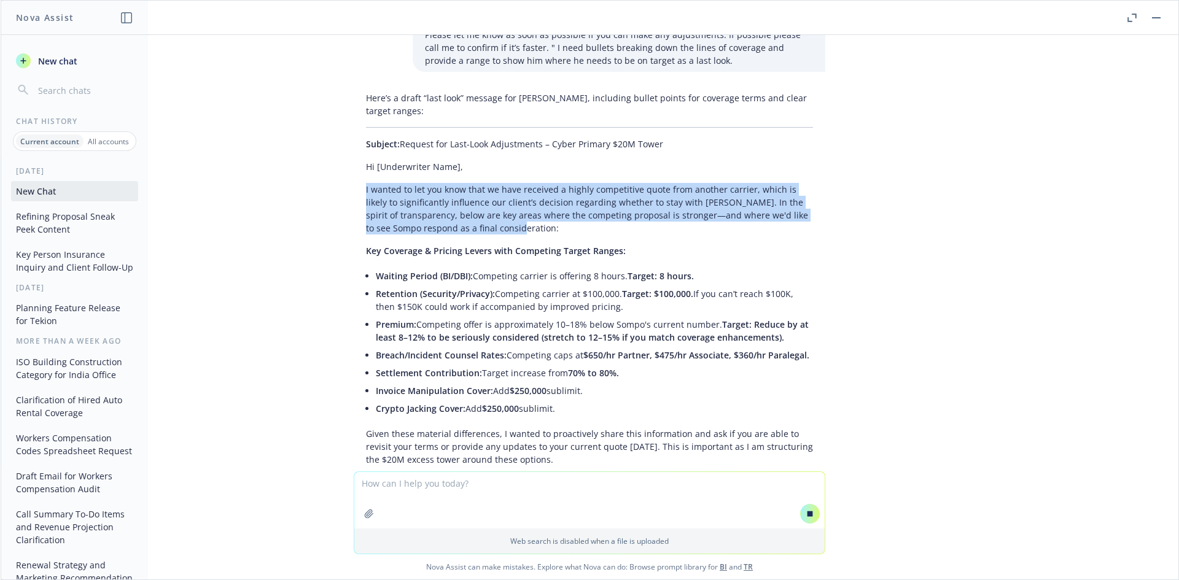
drag, startPoint x: 355, startPoint y: 126, endPoint x: 533, endPoint y: 163, distance: 182.0
click at [535, 166] on div "Here’s a draft “last look” message for [PERSON_NAME], including bullet points f…" at bounding box center [590, 357] width 472 height 540
copy p "I wanted to let you know that we have received a highly competitive quote from …"
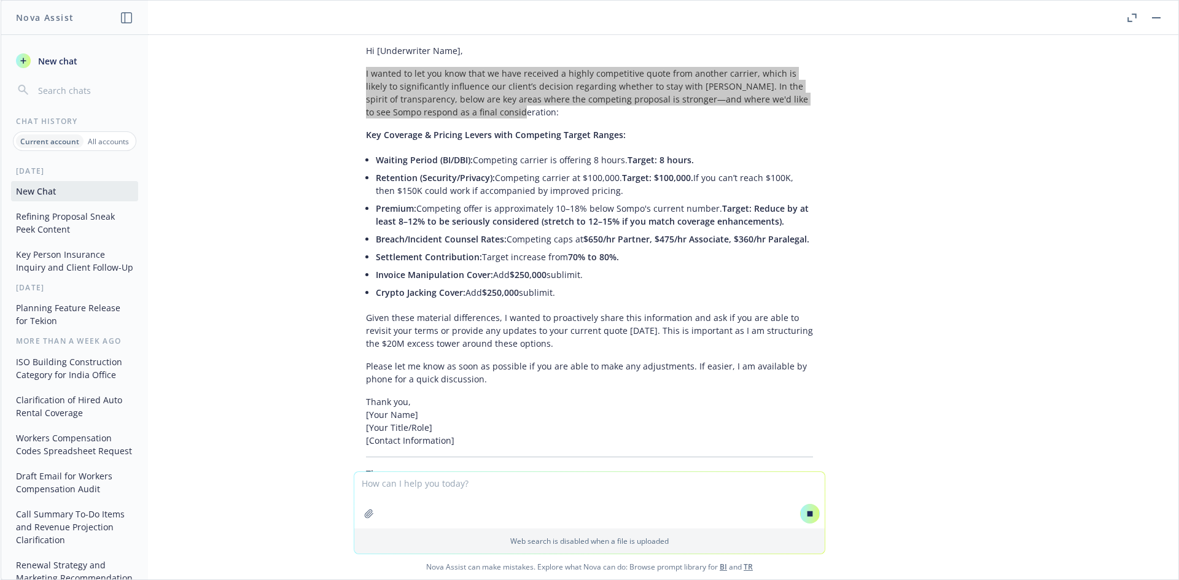
scroll to position [2126, 0]
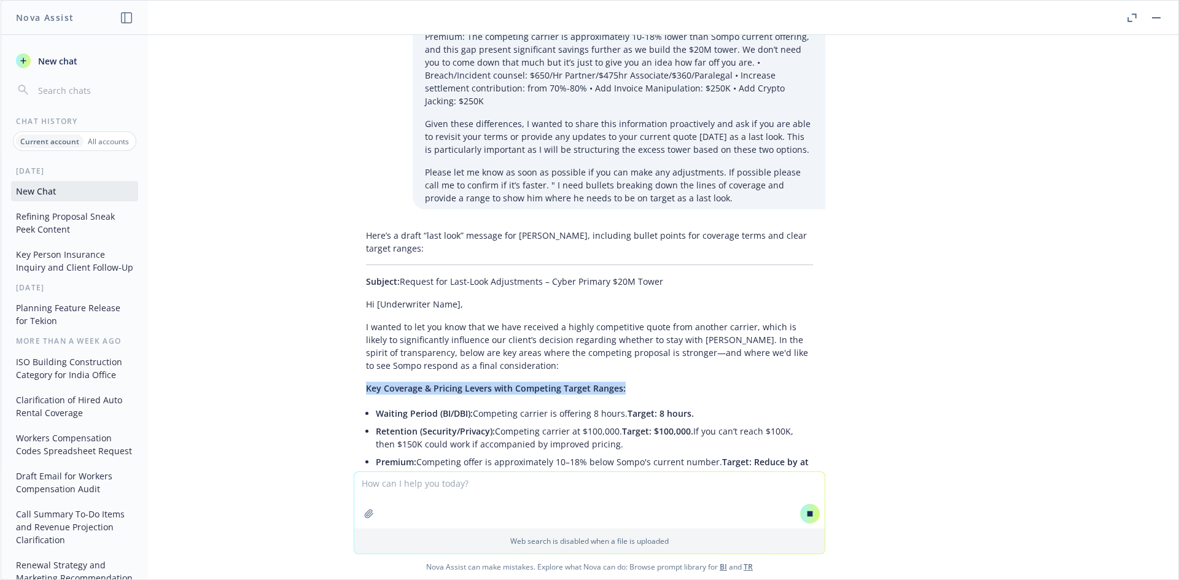
drag, startPoint x: 362, startPoint y: 321, endPoint x: 656, endPoint y: 322, distance: 294.2
click at [656, 322] on div "Here’s a draft “last look” message for [PERSON_NAME], including bullet points f…" at bounding box center [590, 494] width 472 height 540
copy span "Key Coverage & Pricing Levers with Competing Target Ranges:"
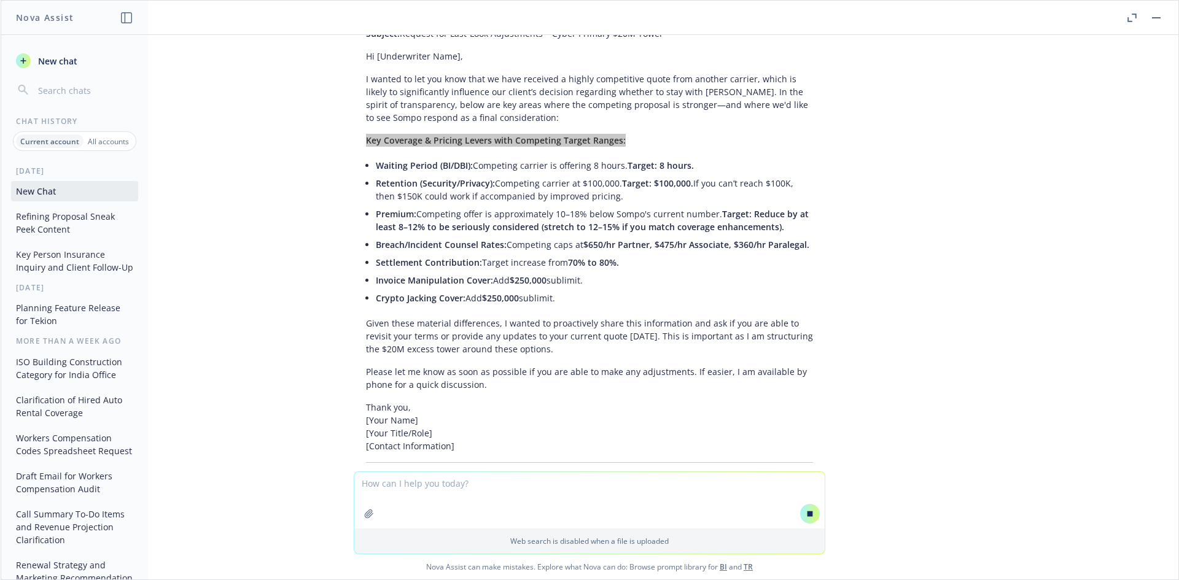
scroll to position [2413, 0]
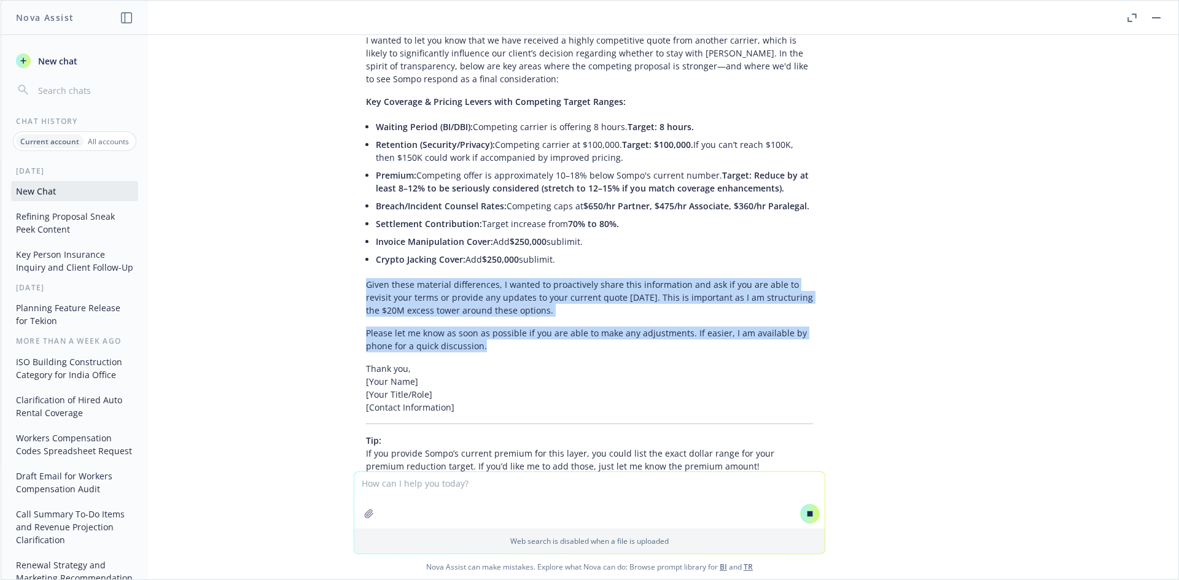
drag, startPoint x: 360, startPoint y: 222, endPoint x: 557, endPoint y: 279, distance: 205.2
click at [557, 279] on div "Here’s a draft “last look” message for [PERSON_NAME], including bullet points f…" at bounding box center [590, 207] width 472 height 540
copy div "Given these material differences, I wanted to proactively share this informatio…"
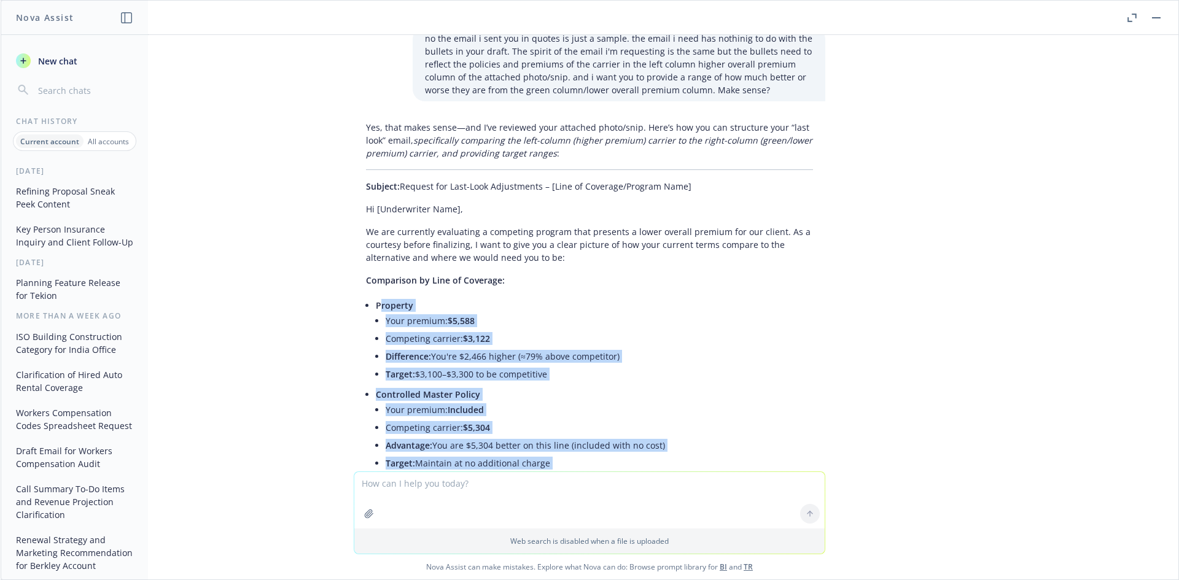
scroll to position [3483, 0]
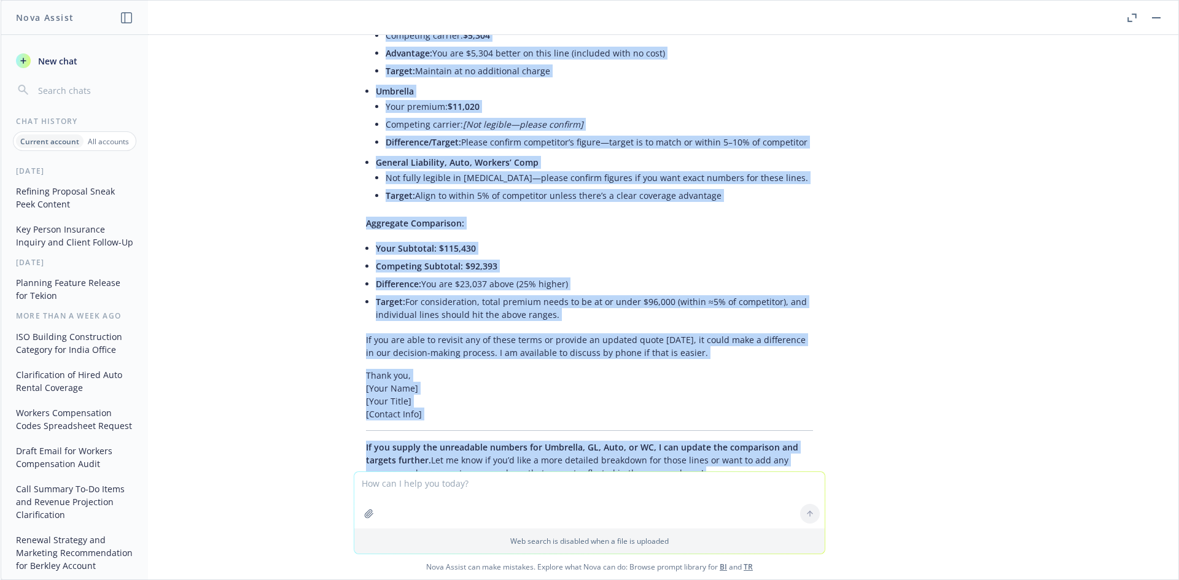
drag, startPoint x: 370, startPoint y: 274, endPoint x: 609, endPoint y: 251, distance: 239.4
click at [609, 251] on div "Yes, that makes sense—and I’ve reviewed your attached photo/snip. Here’s how yo…" at bounding box center [590, 104] width 472 height 761
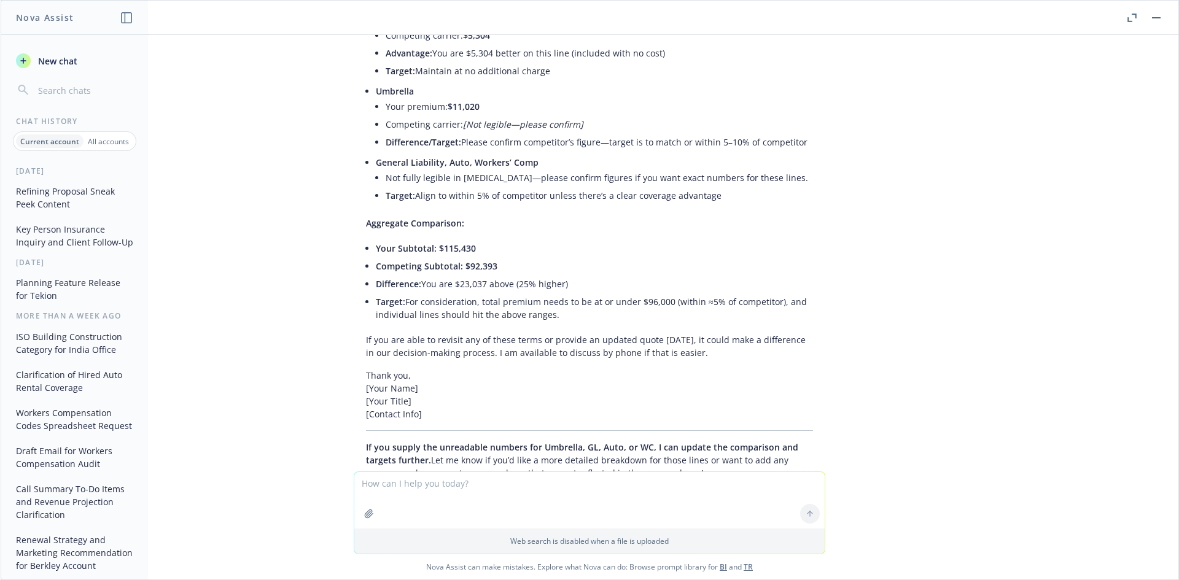
drag, startPoint x: 680, startPoint y: 293, endPoint x: 695, endPoint y: 286, distance: 16.8
click at [681, 333] on p "If you are able to revisit any of these terms or provide an updated quote [DATE…" at bounding box center [589, 346] width 447 height 26
drag, startPoint x: 687, startPoint y: 288, endPoint x: 612, endPoint y: 292, distance: 75.0
click at [612, 333] on p "If you are able to revisit any of these terms or provide an updated quote [DATE…" at bounding box center [589, 346] width 447 height 26
click at [570, 333] on p "If you are able to revisit any of these terms or provide an updated quote [DATE…" at bounding box center [589, 346] width 447 height 26
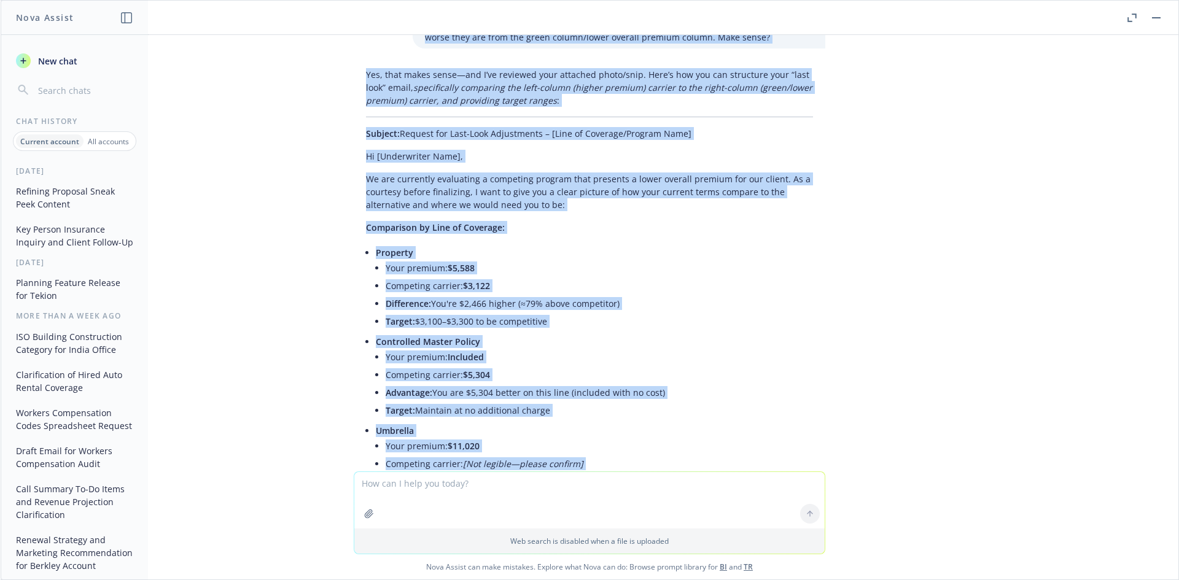
scroll to position [2977, 0]
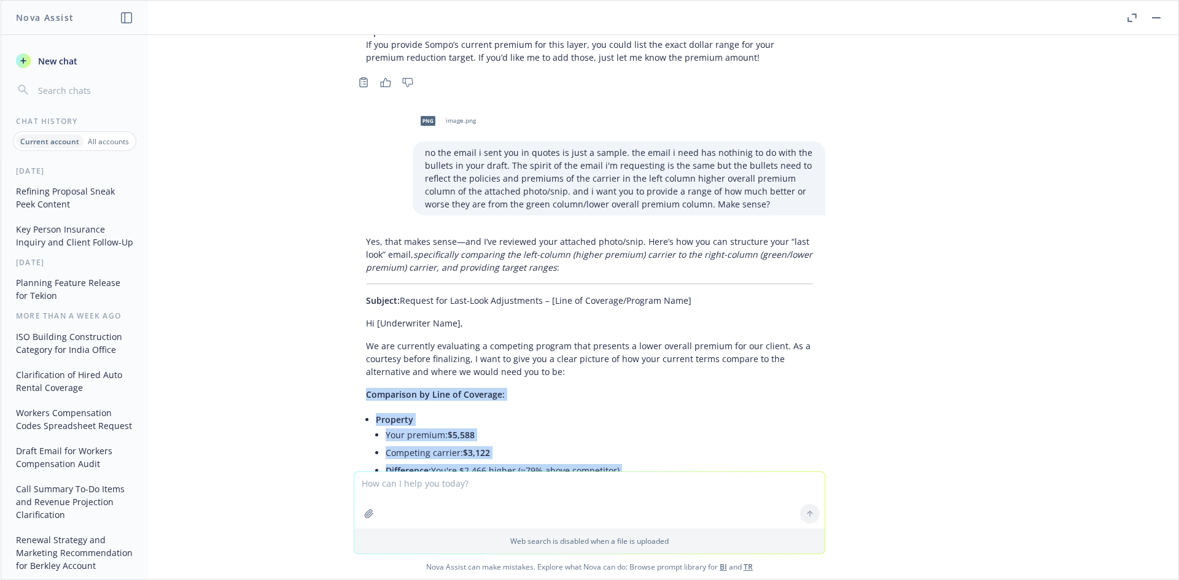
drag, startPoint x: 650, startPoint y: 287, endPoint x: 347, endPoint y: 328, distance: 306.1
copy div "Loremipsum do Sita co Adipisci: Elitsedd Eius tempori: $1,913 Utlaboree dolorem…"
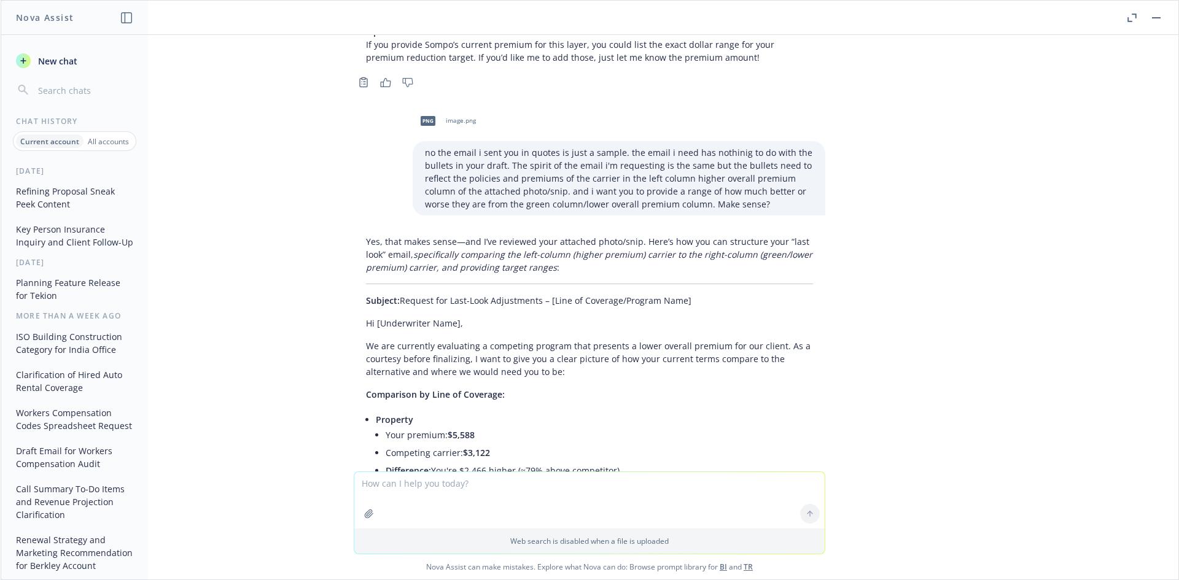
click at [529, 340] on p "We are currently evaluating a competing program that presents a lower overall p…" at bounding box center [589, 359] width 447 height 39
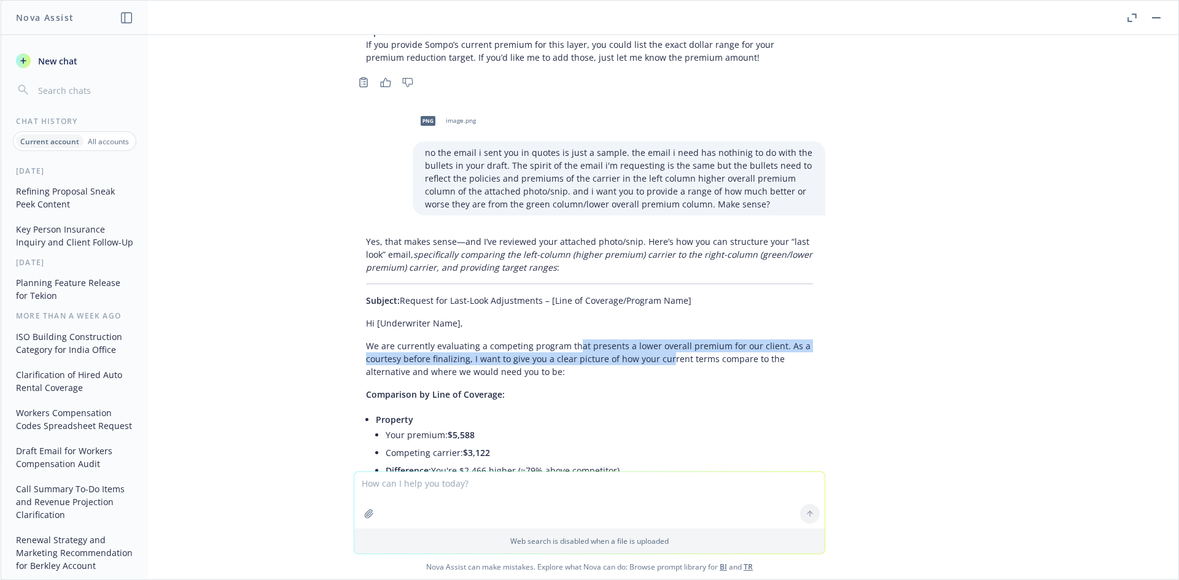
drag, startPoint x: 566, startPoint y: 285, endPoint x: 655, endPoint y: 289, distance: 89.8
click at [655, 340] on p "We are currently evaluating a competing program that presents a lower overall p…" at bounding box center [589, 359] width 447 height 39
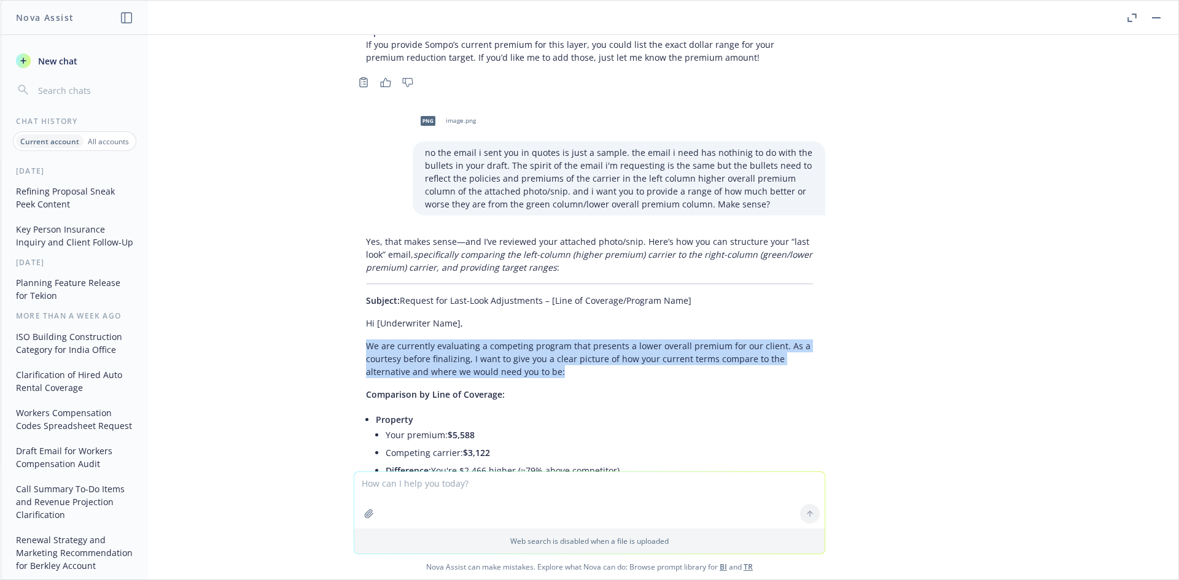
drag, startPoint x: 360, startPoint y: 281, endPoint x: 565, endPoint y: 311, distance: 207.4
click at [565, 340] on p "We are currently evaluating a competing program that presents a lower overall p…" at bounding box center [589, 359] width 447 height 39
copy p "We are currently evaluating a competing program that presents a lower overall p…"
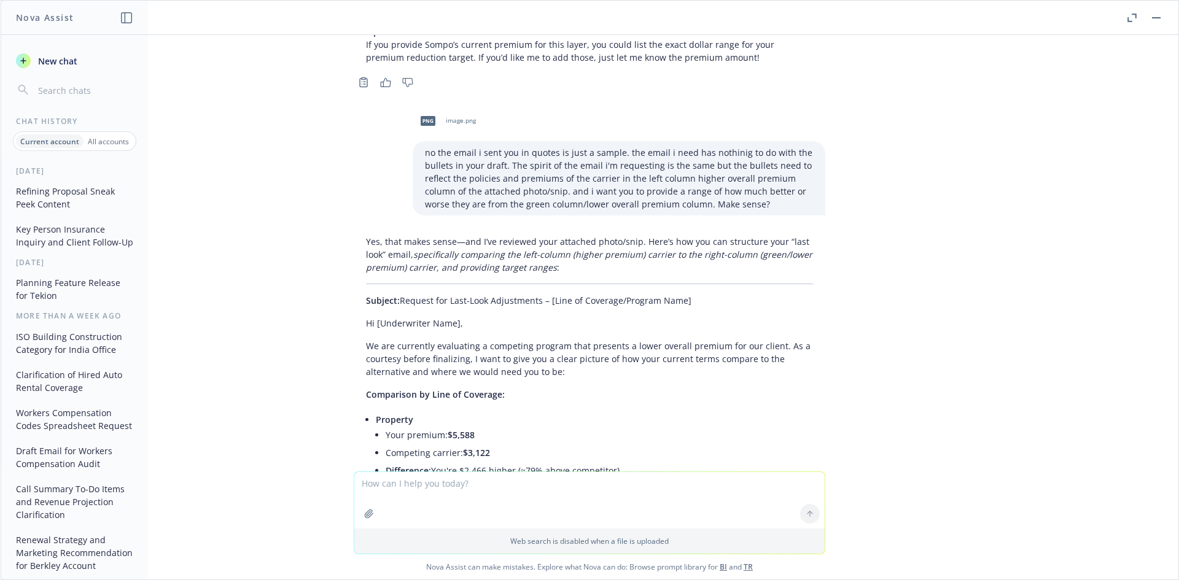
drag, startPoint x: 421, startPoint y: 377, endPoint x: 382, endPoint y: 348, distance: 48.6
click at [421, 426] on li "Your premium: $5,588" at bounding box center [599, 435] width 427 height 18
click at [435, 481] on textarea at bounding box center [589, 500] width 470 height 56
type textarea "I want the "target" to be in % not premiums"
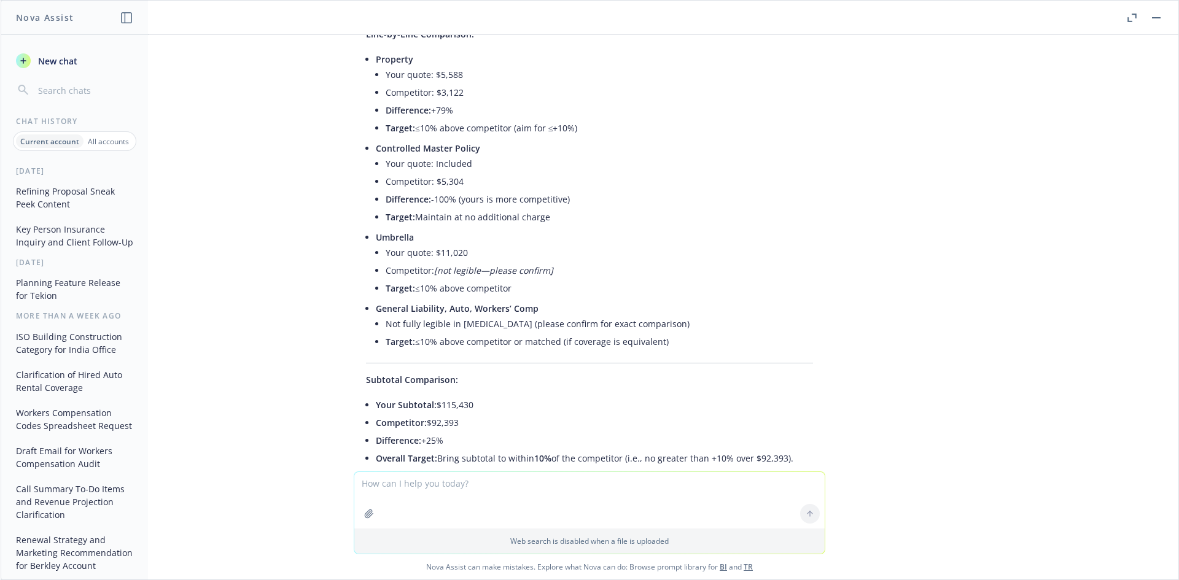
scroll to position [4024, 0]
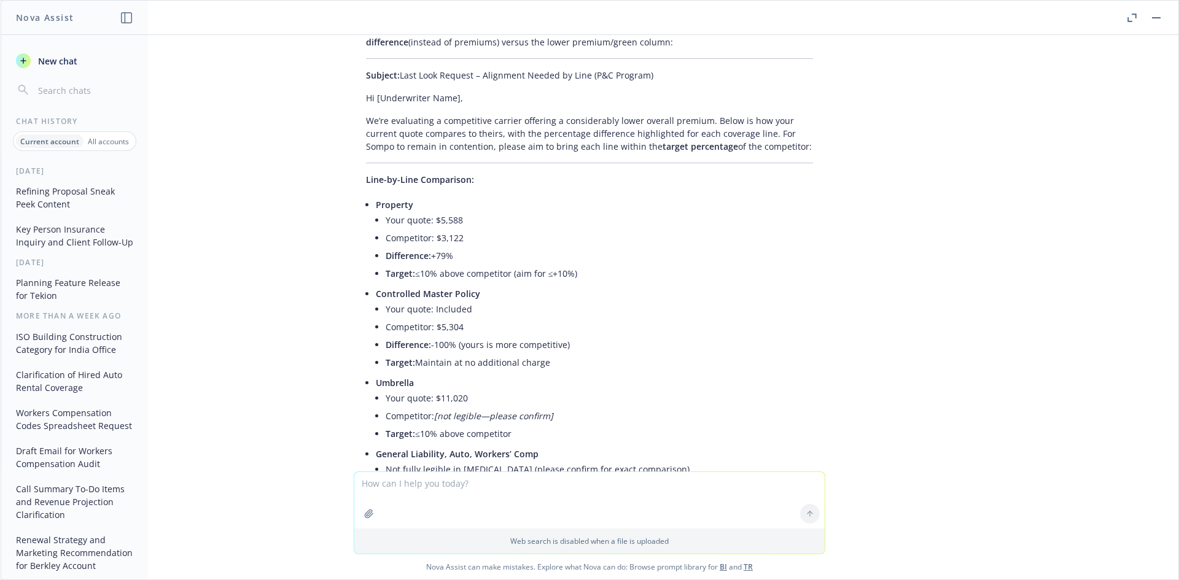
click at [408, 300] on li "Your quote: Included" at bounding box center [599, 309] width 427 height 18
click at [414, 482] on textarea at bounding box center [589, 500] width 470 height 56
paste textarea "'"
type textarea "I'm not going to share their quote. i just nee the bullet to say the target or …"
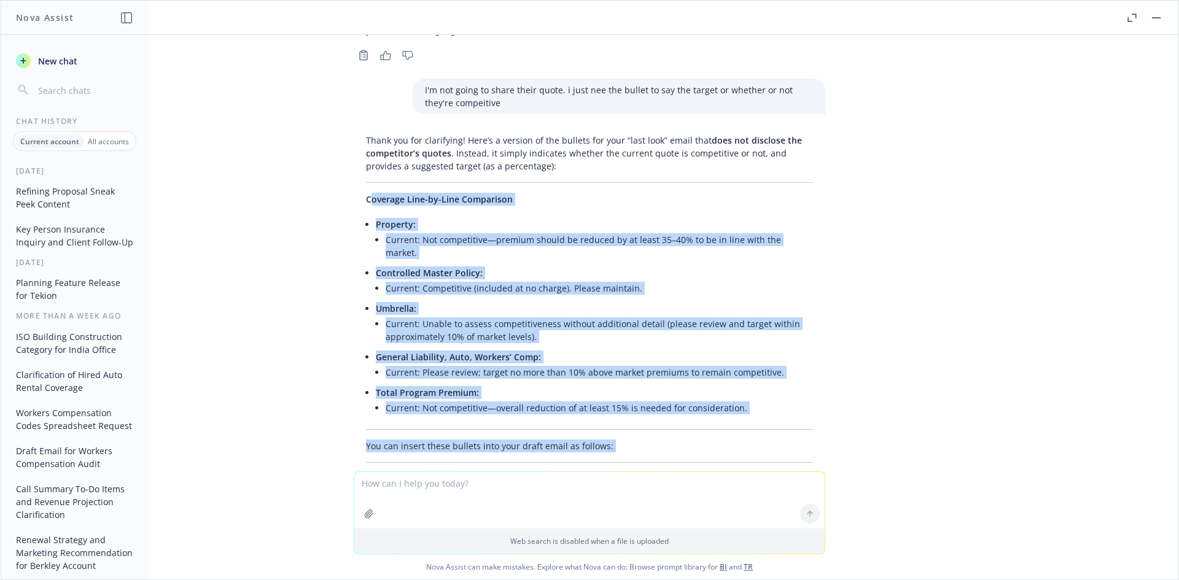
scroll to position [4856, 0]
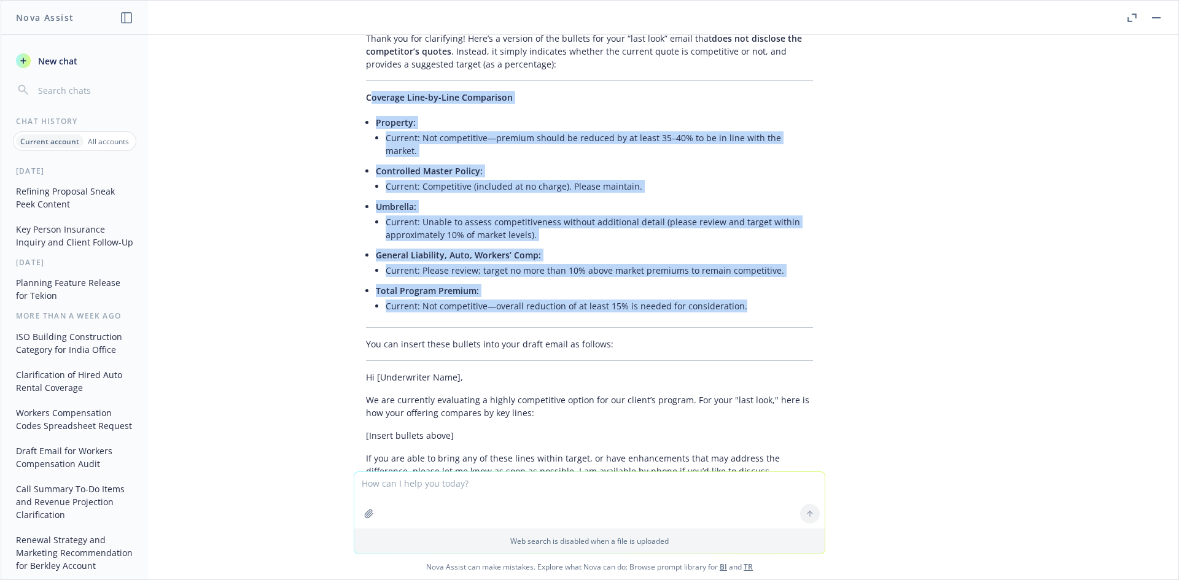
drag, startPoint x: 365, startPoint y: 266, endPoint x: 743, endPoint y: 231, distance: 379.9
click at [743, 231] on div "Thank you for clarifying! Here’s a version of the bullets for your “last look” …" at bounding box center [590, 289] width 472 height 524
copy div "overage Line-by-Line Comparison Property: Current: Not competitive—premium shou…"
click at [416, 485] on textarea at bounding box center [589, 500] width 470 height 56
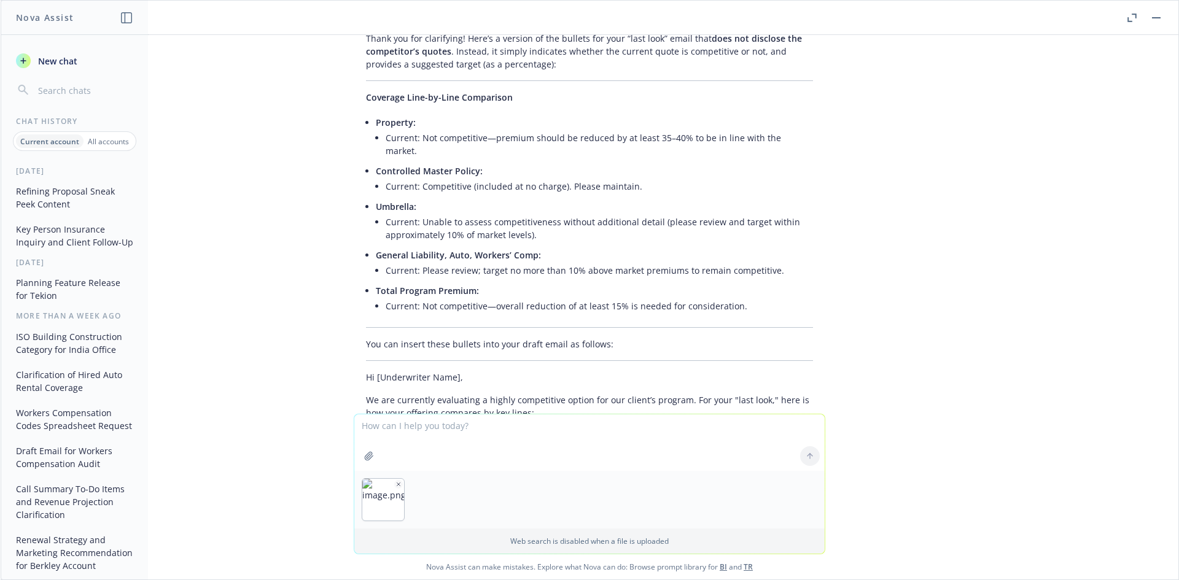
click at [450, 434] on textarea at bounding box center [589, 443] width 470 height 56
click at [395, 485] on icon "button" at bounding box center [398, 484] width 6 height 6
click at [394, 484] on button "button" at bounding box center [398, 484] width 9 height 9
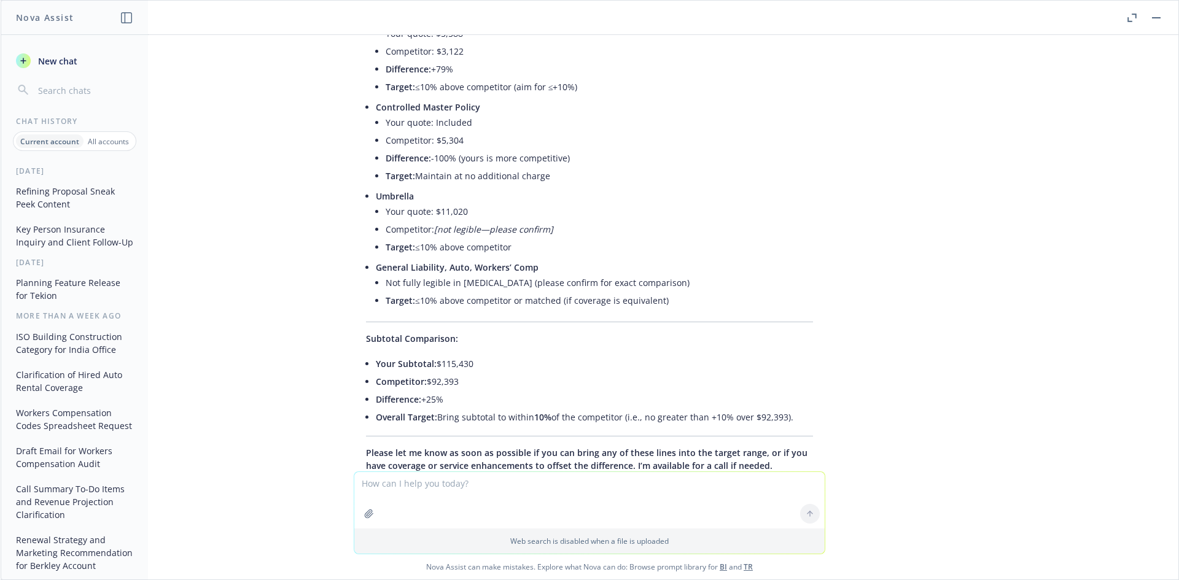
scroll to position [4140, 0]
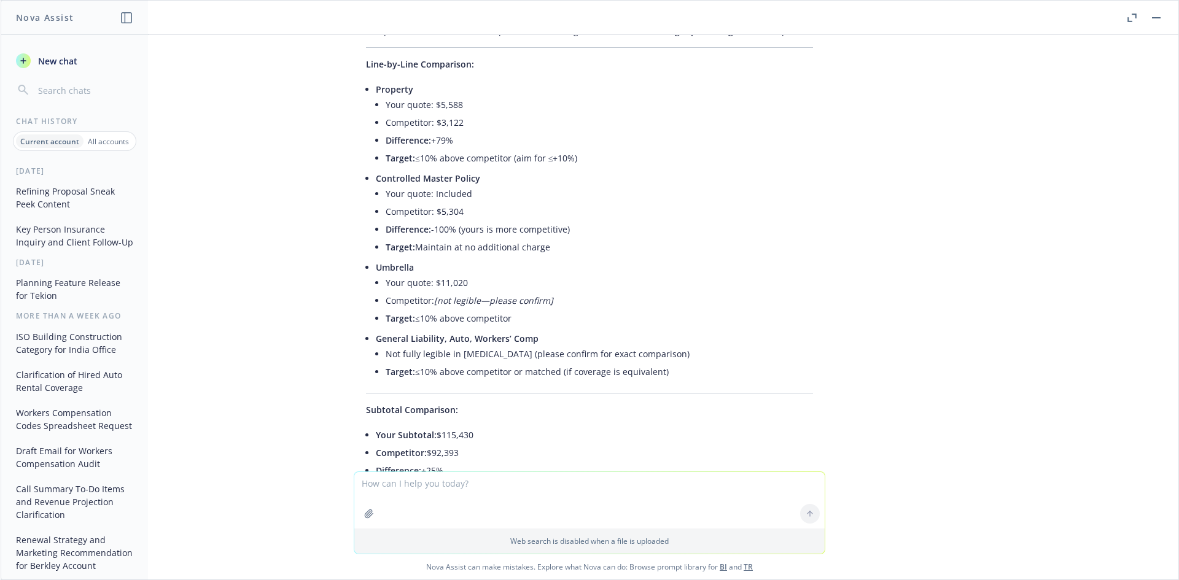
click at [411, 487] on textarea at bounding box center [589, 500] width 470 height 56
type textarea "Here's the missing info requested"
paste textarea
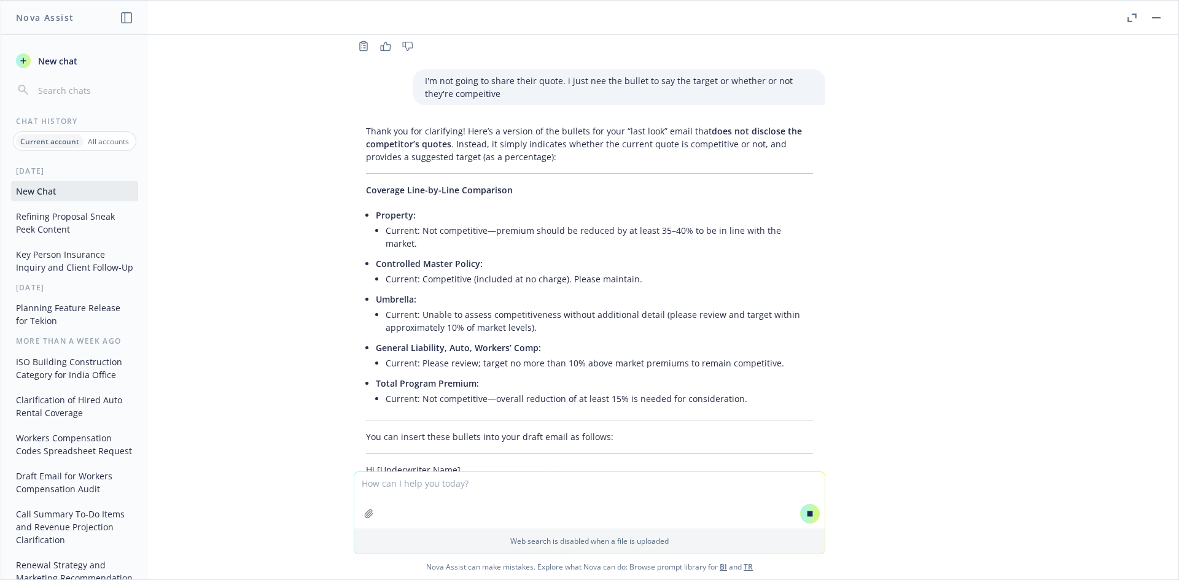
scroll to position [4774, 0]
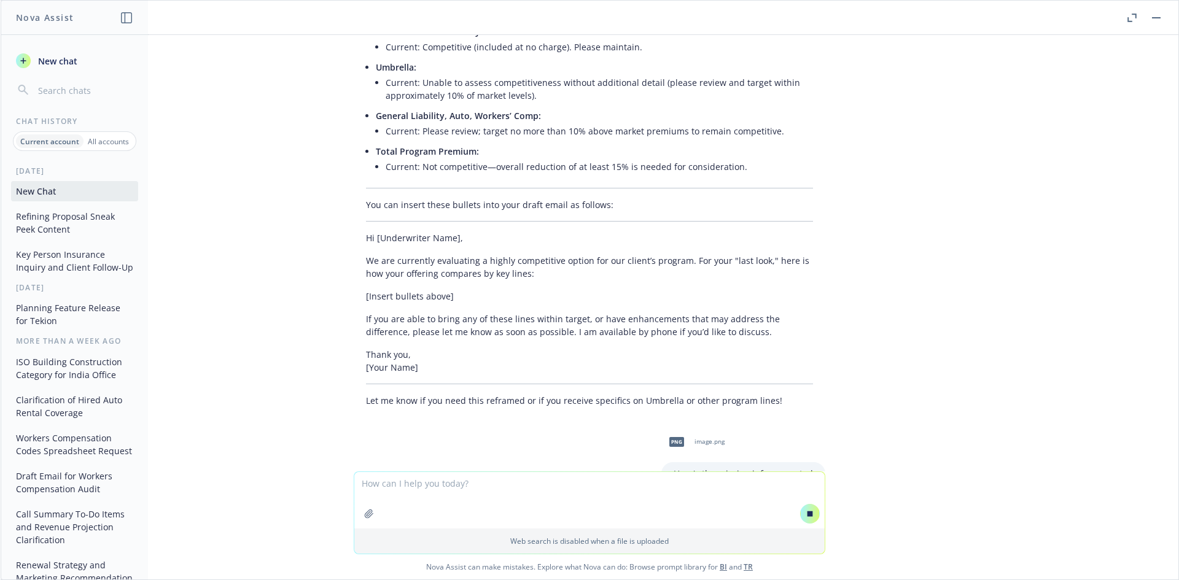
click at [590, 254] on p "We are currently evaluating a highly competitive option for our client’s progra…" at bounding box center [589, 267] width 447 height 26
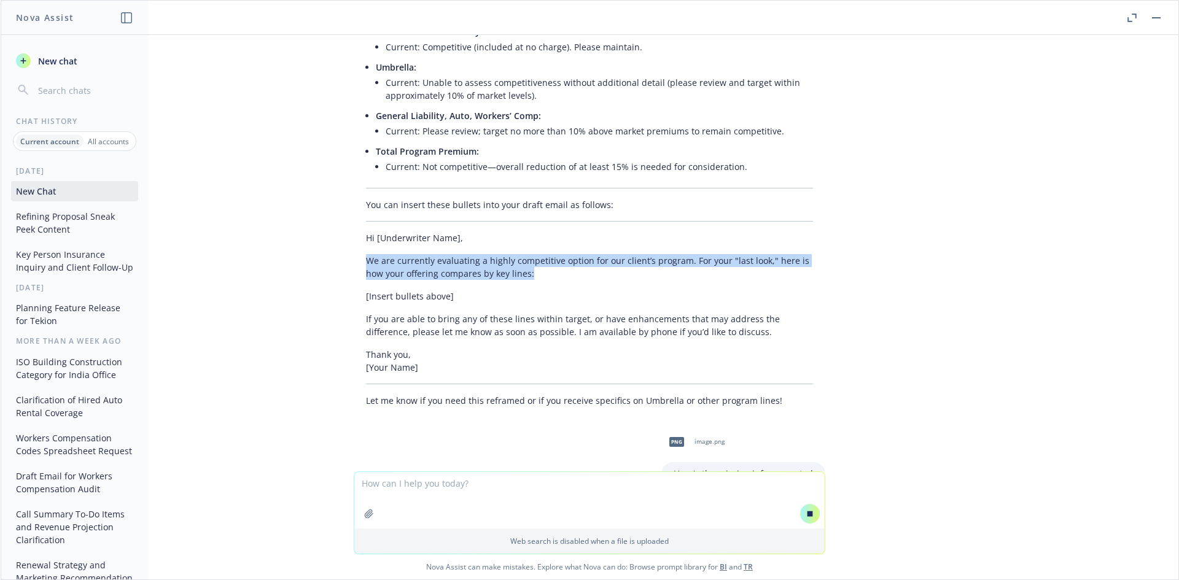
drag, startPoint x: 358, startPoint y: 183, endPoint x: 534, endPoint y: 206, distance: 177.1
click at [534, 206] on div "Thank you for clarifying! Here’s a version of the bullets for your “last look” …" at bounding box center [590, 150] width 472 height 524
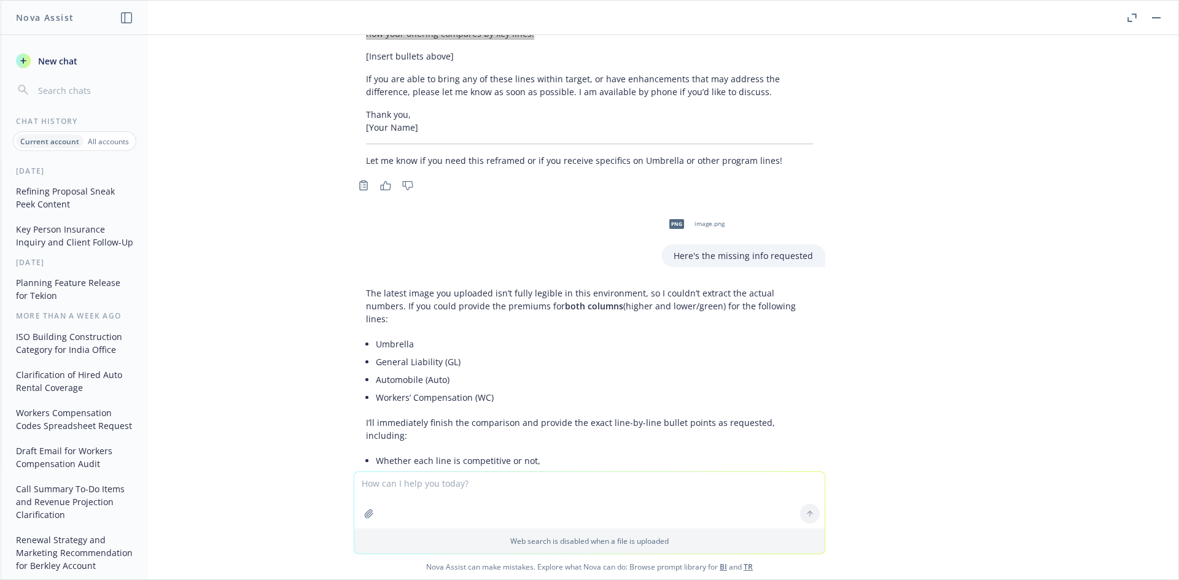
scroll to position [5240, 0]
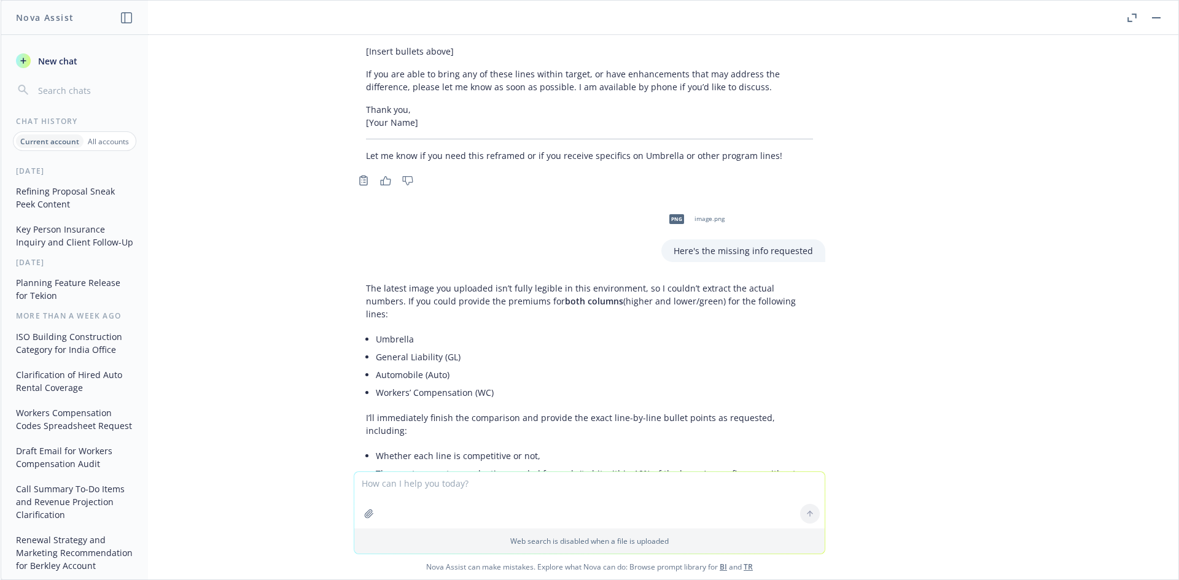
drag, startPoint x: 421, startPoint y: 495, endPoint x: 411, endPoint y: 494, distance: 10.5
click at [421, 495] on textarea at bounding box center [589, 500] width 470 height 56
click at [465, 487] on textarea at bounding box center [589, 500] width 470 height 56
paste textarea "General Liability 11847 17689 Workers Compensation 79946 54110 Automobile Liabi…"
type textarea "General Liability 11847 17689 Workers Compensation 79946 54110 Automobile Liabi…"
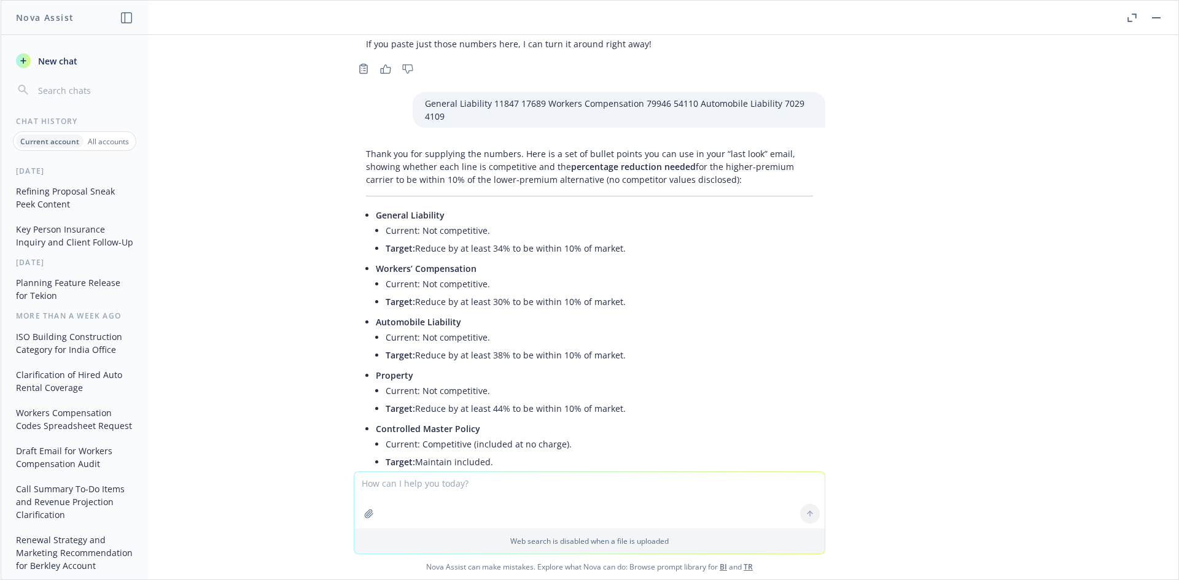
scroll to position [5643, 0]
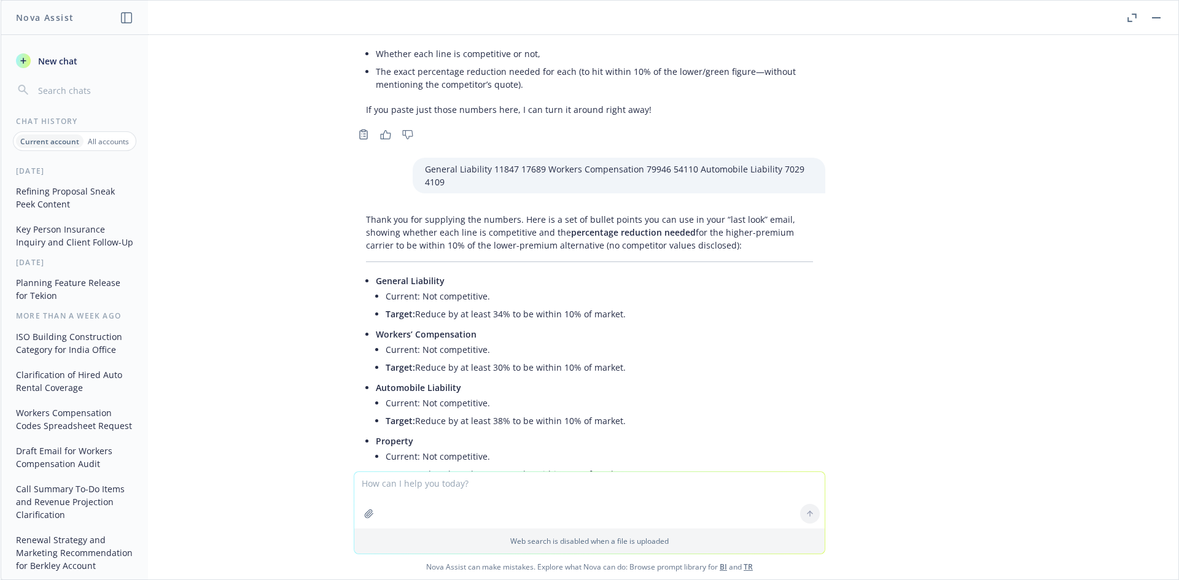
click at [443, 488] on textarea at bounding box center [589, 500] width 470 height 56
type textarea "general liablity they are compeitive"
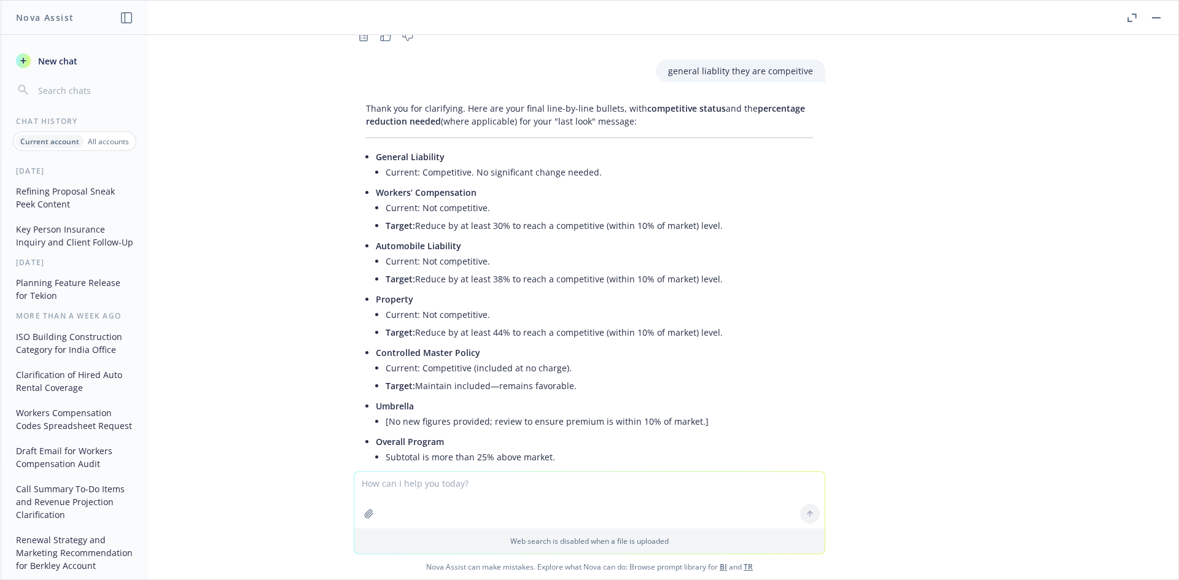
scroll to position [6287, 0]
drag, startPoint x: 375, startPoint y: 52, endPoint x: 717, endPoint y: 364, distance: 463.4
click at [718, 367] on ul "General Liability Current: Competitive. No significant change needed. Workers’ …" at bounding box center [594, 316] width 437 height 338
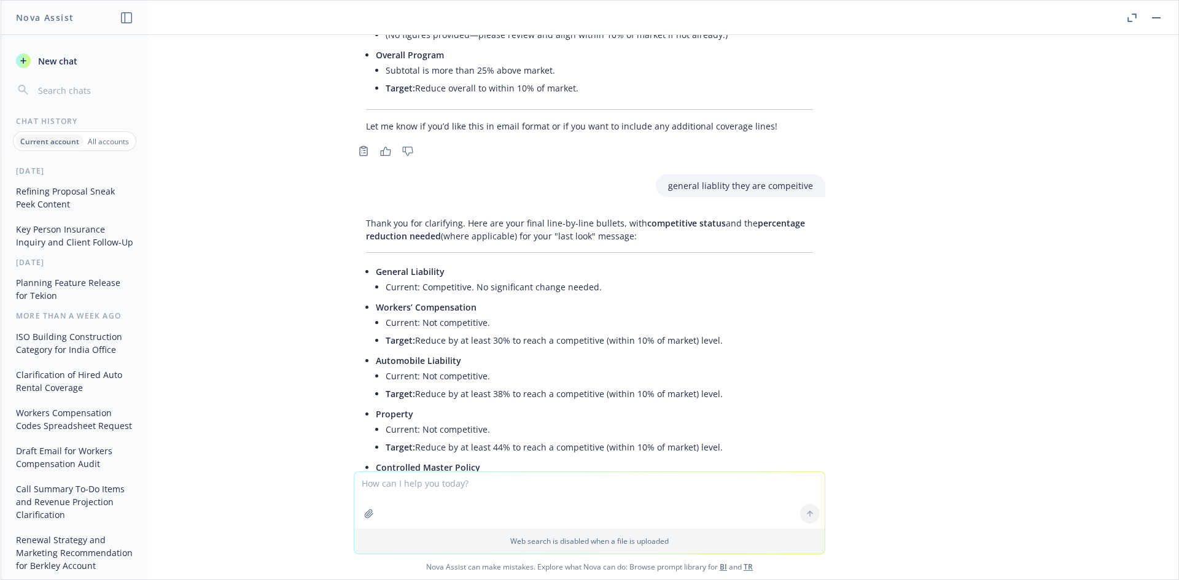
scroll to position [6144, 0]
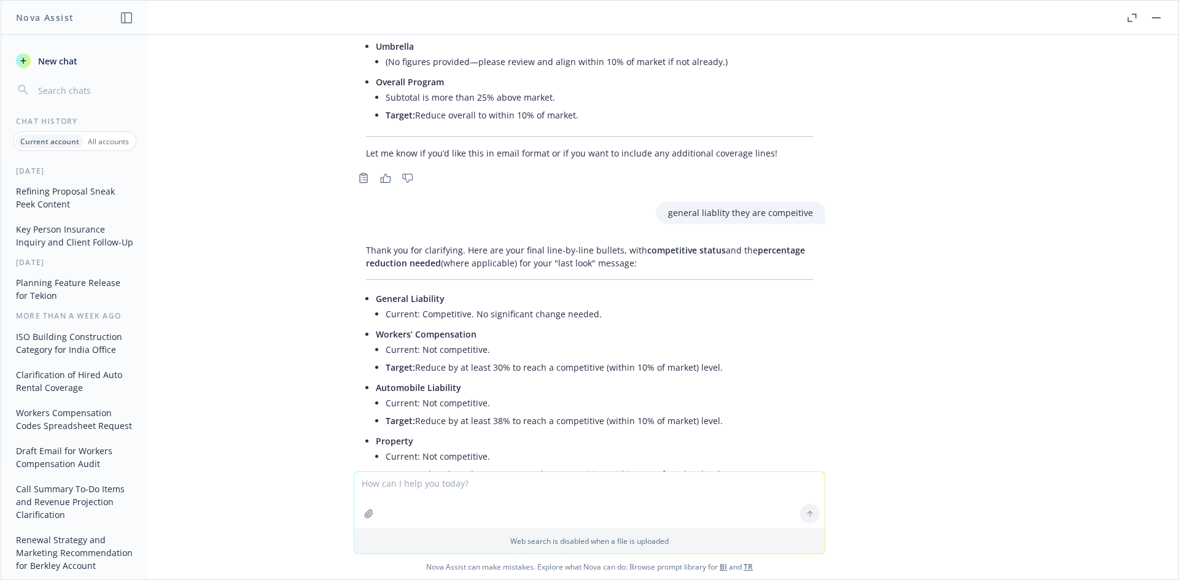
drag, startPoint x: 436, startPoint y: 484, endPoint x: 427, endPoint y: 484, distance: 9.2
click at [436, 484] on textarea at bounding box center [589, 500] width 470 height 56
drag, startPoint x: 601, startPoint y: 481, endPoint x: 324, endPoint y: 475, distance: 277.0
click at [330, 477] on div "I dont' want to give them such a broad target .i.e. 30% or Web search is disabl…" at bounding box center [590, 524] width 1178 height 109
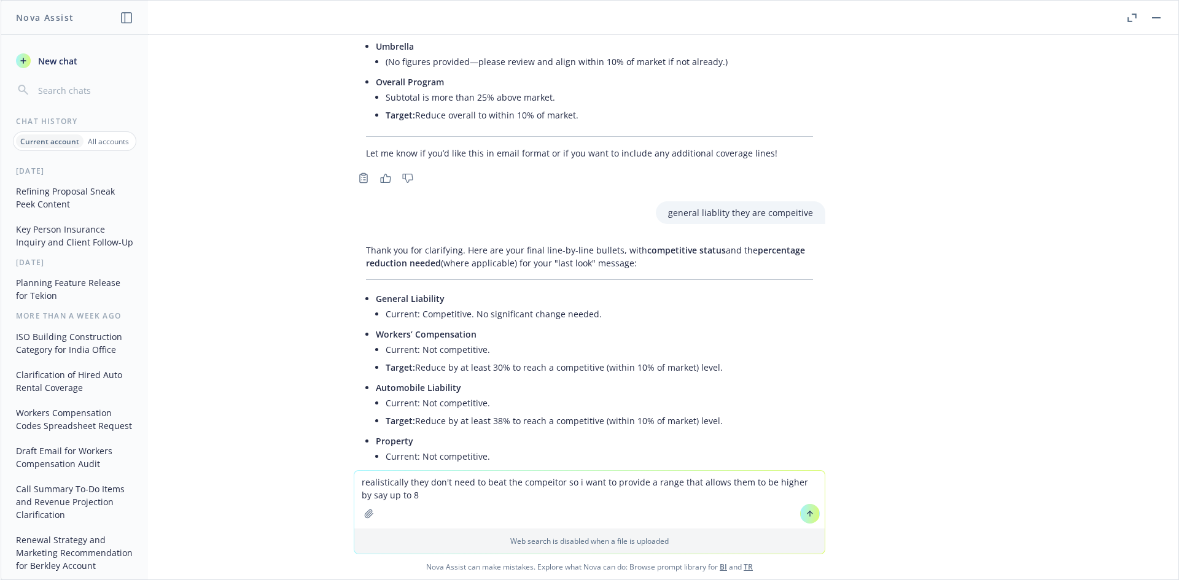
type textarea "realistically they don't need to beat the compeitor so i want to provide a rang…"
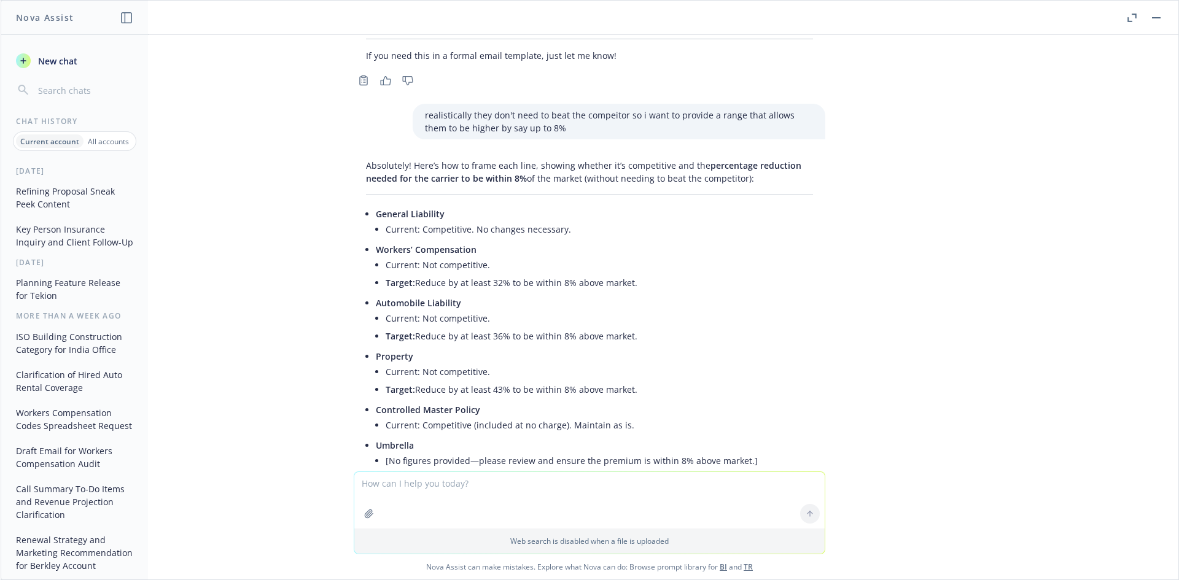
scroll to position [6727, 0]
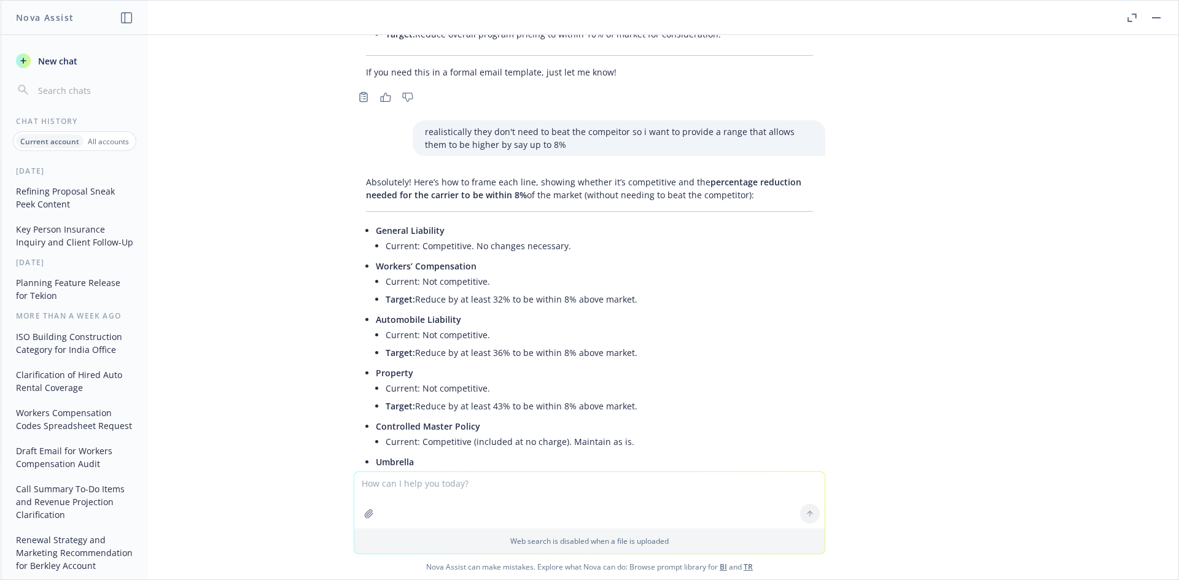
drag, startPoint x: 413, startPoint y: 196, endPoint x: 635, endPoint y: 197, distance: 221.7
click at [635, 290] on li "Target: Reduce by at least 32% to be within 8% above market." at bounding box center [599, 299] width 427 height 18
click at [637, 290] on li "Target: Reduce by at least 32% to be within 8% above market." at bounding box center [599, 299] width 427 height 18
click at [507, 290] on li "Target: Reduce by at least 32% to be within 8% above market." at bounding box center [599, 299] width 427 height 18
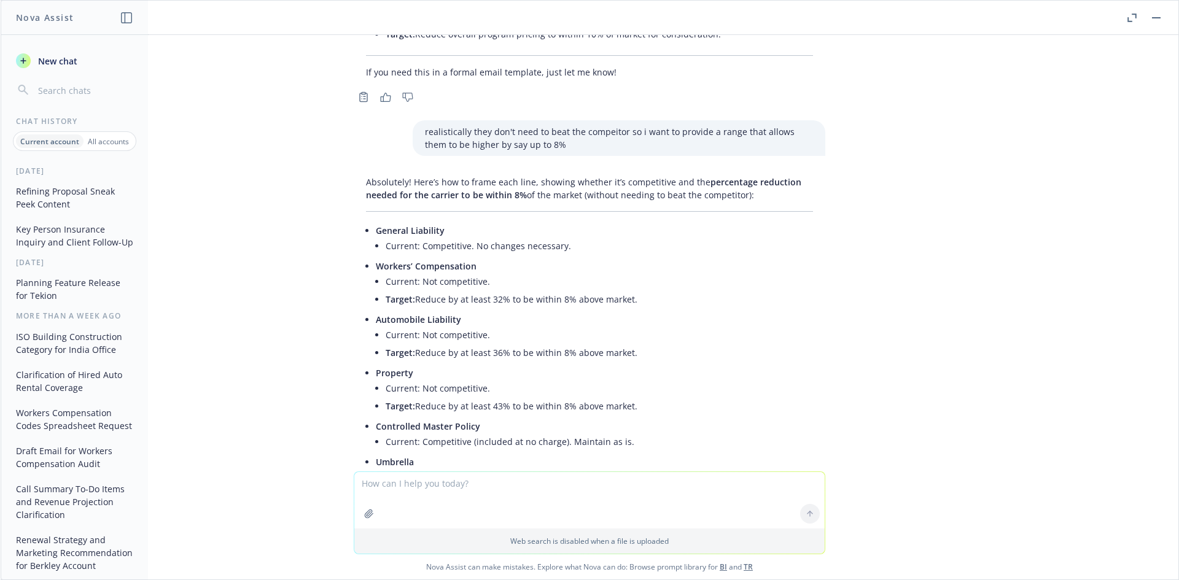
click at [411, 290] on li "Target: Reduce by at least 32% to be within 8% above market." at bounding box center [599, 299] width 427 height 18
drag, startPoint x: 409, startPoint y: 195, endPoint x: 694, endPoint y: 354, distance: 326.0
click at [650, 290] on li "Target: Reduce by at least 32% to be within 8% above market." at bounding box center [599, 299] width 427 height 18
click at [418, 488] on textarea at bounding box center [589, 500] width 470 height 56
paste textarea "Reduce by at least 32% to be within 8% above market."
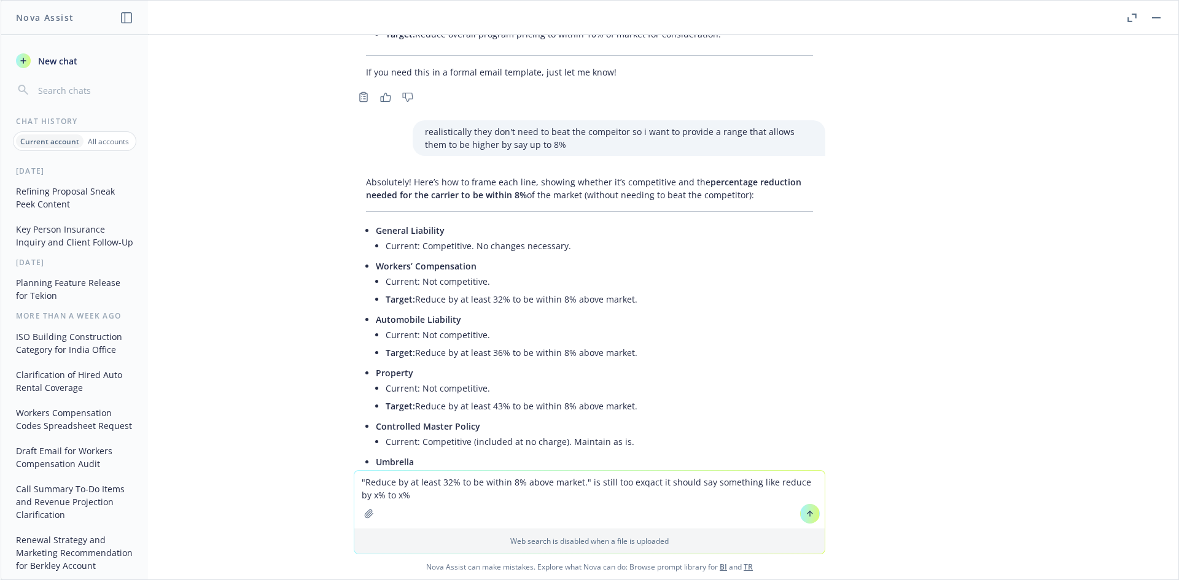
type textarea ""Reduce by at least 32% to be within 8% above market." is still too exqact it s…"
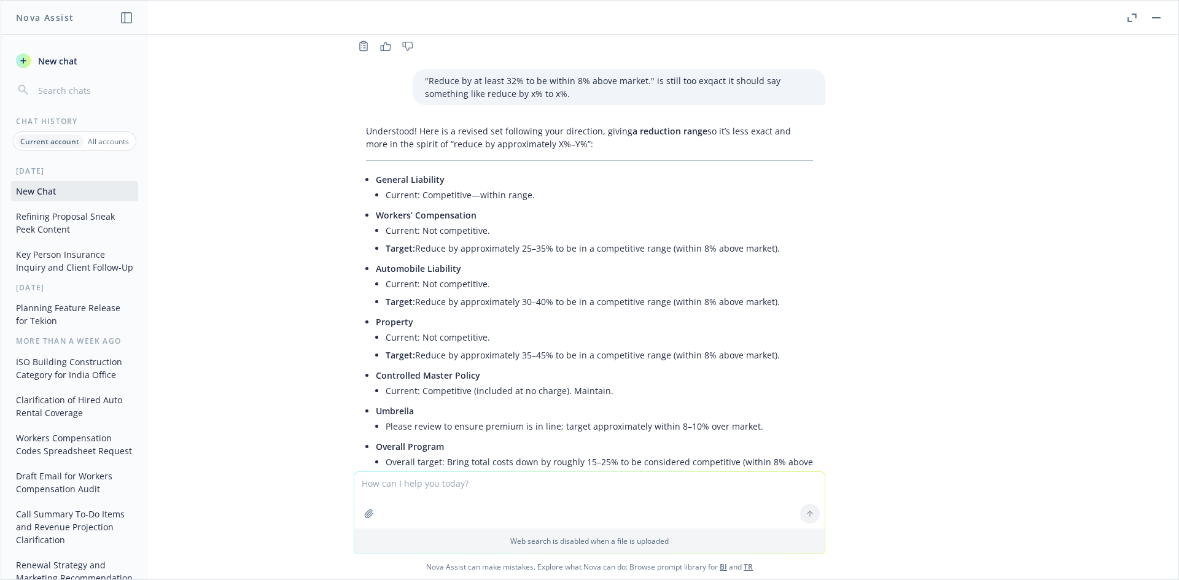
scroll to position [7362, 0]
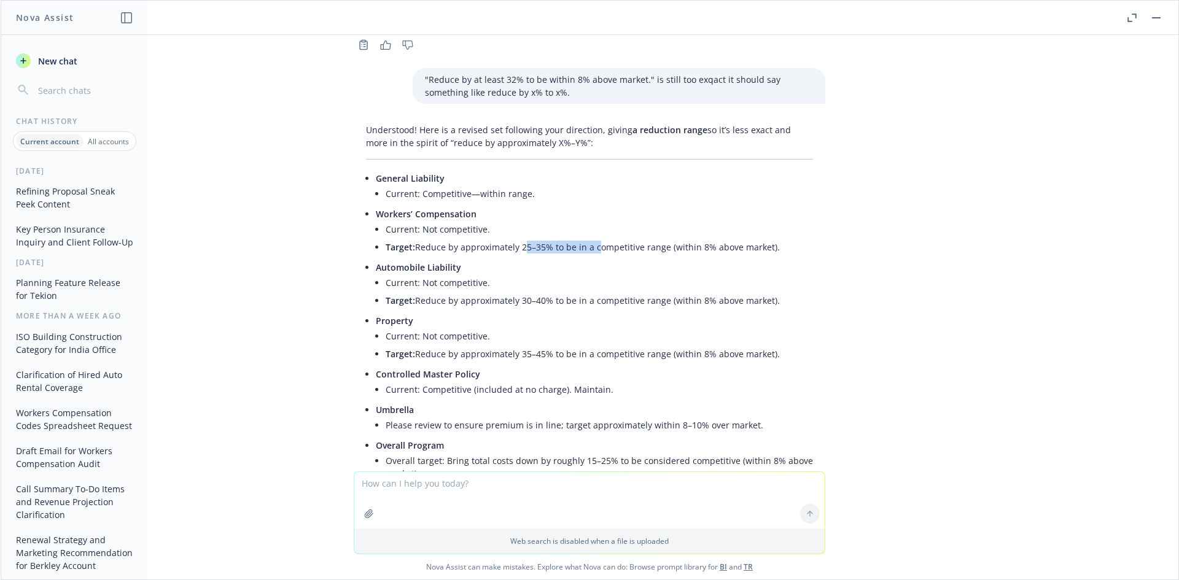
drag, startPoint x: 510, startPoint y: 145, endPoint x: 585, endPoint y: 145, distance: 74.9
click at [585, 238] on li "Target: Reduce by approximately 25–35% to be in a competitive range (within 8% …" at bounding box center [599, 247] width 427 height 18
click at [404, 494] on textarea at bounding box center [589, 500] width 470 height 56
type textarea "can you do a higher threshold than 5% delta?"
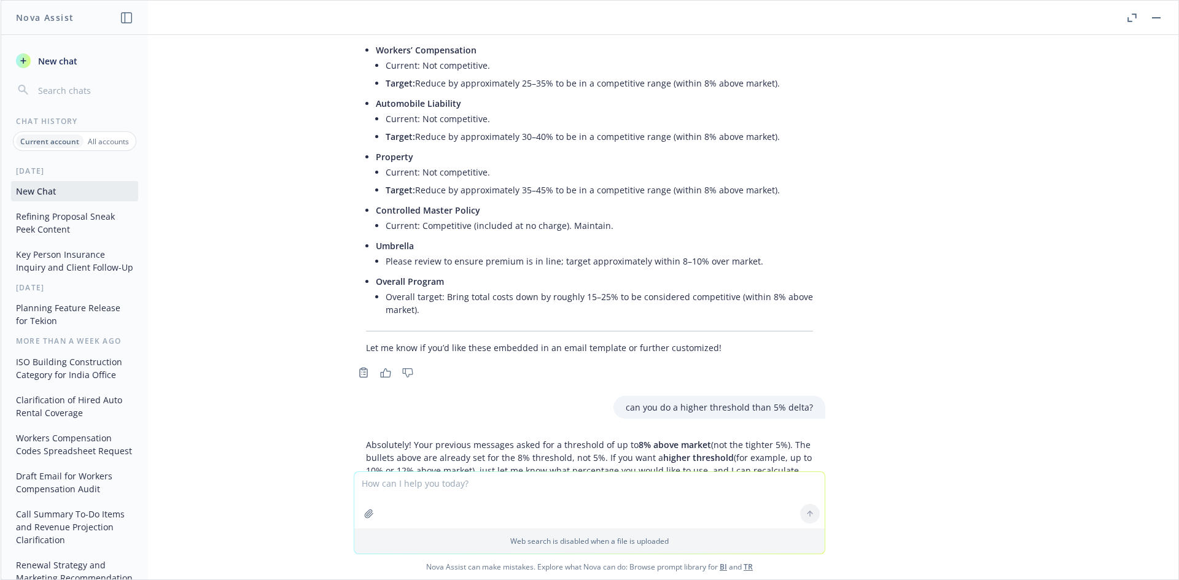
scroll to position [7533, 0]
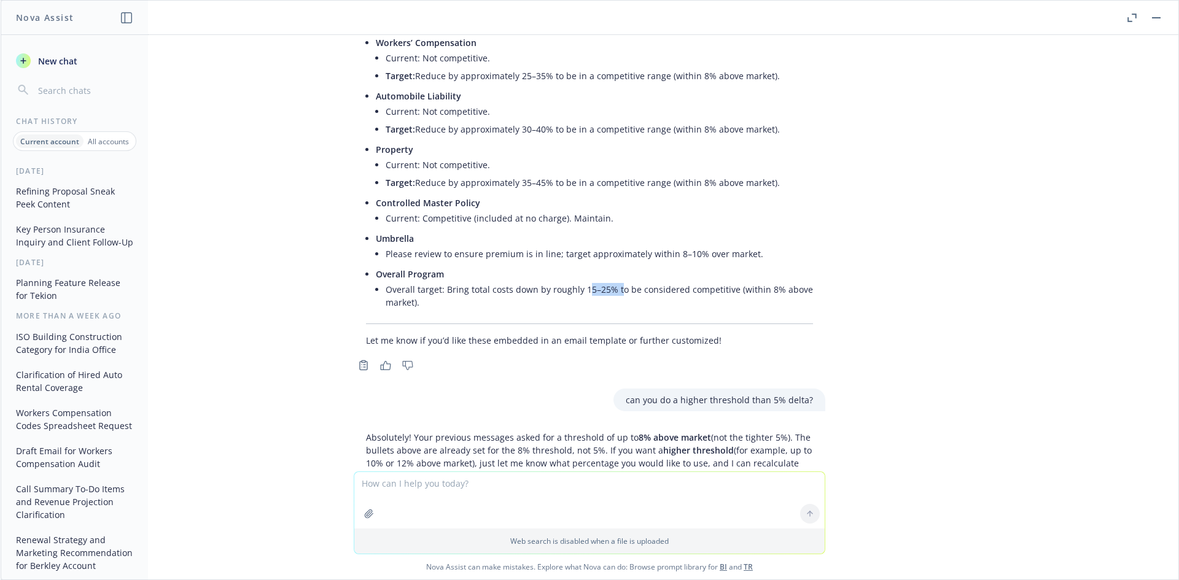
drag, startPoint x: 575, startPoint y: 184, endPoint x: 592, endPoint y: 181, distance: 17.6
click at [606, 281] on li "Overall target: Bring total costs down by roughly 15–25% to be considered compe…" at bounding box center [599, 296] width 427 height 31
click at [582, 281] on li "Overall target: Bring total costs down by roughly 15–25% to be considered compe…" at bounding box center [599, 296] width 427 height 31
drag, startPoint x: 573, startPoint y: 187, endPoint x: 606, endPoint y: 187, distance: 32.6
click at [606, 281] on li "Overall target: Bring total costs down by roughly 15–25% to be considered compe…" at bounding box center [599, 296] width 427 height 31
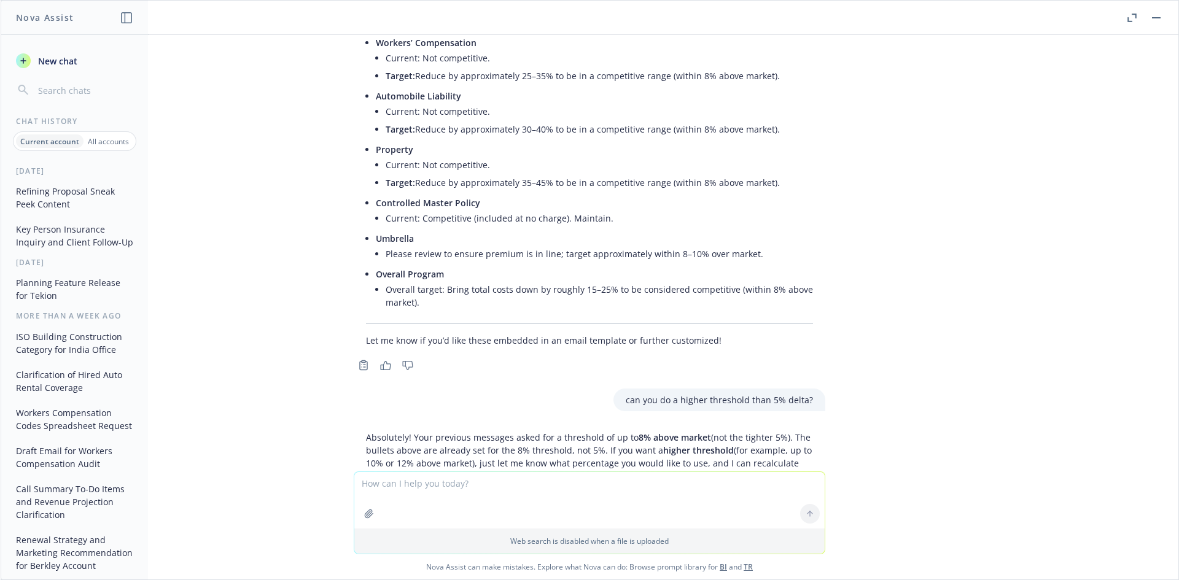
click at [440, 486] on textarea at bounding box center [589, 500] width 470 height 56
paste textarea "15–25%"
type textarea "for example "15–25% " is only 5% difference i want them to be 10% difference"
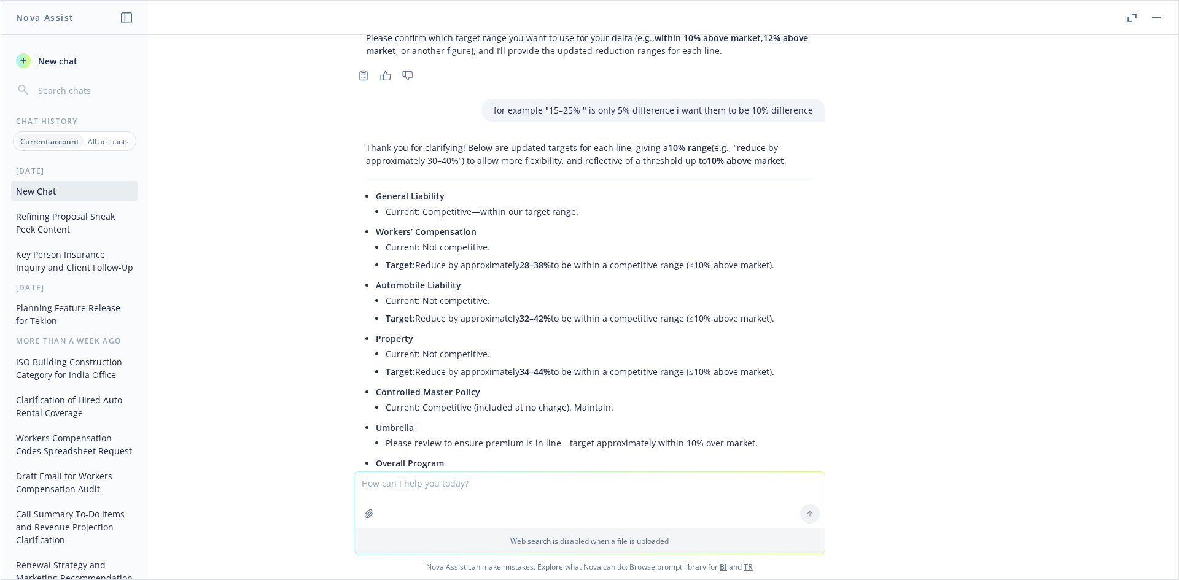
scroll to position [8030, 0]
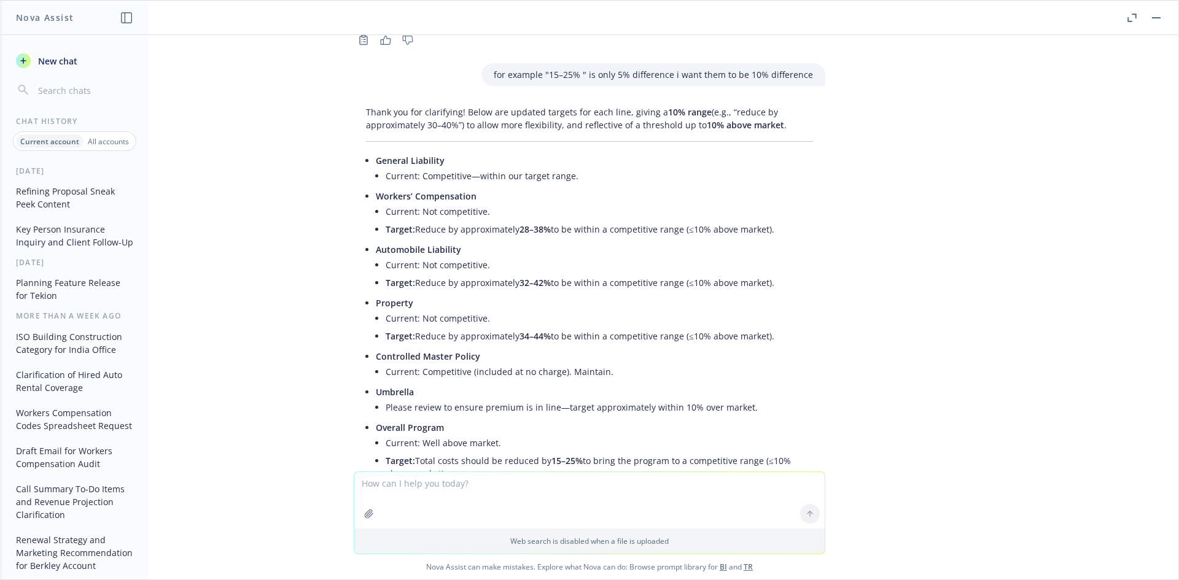
drag, startPoint x: 467, startPoint y: 371, endPoint x: 455, endPoint y: 370, distance: 11.7
click at [466, 452] on li "Target: Total costs should be reduced by 15–25% to bring the program to a compe…" at bounding box center [599, 467] width 427 height 31
drag, startPoint x: 448, startPoint y: 370, endPoint x: 346, endPoint y: 55, distance: 331.3
click at [354, 101] on div "Thank you for clarifying! Below are updated targets for each line, giving a 10%…" at bounding box center [590, 312] width 472 height 423
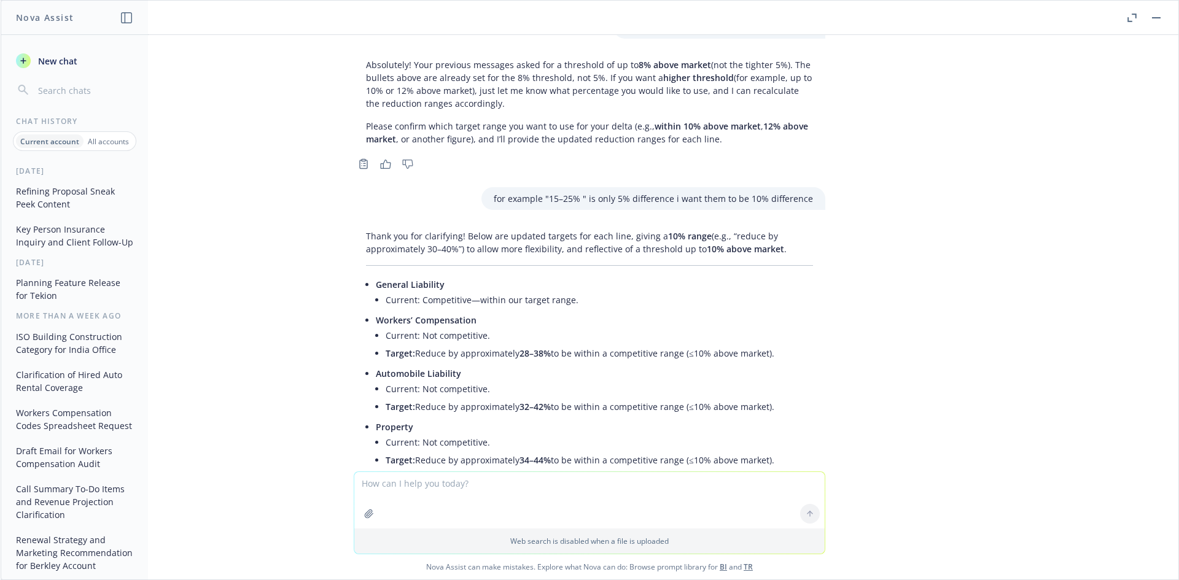
scroll to position [7887, 0]
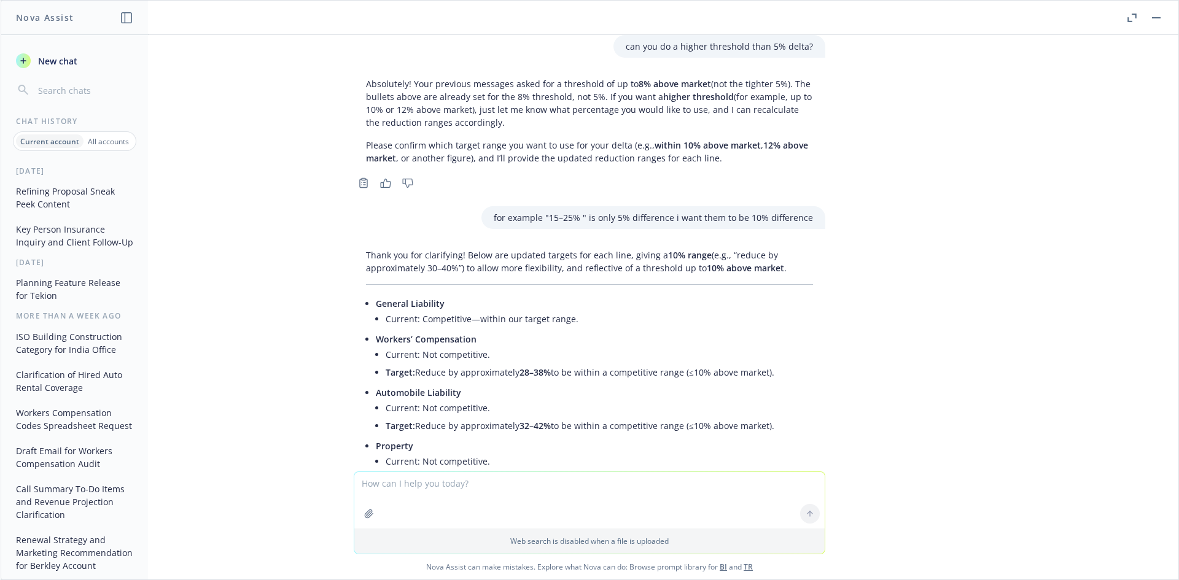
click at [416, 297] on p "General Liability" at bounding box center [594, 303] width 437 height 13
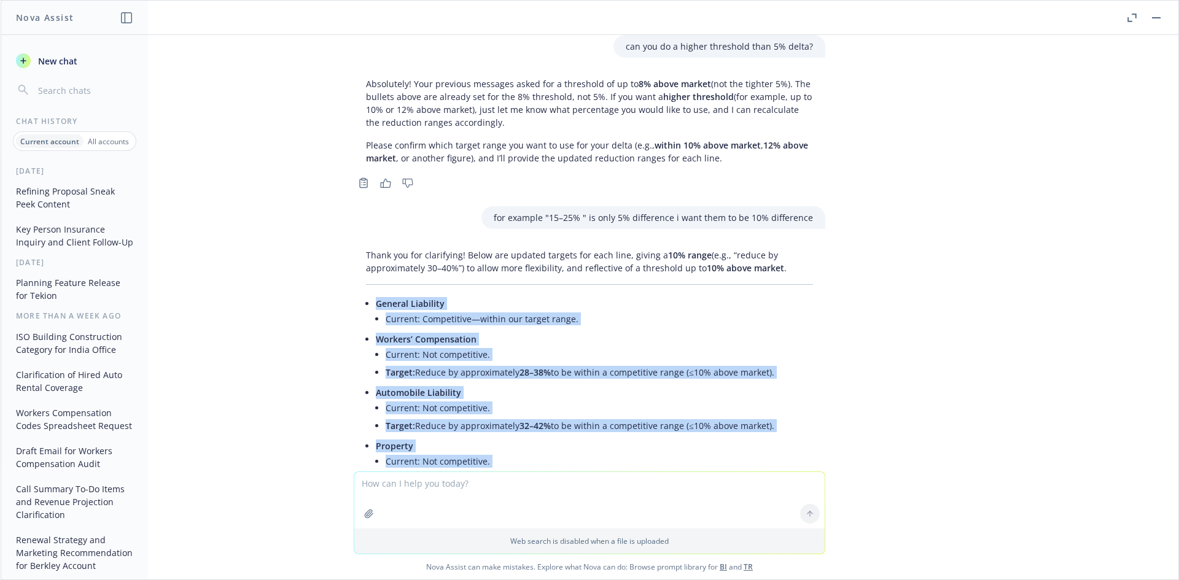
scroll to position [8030, 0]
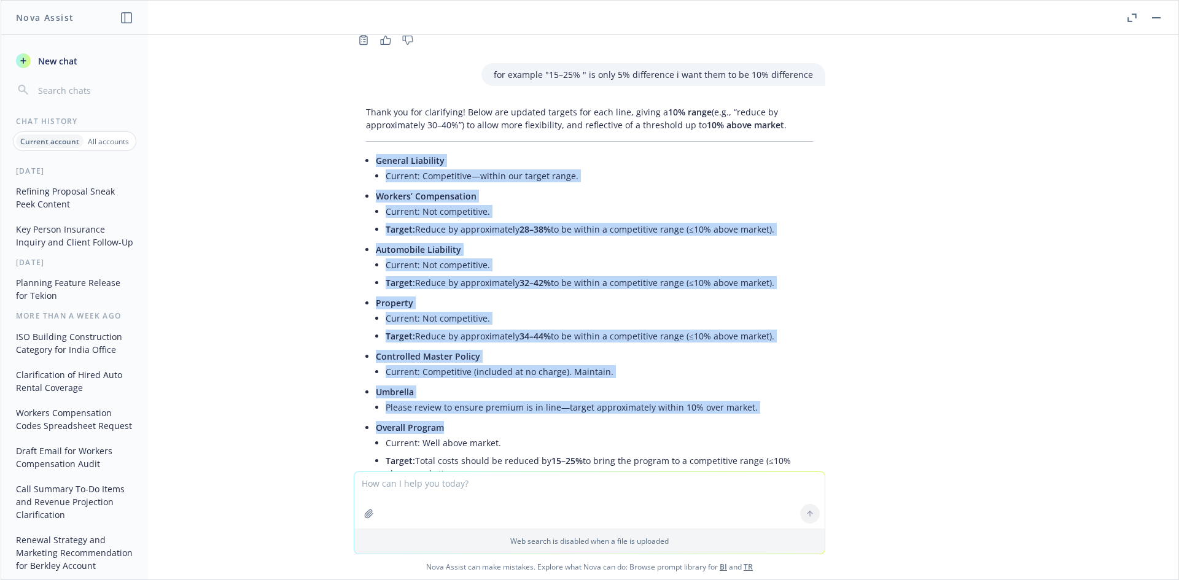
drag, startPoint x: 368, startPoint y: 200, endPoint x: 503, endPoint y: 371, distance: 217.3
click at [503, 371] on ul "General Liability Current: Competitive—within our target range. Workers’ Compen…" at bounding box center [594, 318] width 437 height 333
